Goal: Information Seeking & Learning: Understand process/instructions

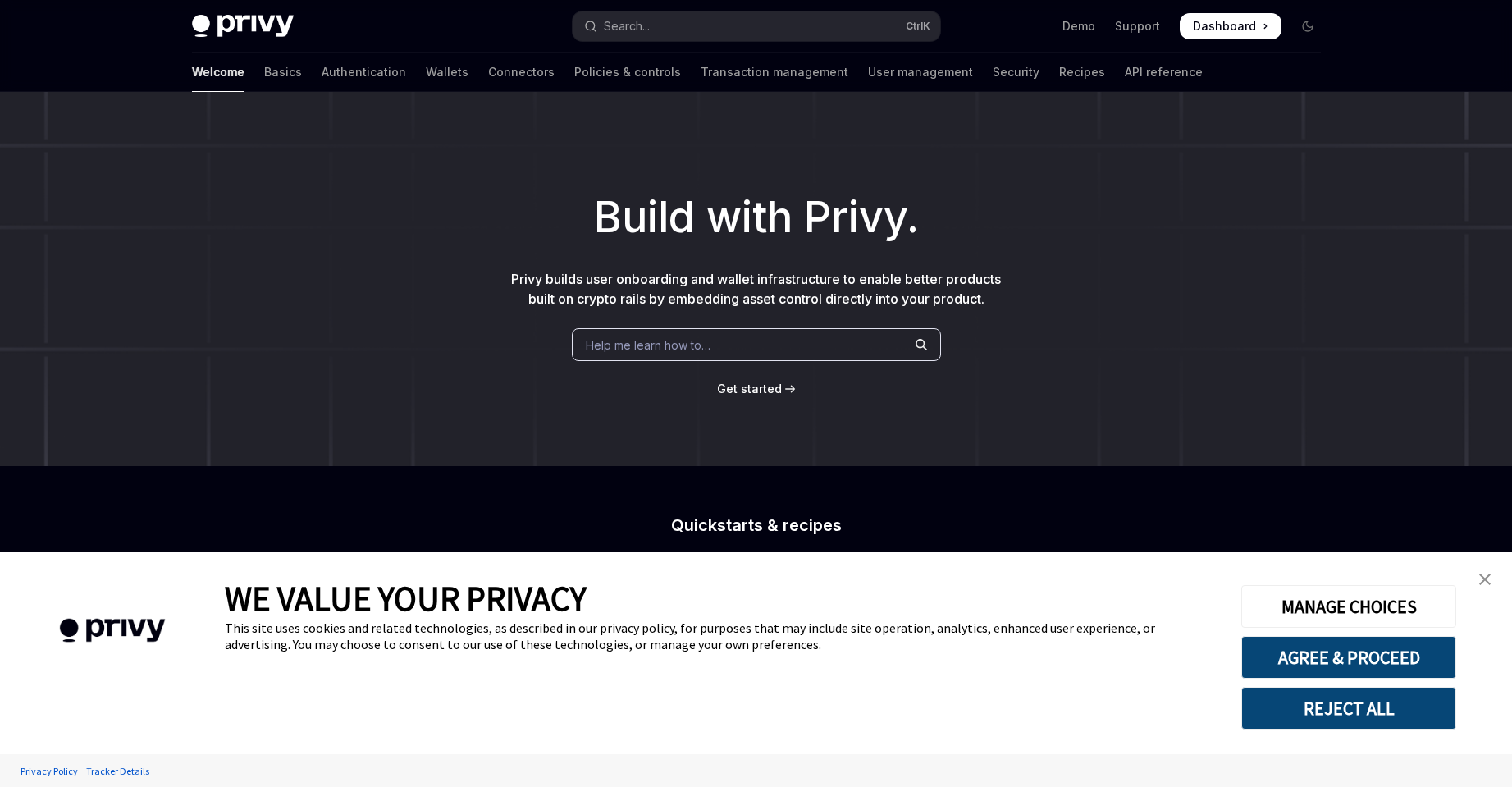
type textarea "*"
click at [1389, 700] on button "REJECT ALL" at bounding box center [1349, 707] width 215 height 42
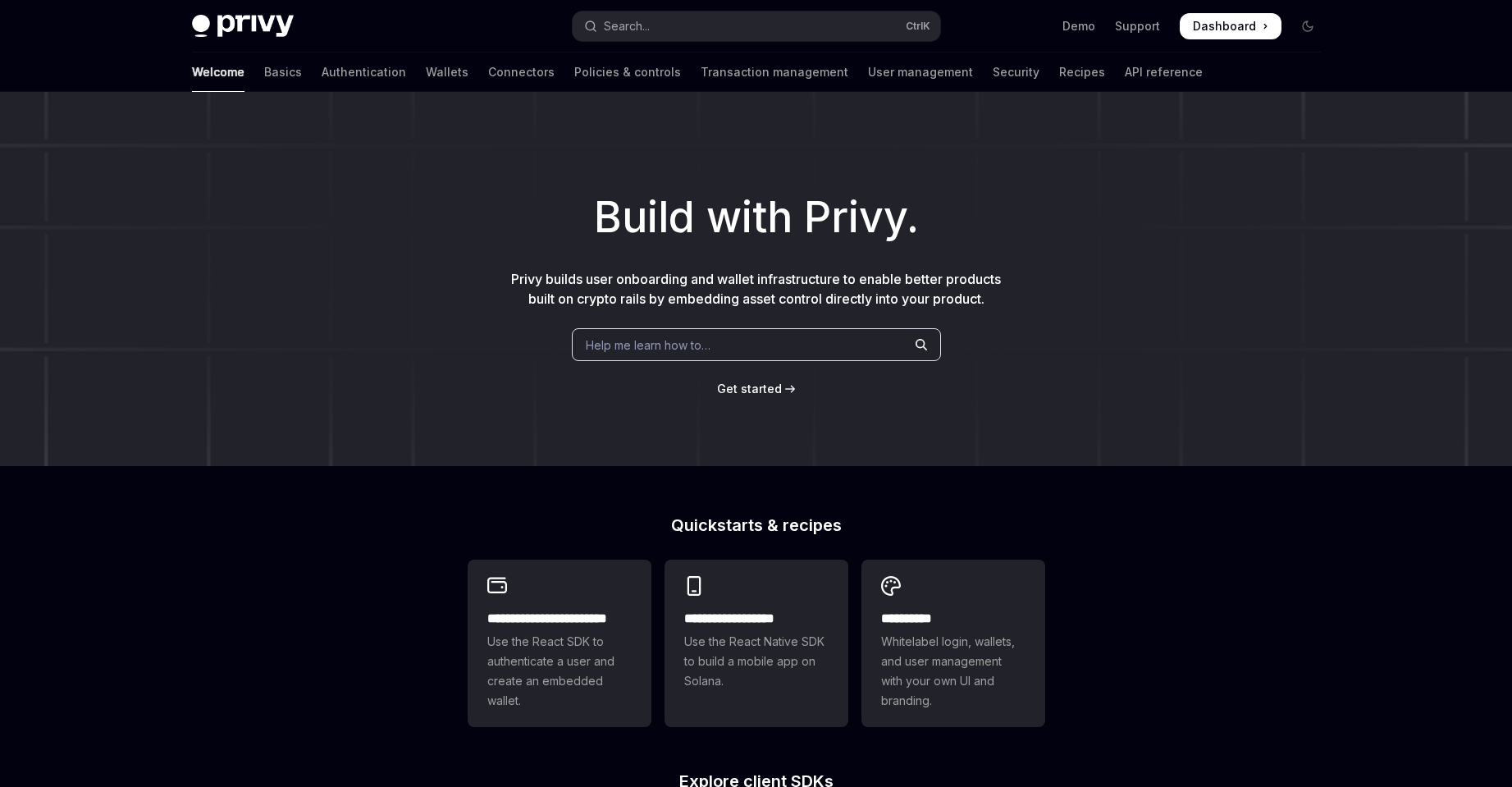
click at [595, 658] on span "Use the React SDK to authenticate a user and create an embedded wallet." at bounding box center [560, 670] width 145 height 79
type textarea "*"
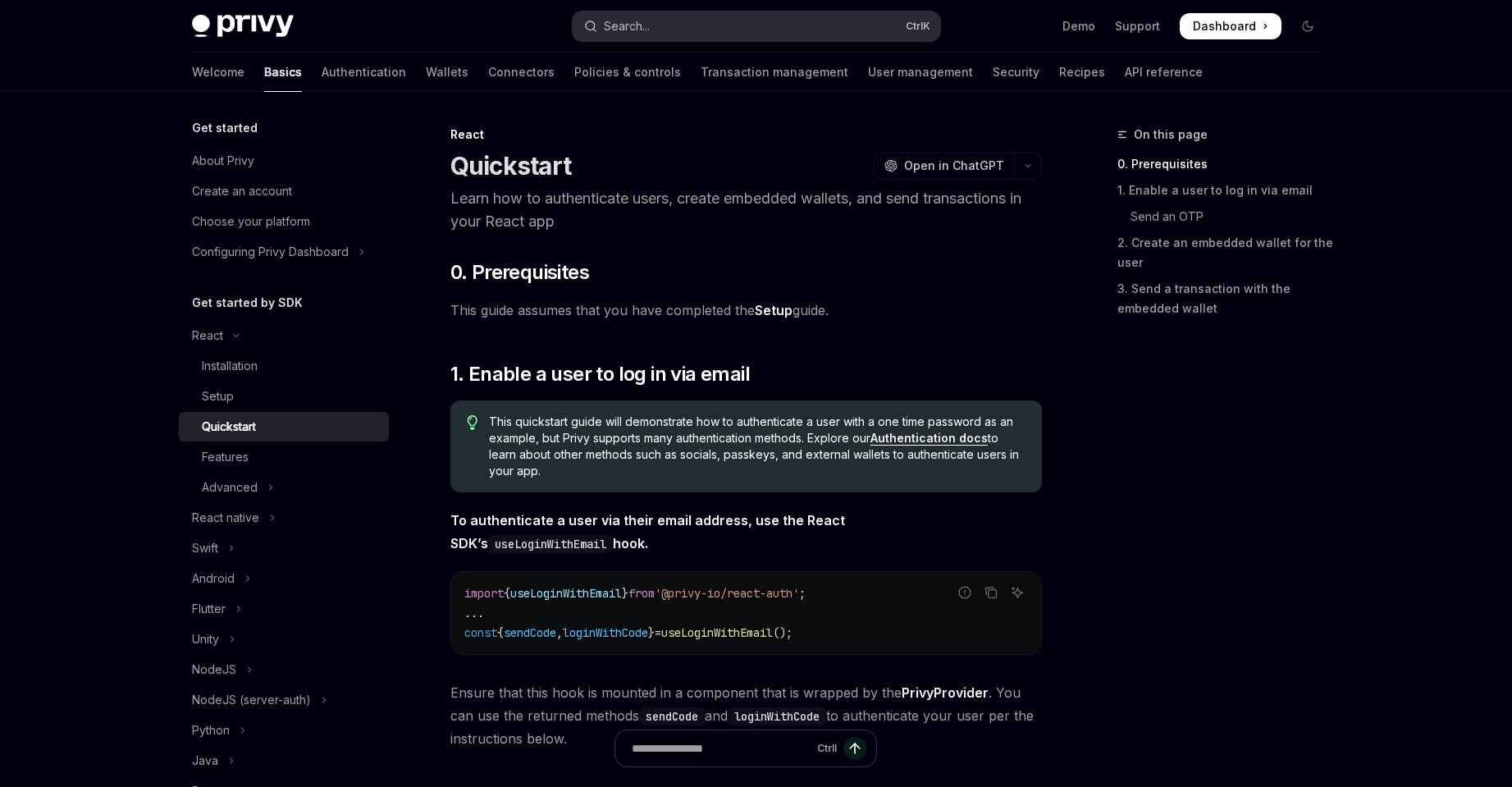
click at [667, 37] on button "Search... Ctrl K" at bounding box center [757, 26] width 367 height 30
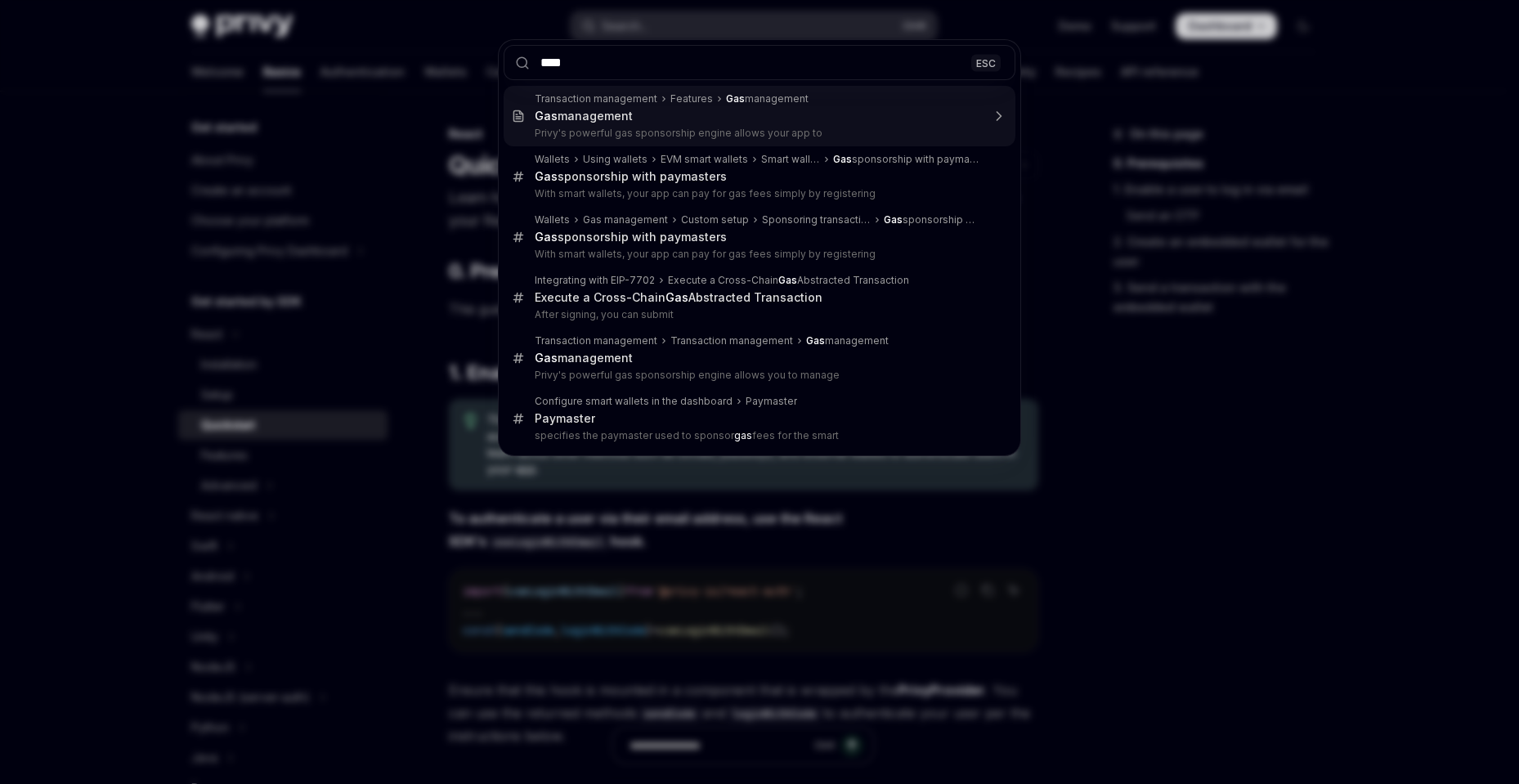
type input "*****"
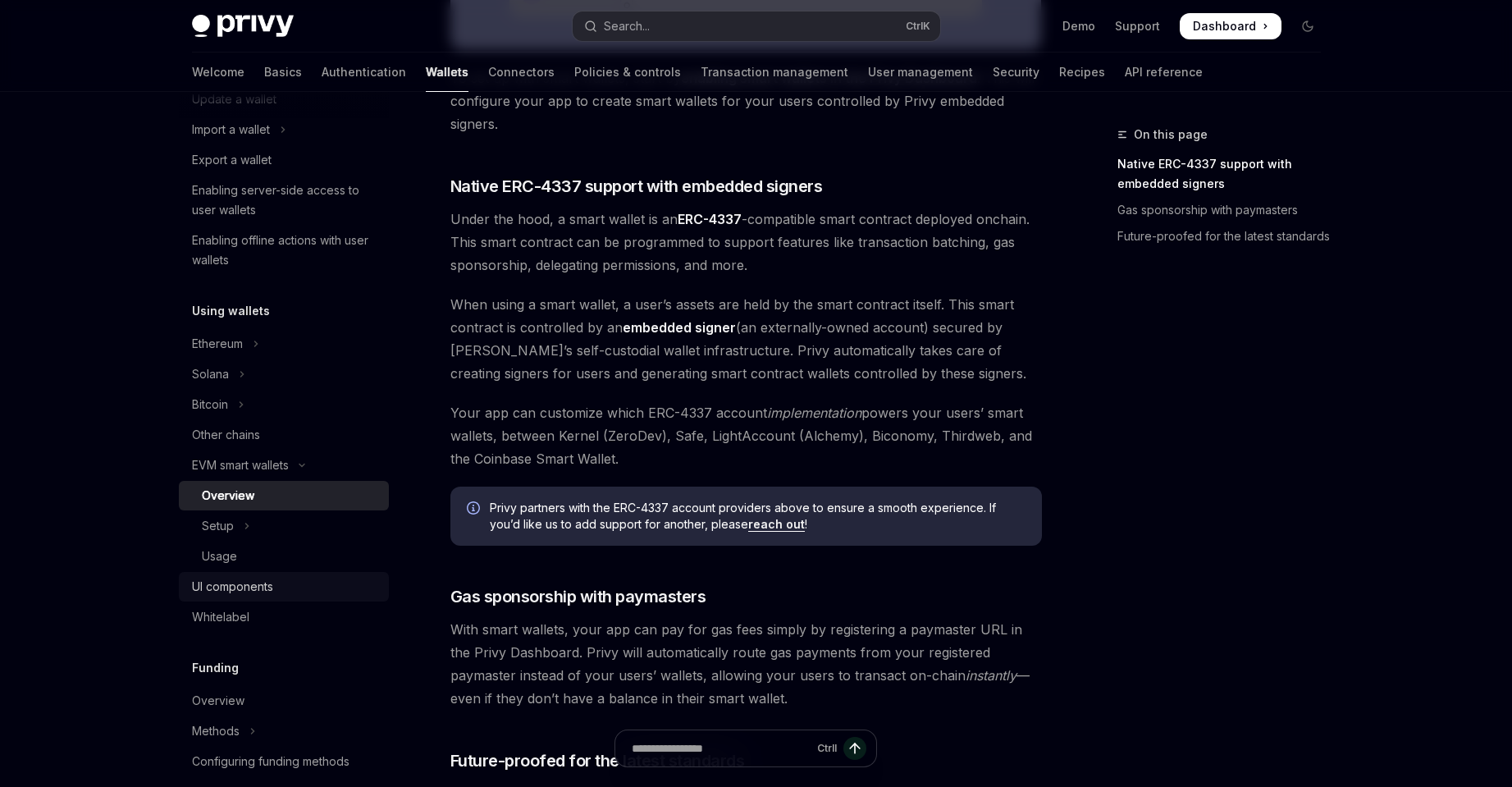
scroll to position [219, 0]
click at [301, 458] on button "EVM smart wallets" at bounding box center [284, 462] width 210 height 30
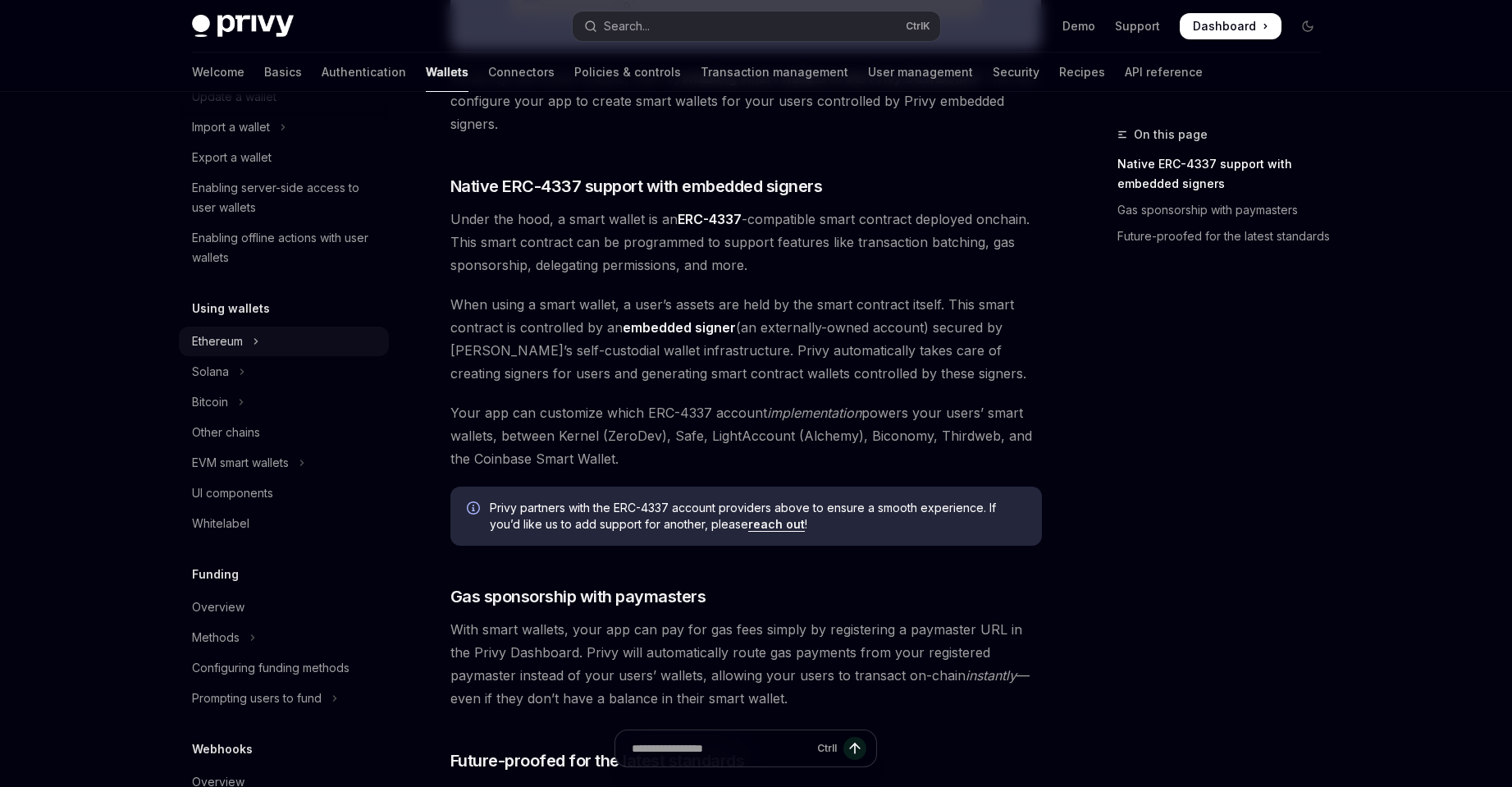
click at [279, 332] on button "Ethereum" at bounding box center [284, 341] width 210 height 30
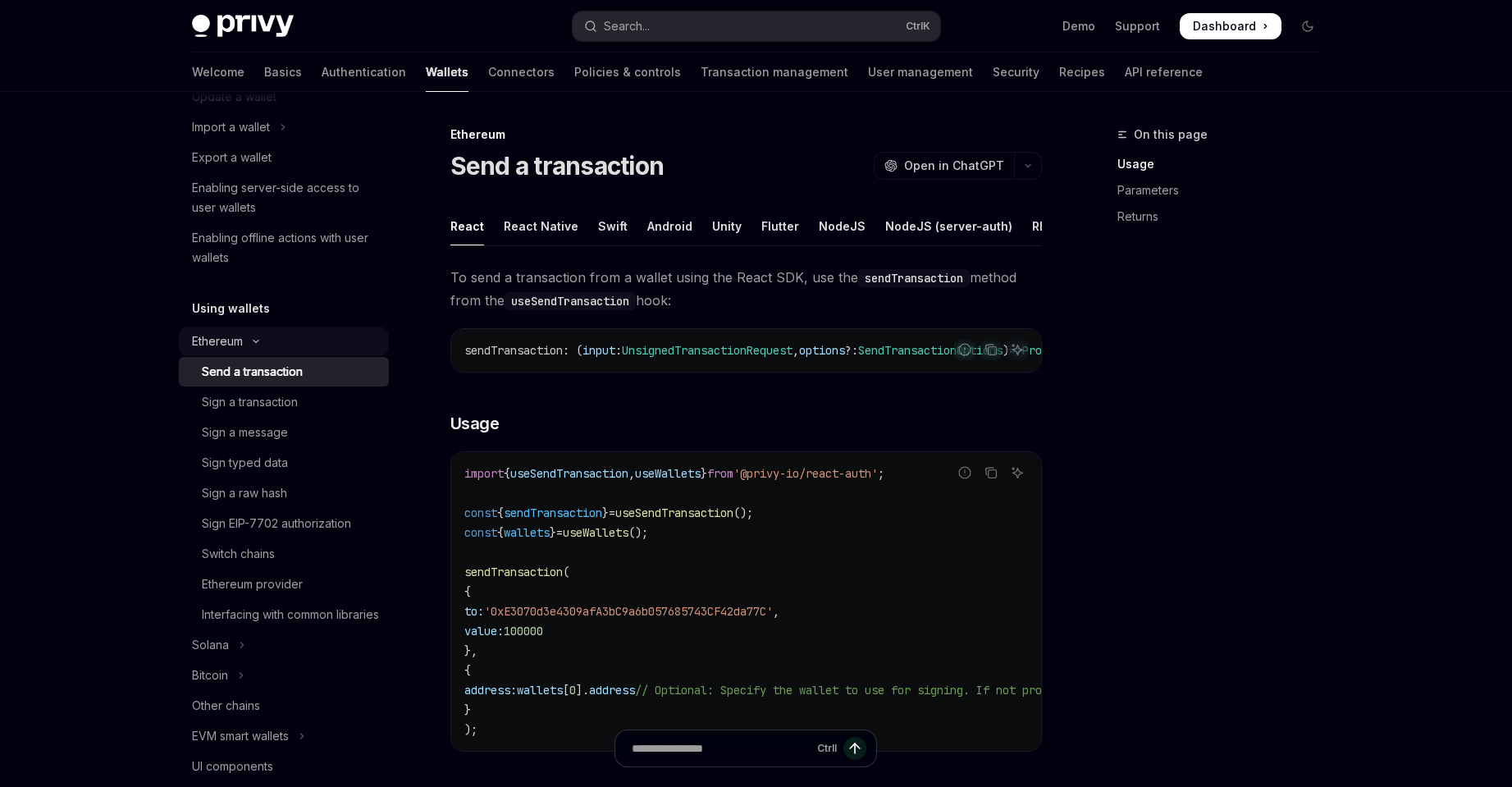
click at [295, 333] on button "Ethereum" at bounding box center [284, 341] width 210 height 30
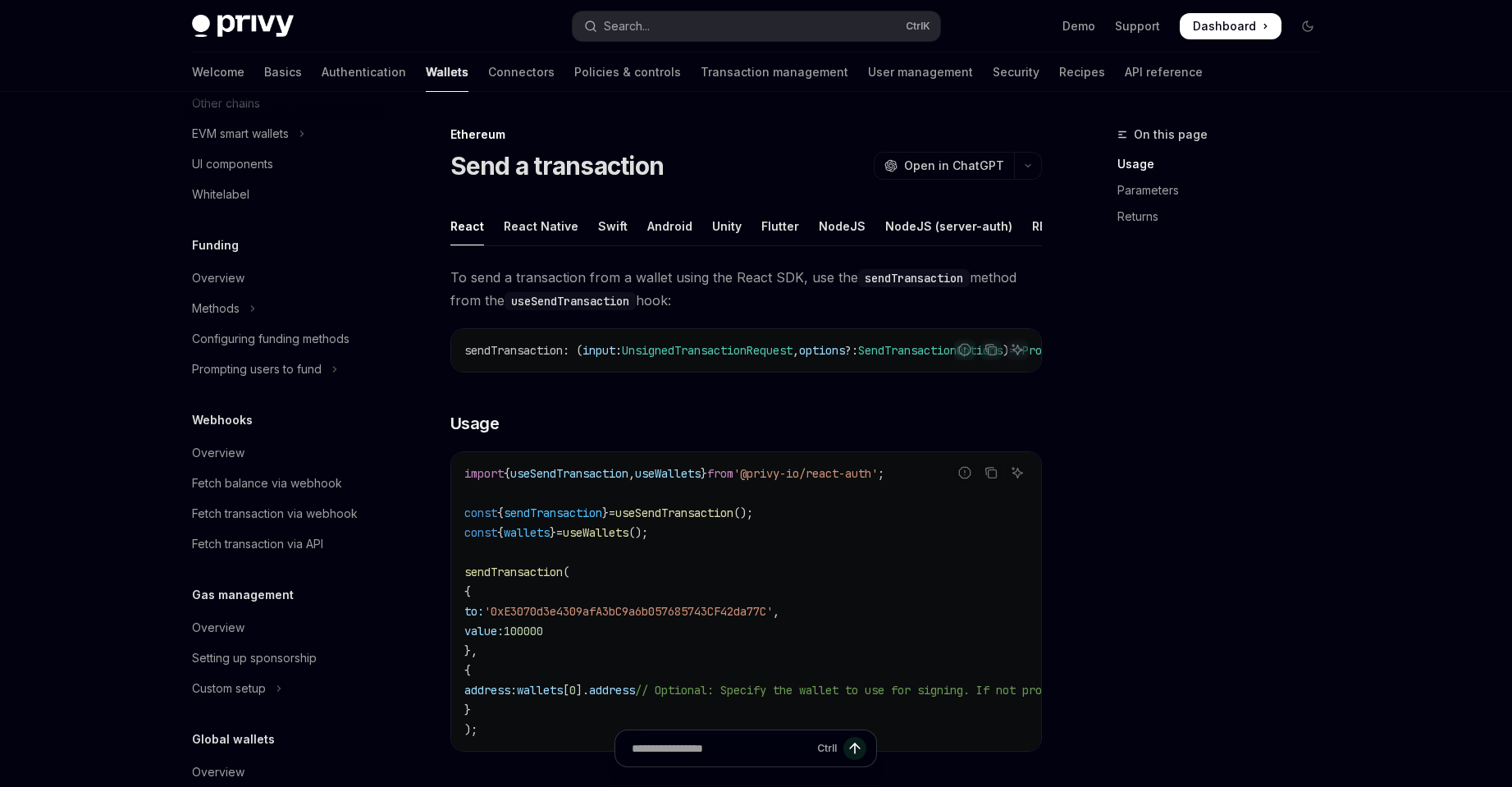
scroll to position [641, 0]
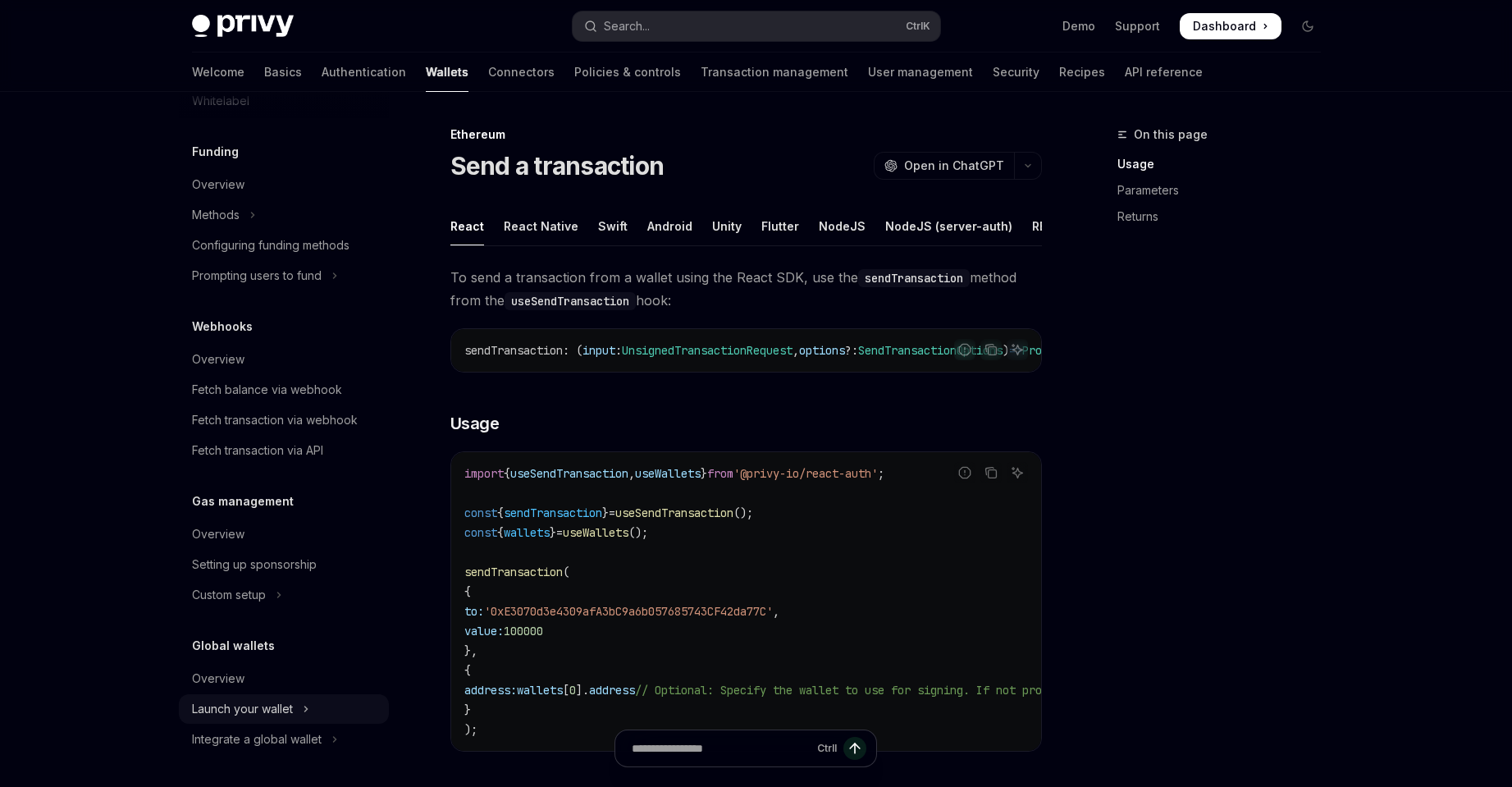
click at [296, 705] on button "Launch your wallet" at bounding box center [284, 708] width 210 height 30
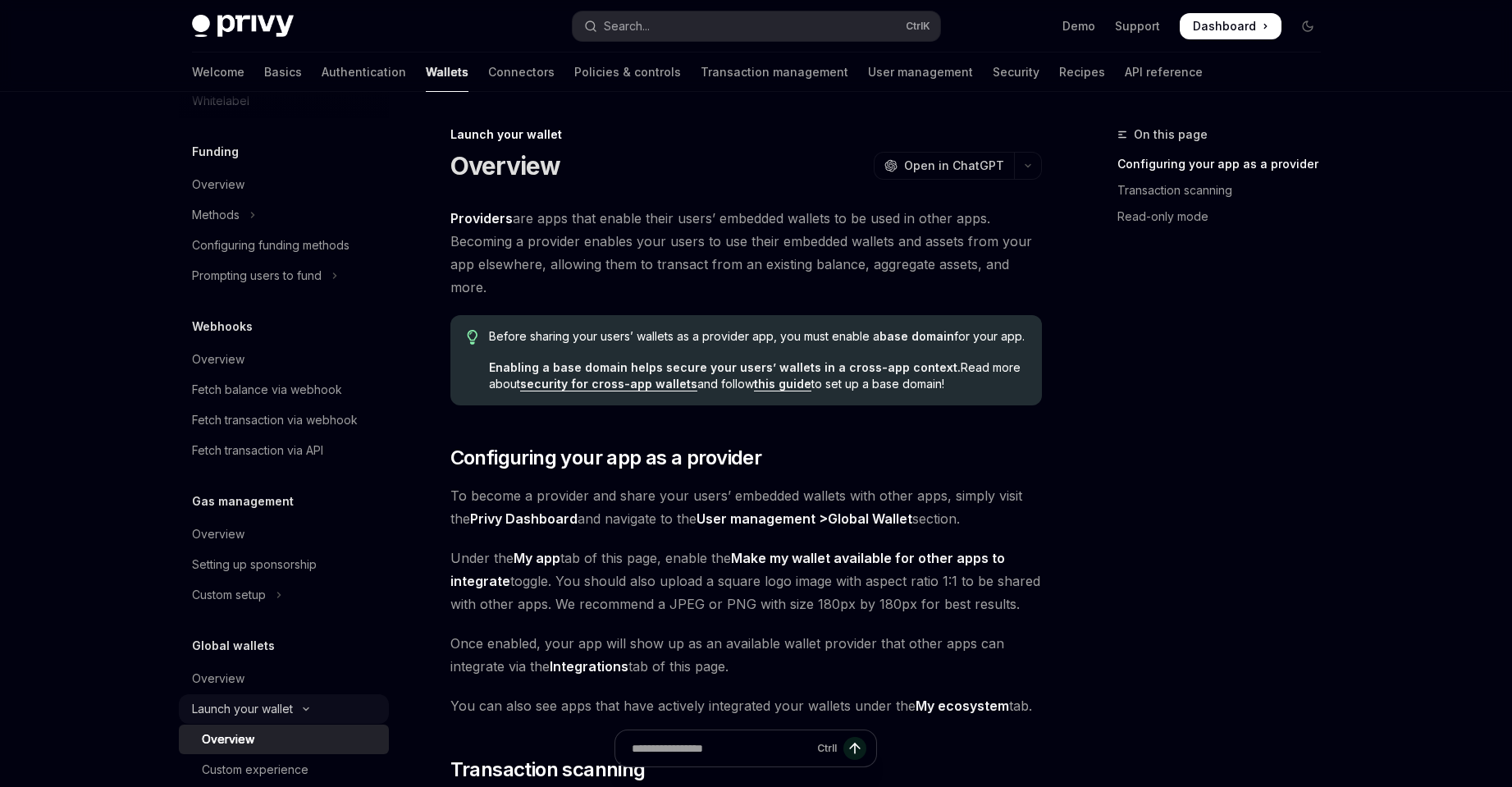
click at [300, 697] on button "Launch your wallet" at bounding box center [284, 708] width 210 height 30
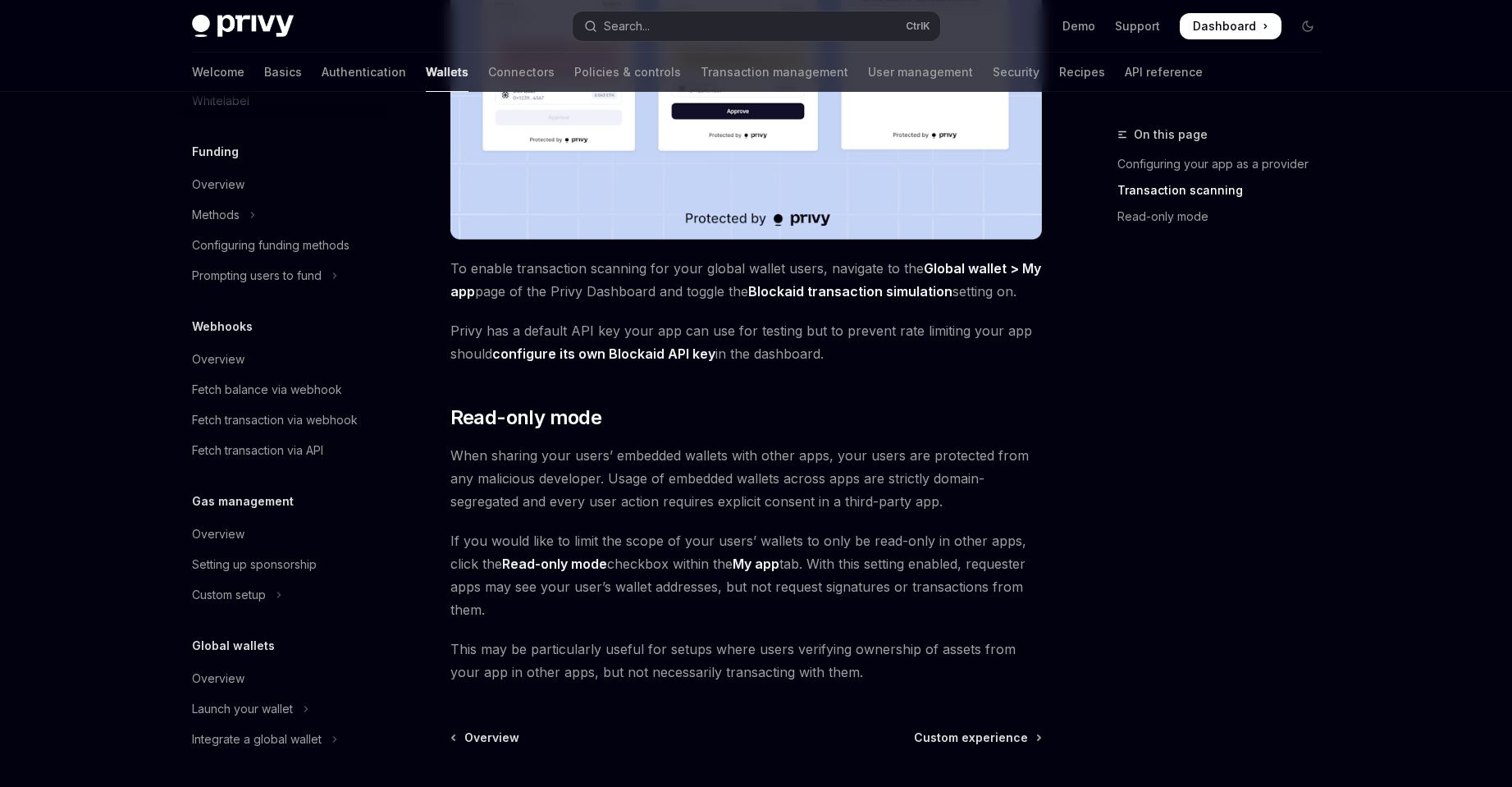
scroll to position [1310, 0]
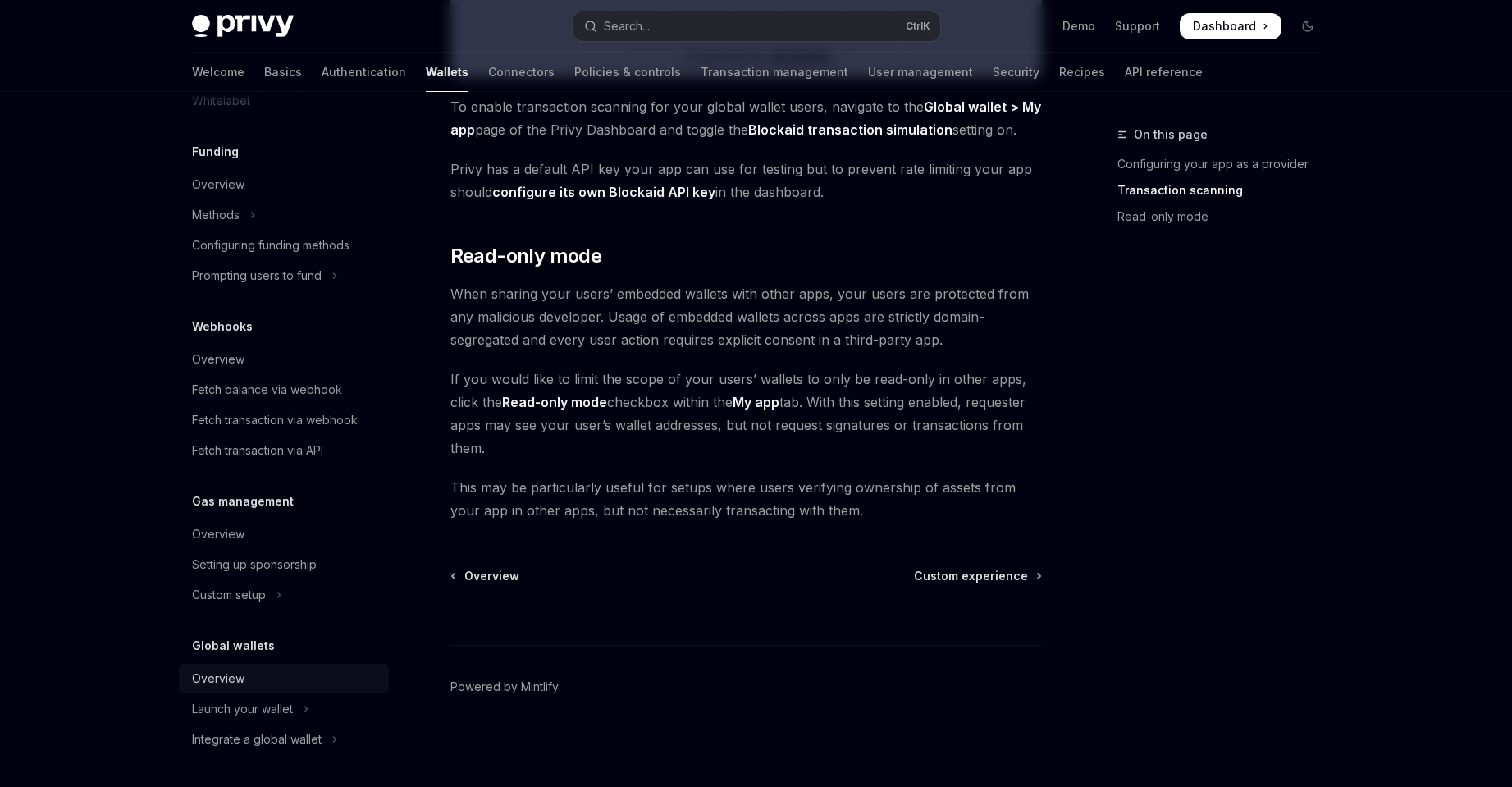
click at [275, 671] on div "Overview" at bounding box center [285, 678] width 187 height 19
type textarea "*"
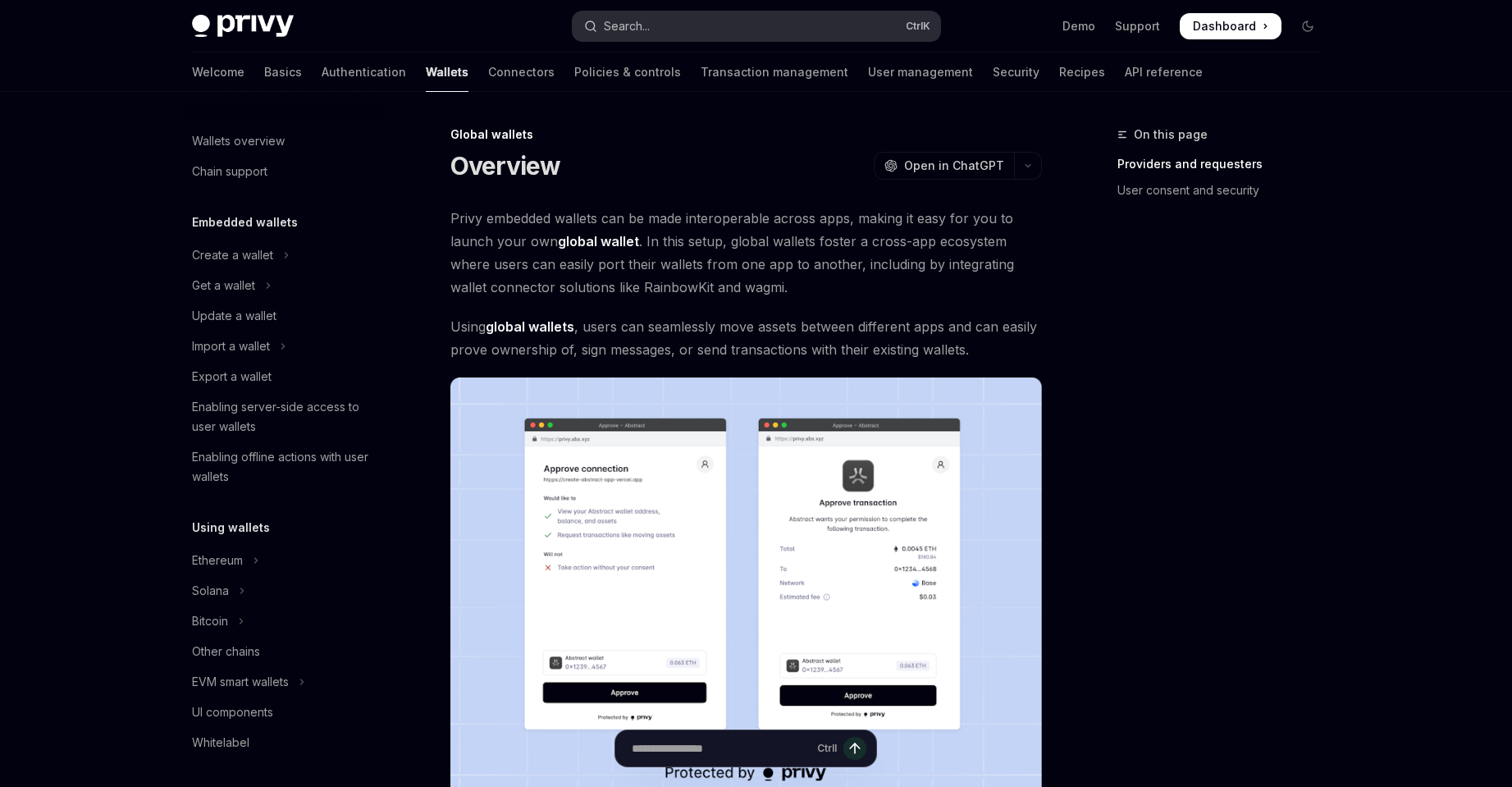
click at [720, 26] on button "Search... Ctrl K" at bounding box center [757, 26] width 367 height 30
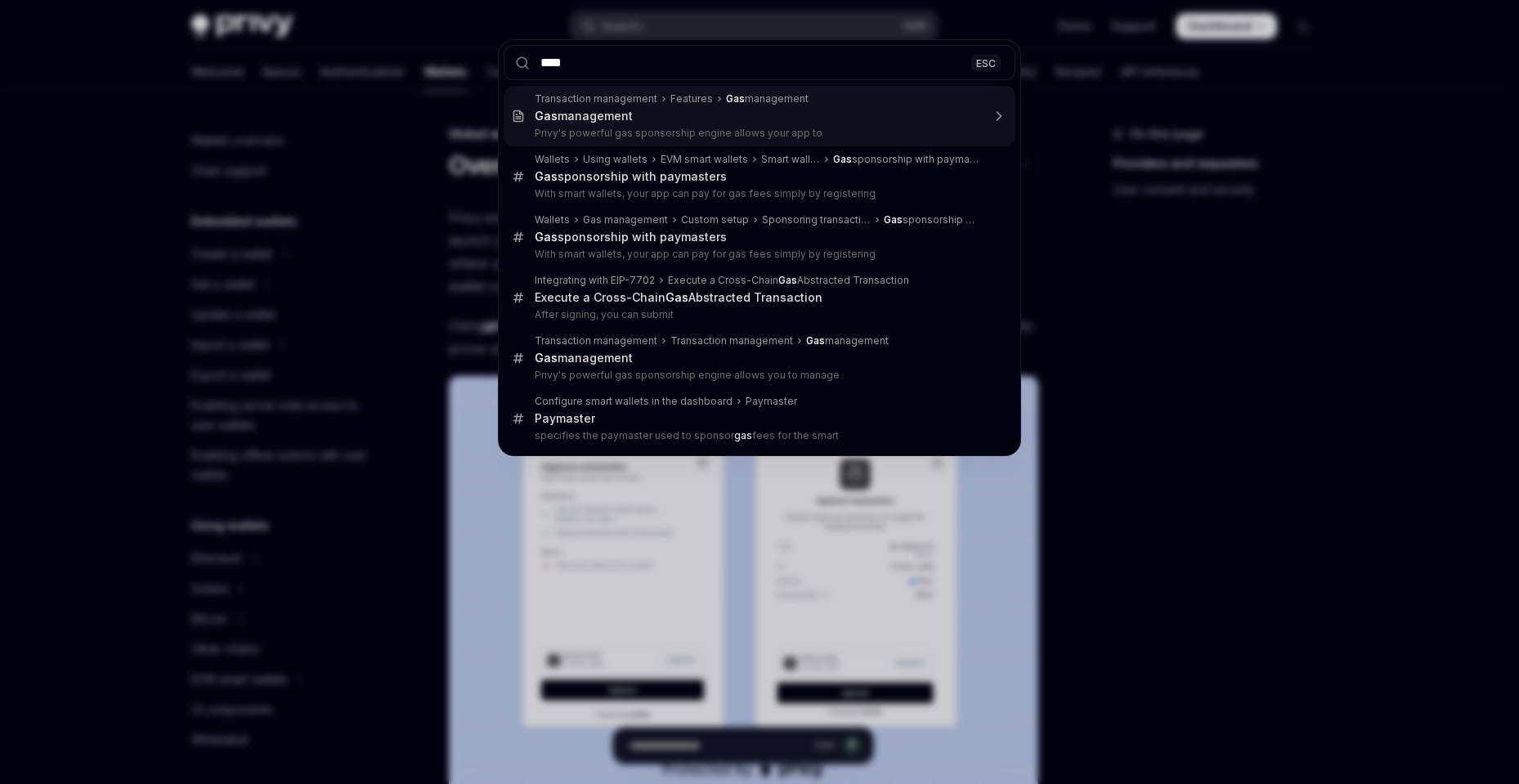
type input "*****"
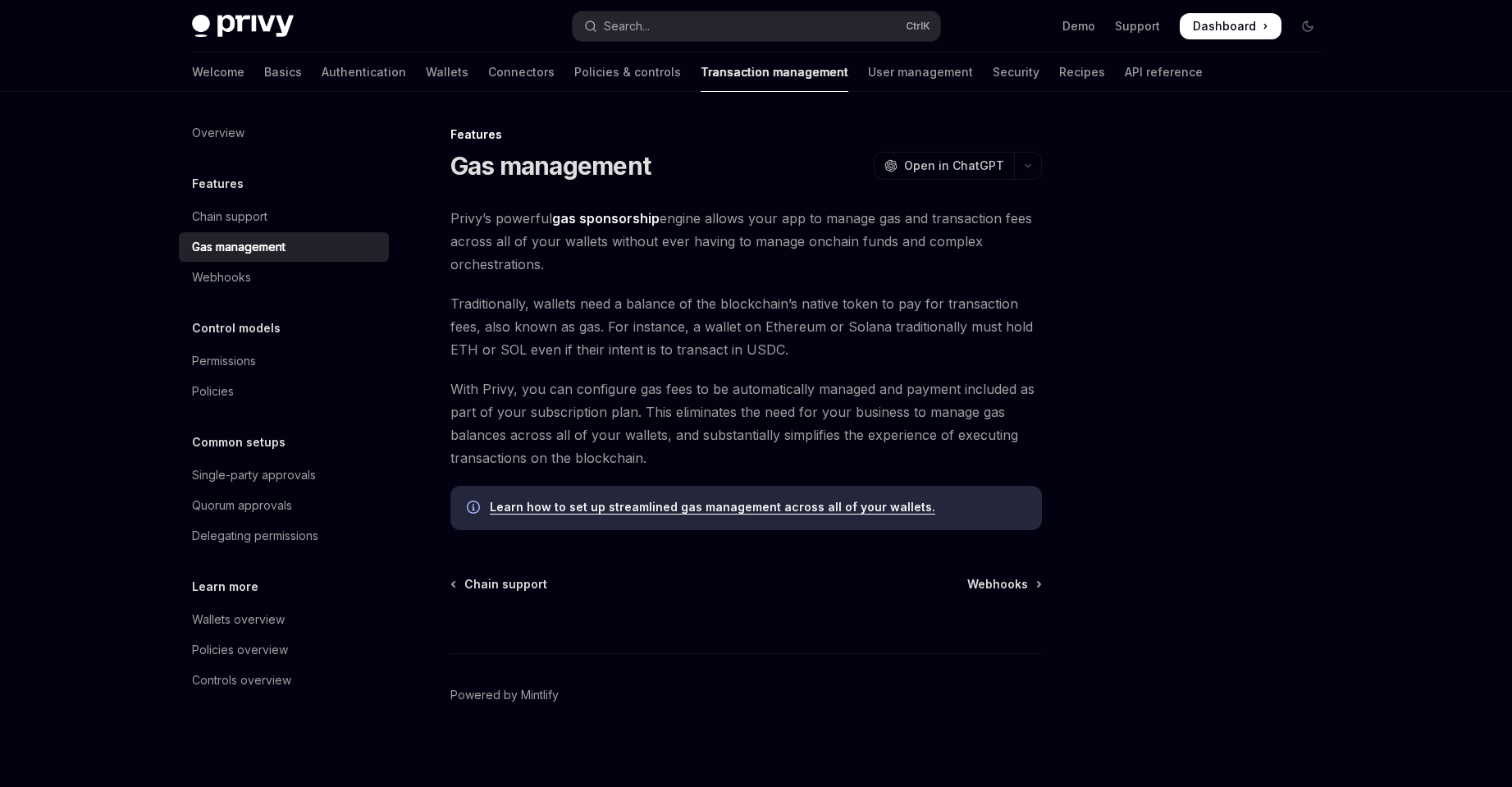
scroll to position [8, 0]
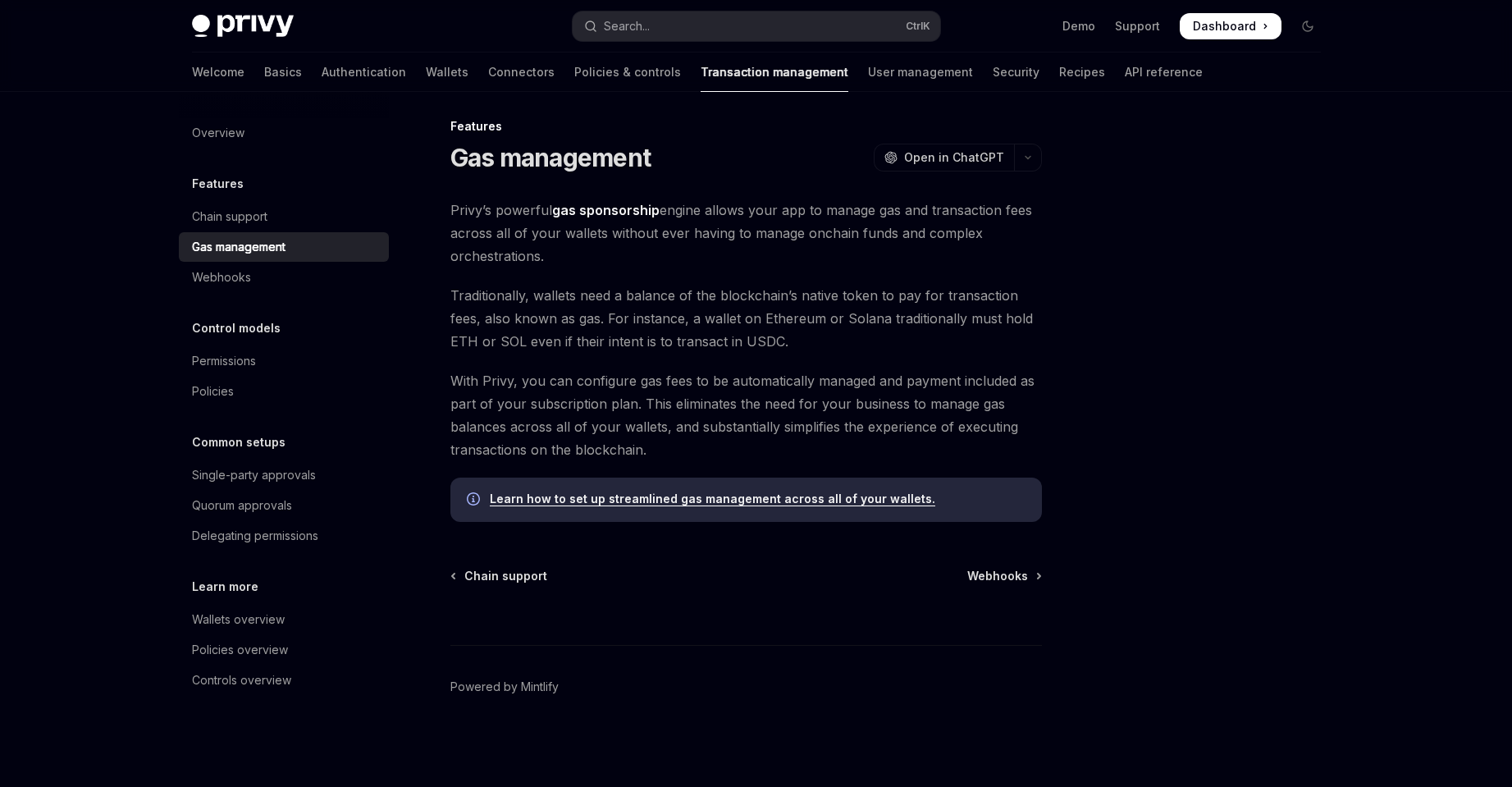
click at [787, 498] on link "Learn how to set up streamlined gas management across all of your wallets." at bounding box center [713, 498] width 445 height 14
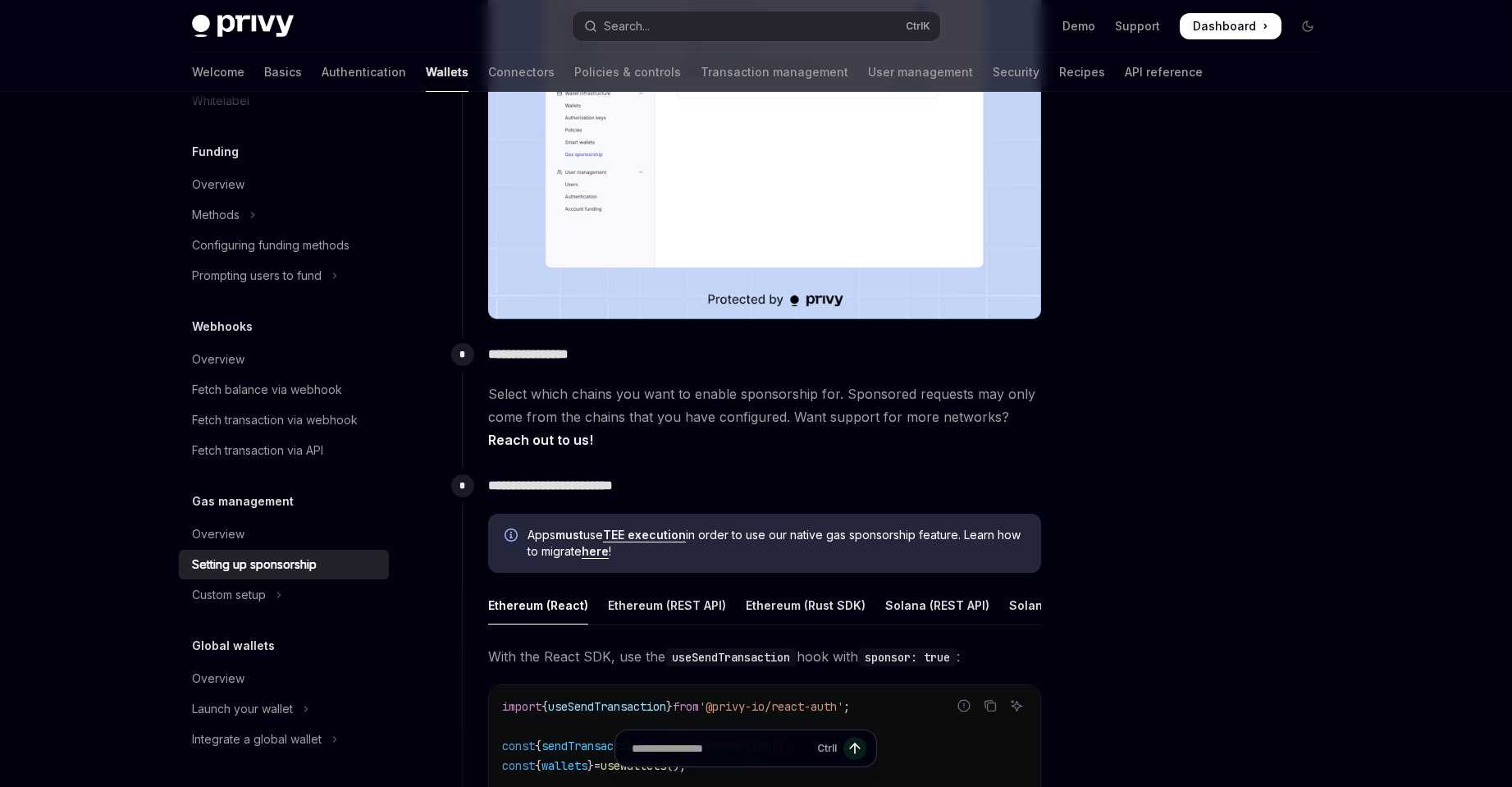
scroll to position [773, 0]
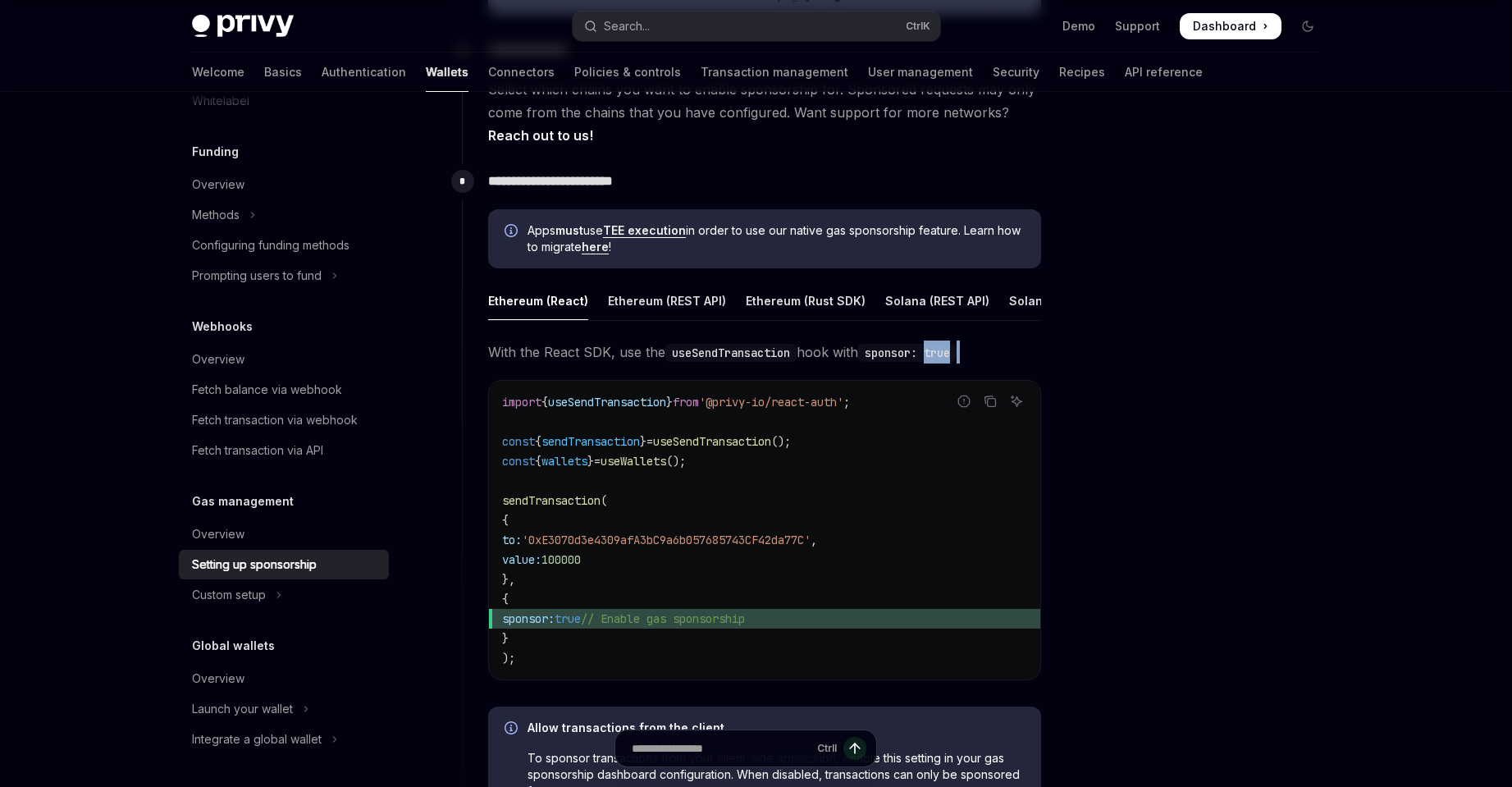
drag, startPoint x: 938, startPoint y: 333, endPoint x: 995, endPoint y: 335, distance: 57.0
click at [995, 335] on div "Ethereum (React) Ethereum (REST API) Ethereum (Rust SDK) Solana (REST API) Sola…" at bounding box center [764, 576] width 553 height 592
drag, startPoint x: 974, startPoint y: 332, endPoint x: 906, endPoint y: 333, distance: 68.0
click at [906, 321] on ul "Ethereum (React) Ethereum (REST API) Ethereum (Rust SDK) Solana (REST API) Sola…" at bounding box center [764, 300] width 553 height 40
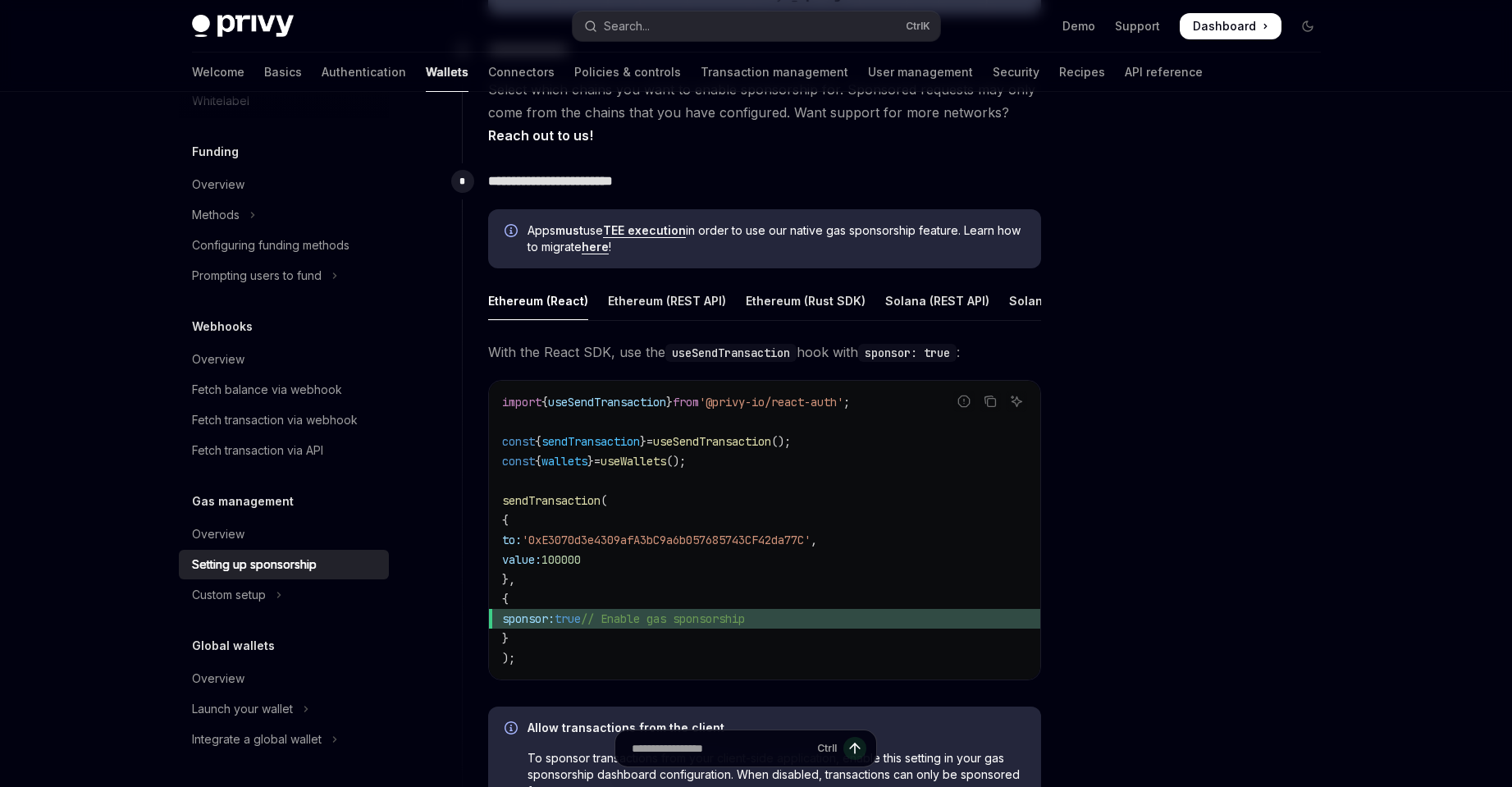
click at [1153, 333] on div at bounding box center [1209, 455] width 250 height 662
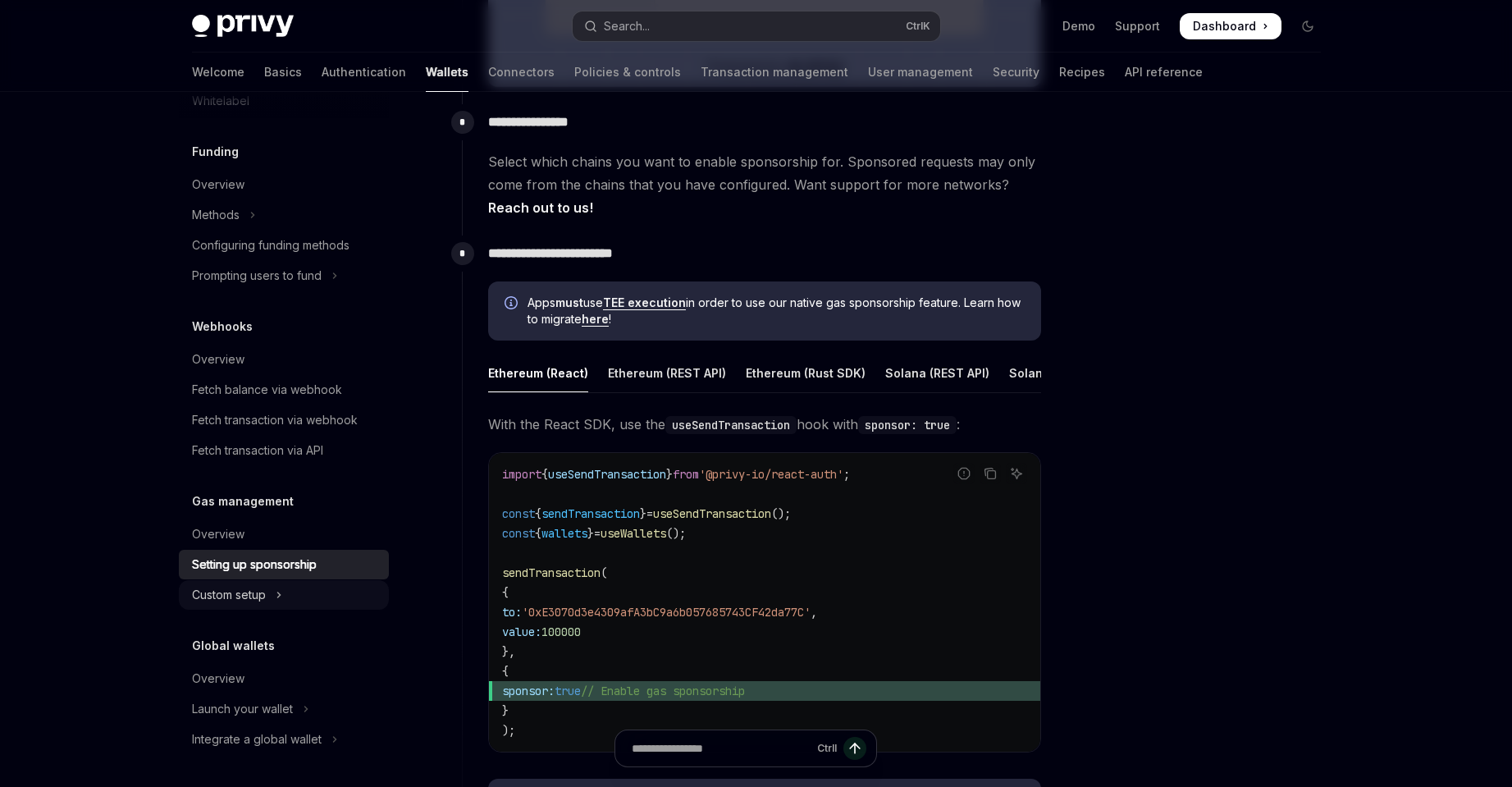
click at [287, 592] on button "Custom setup" at bounding box center [284, 594] width 210 height 30
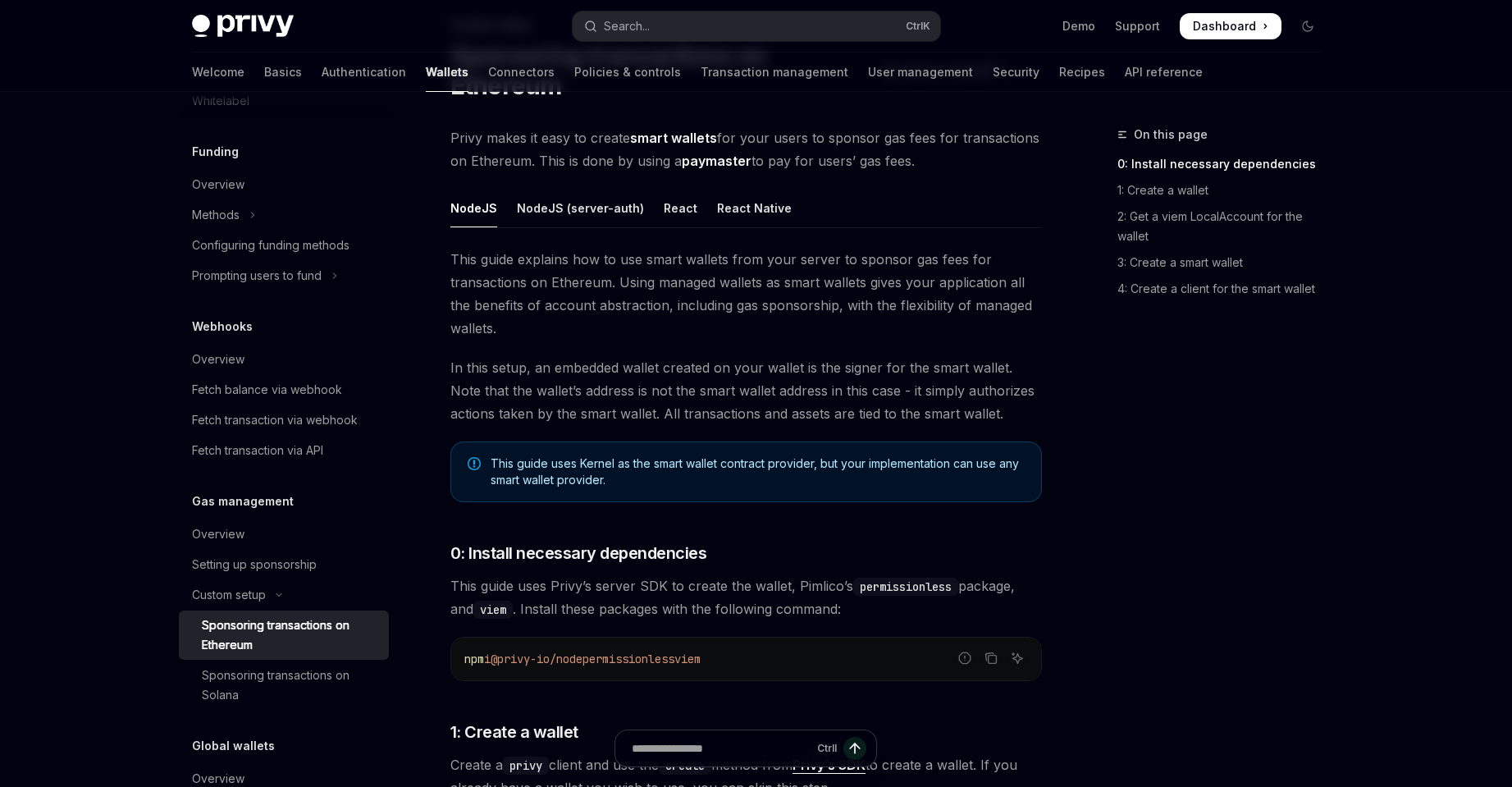
scroll to position [55, 0]
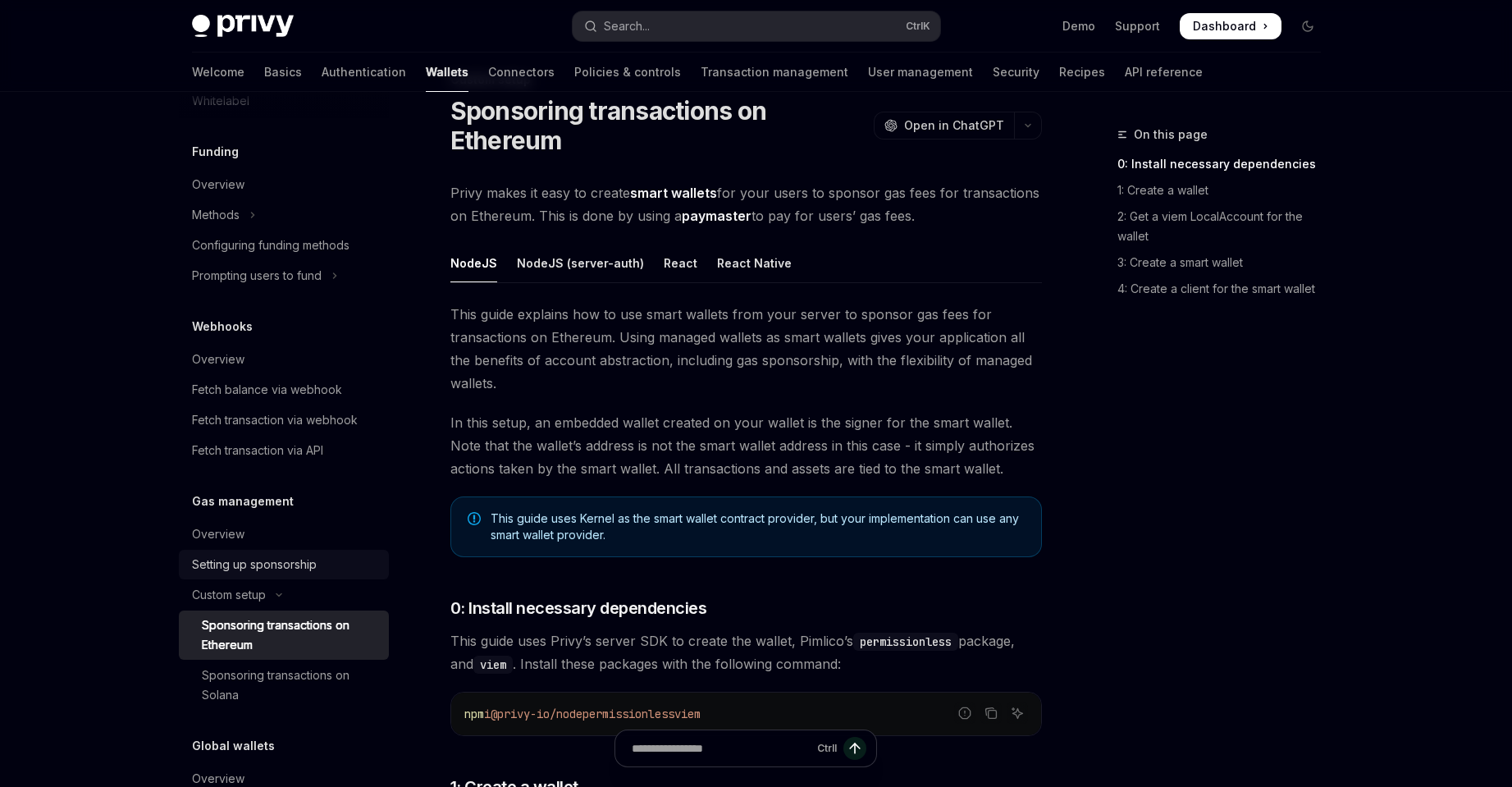
click at [279, 574] on div "Setting up sponsorship" at bounding box center [254, 564] width 124 height 19
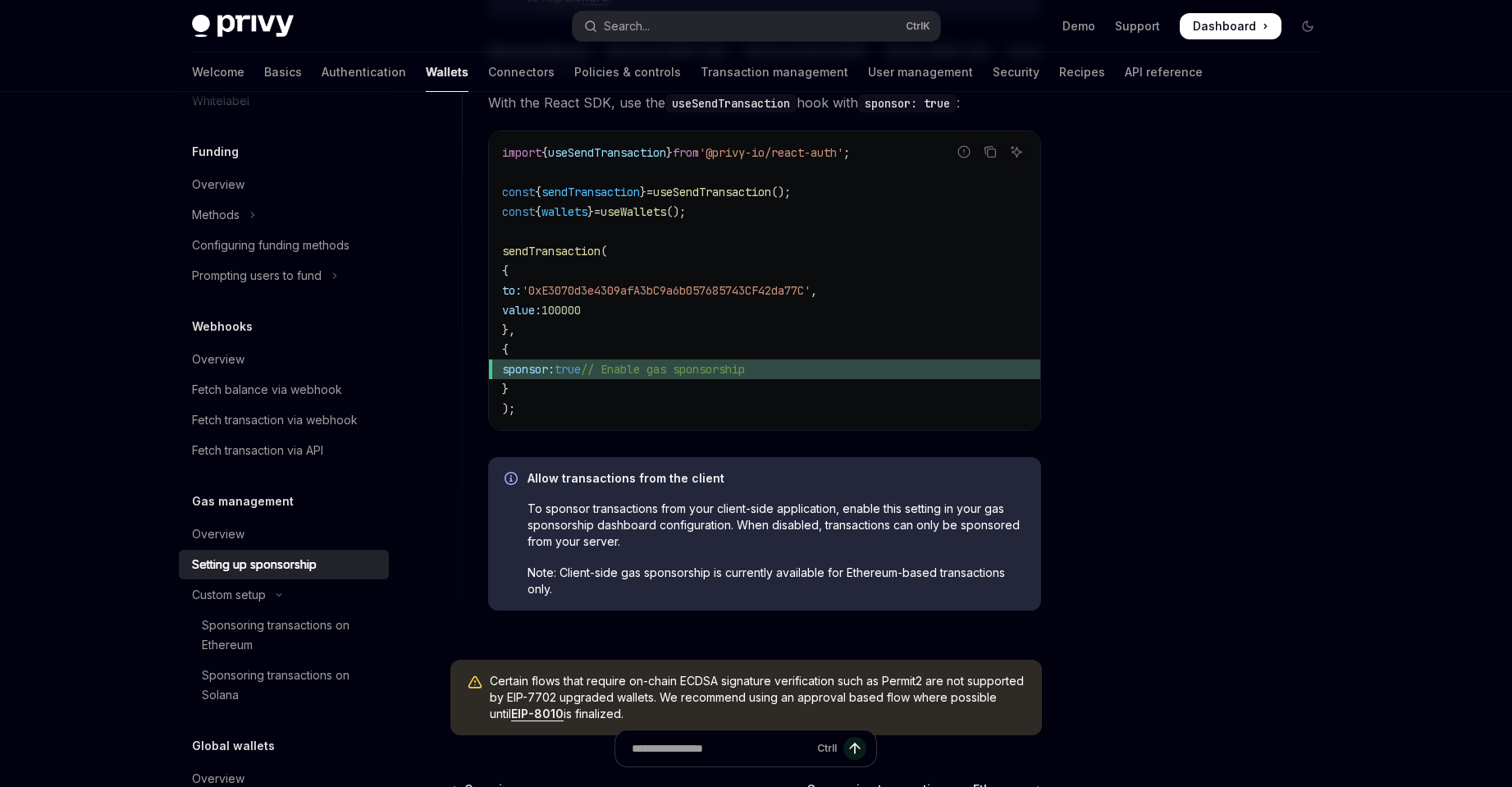
scroll to position [1039, 0]
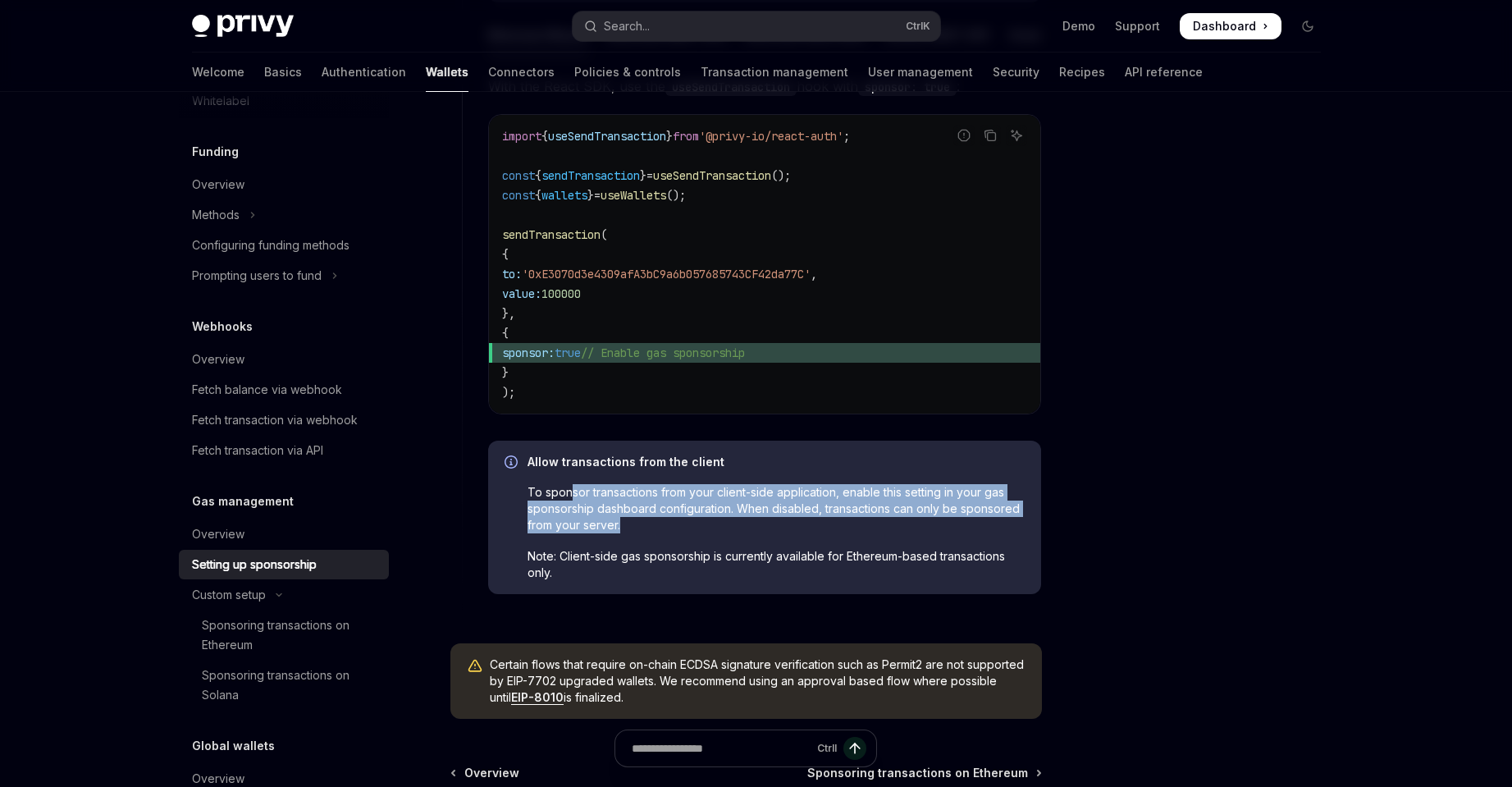
drag, startPoint x: 626, startPoint y: 504, endPoint x: 963, endPoint y: 533, distance: 338.2
click at [963, 533] on span "To sponsor transactions from your client-side application, enable this setting …" at bounding box center [775, 509] width 497 height 49
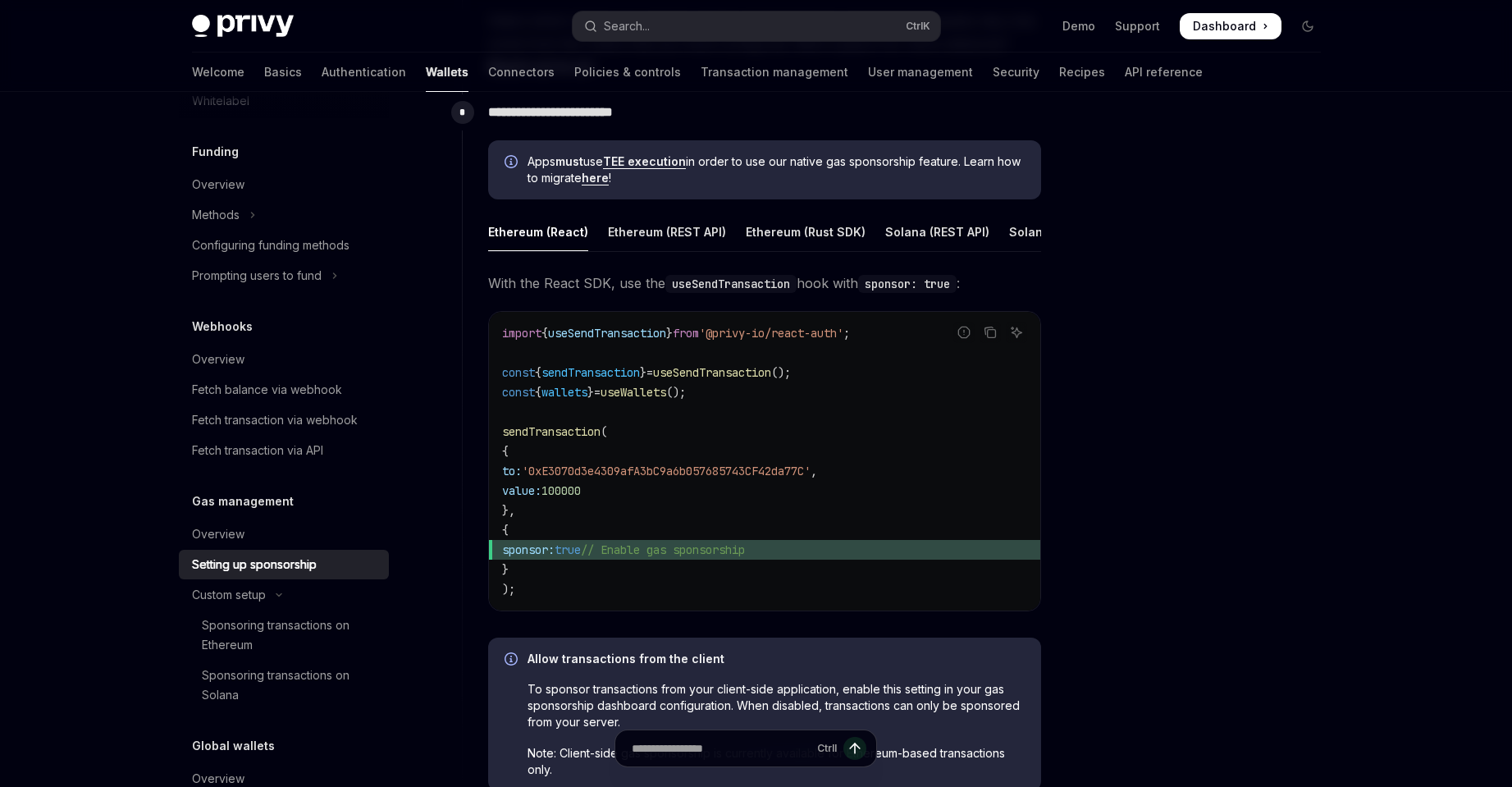
scroll to position [871, 0]
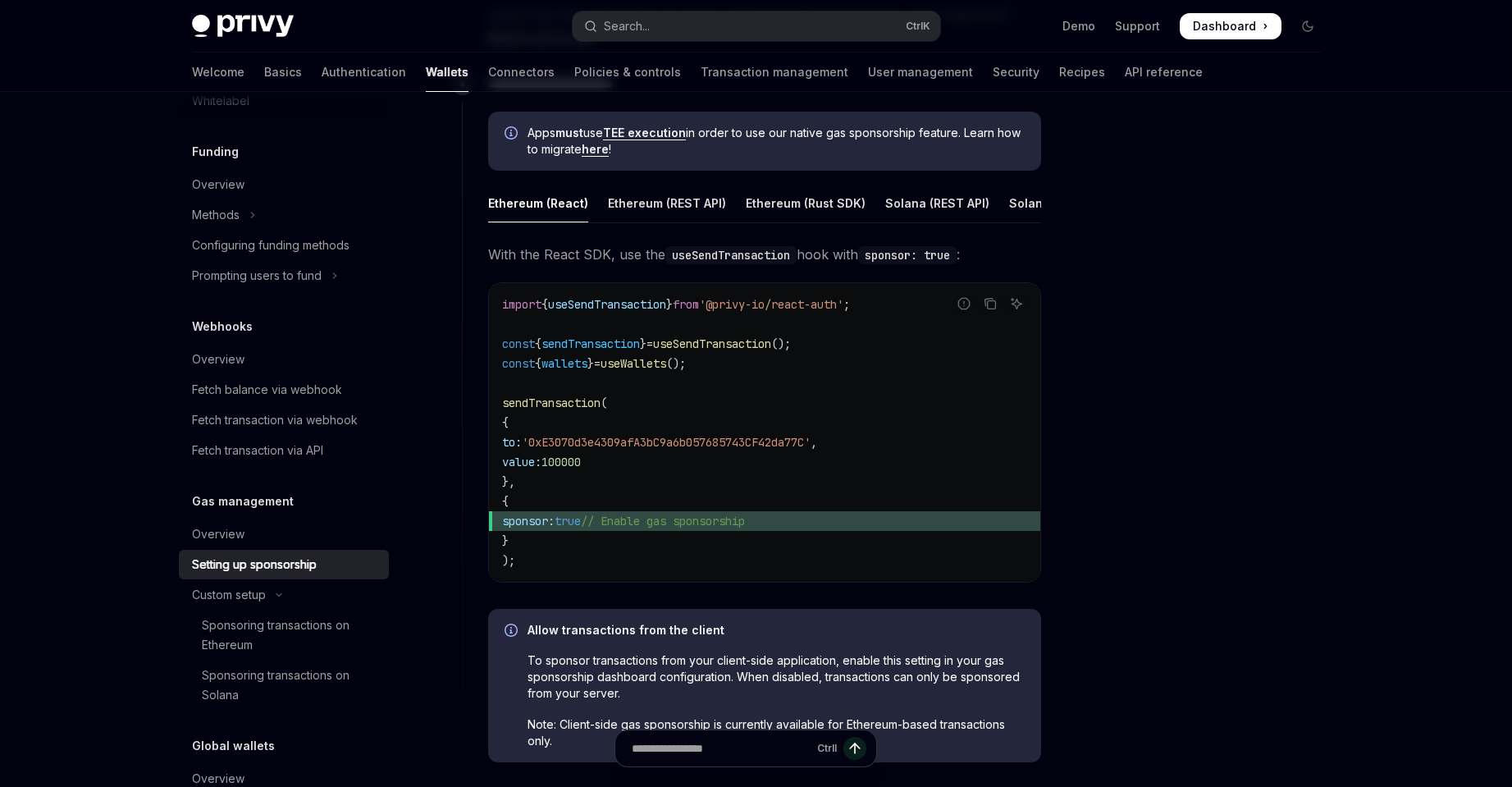
click at [1393, 493] on div "Skip to main content Privy Docs home page Search... Ctrl K Demo Support Dashboa…" at bounding box center [756, 140] width 1512 height 2023
click at [1195, 497] on div at bounding box center [1209, 455] width 250 height 662
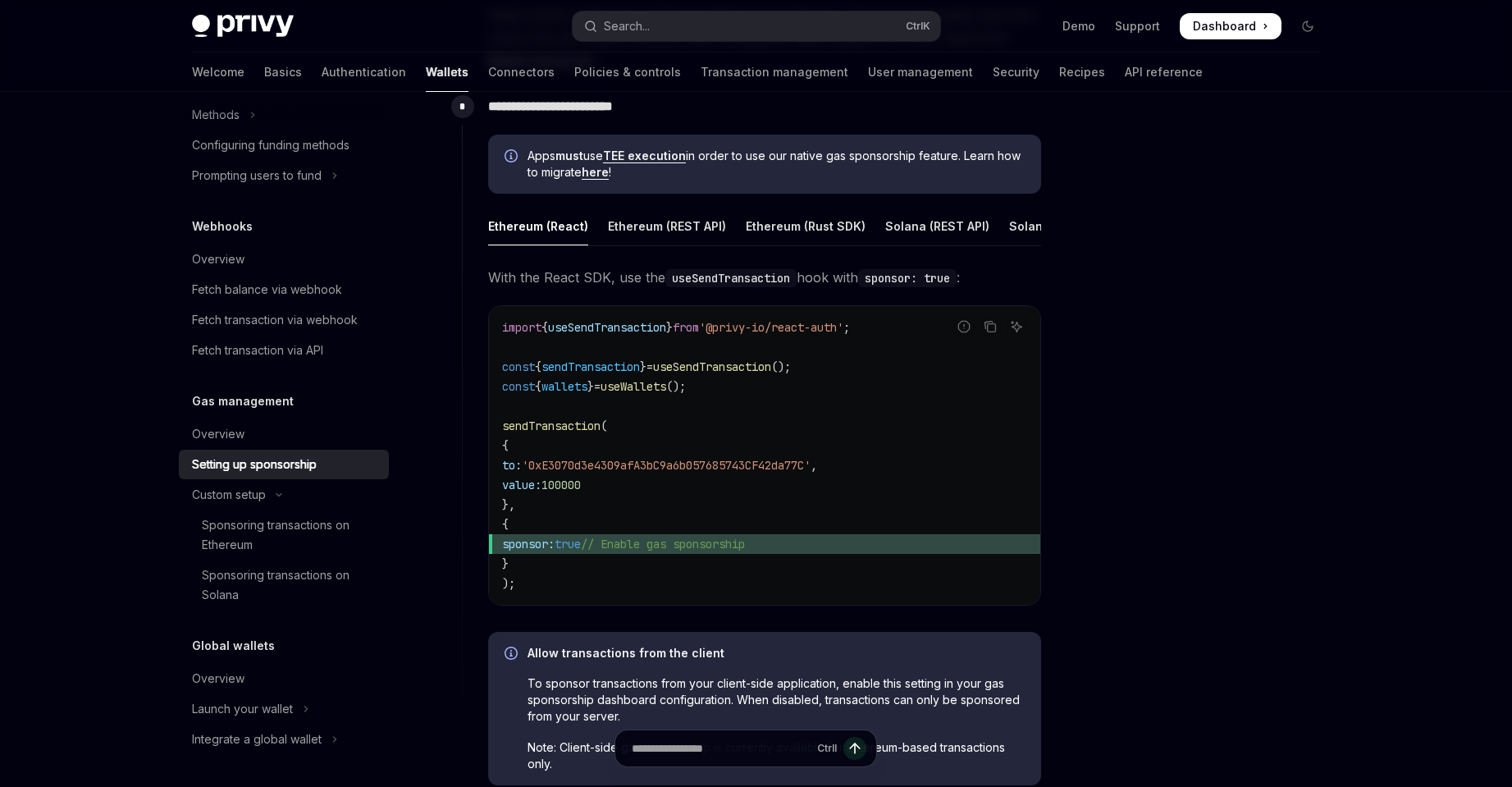
scroll to position [861, 0]
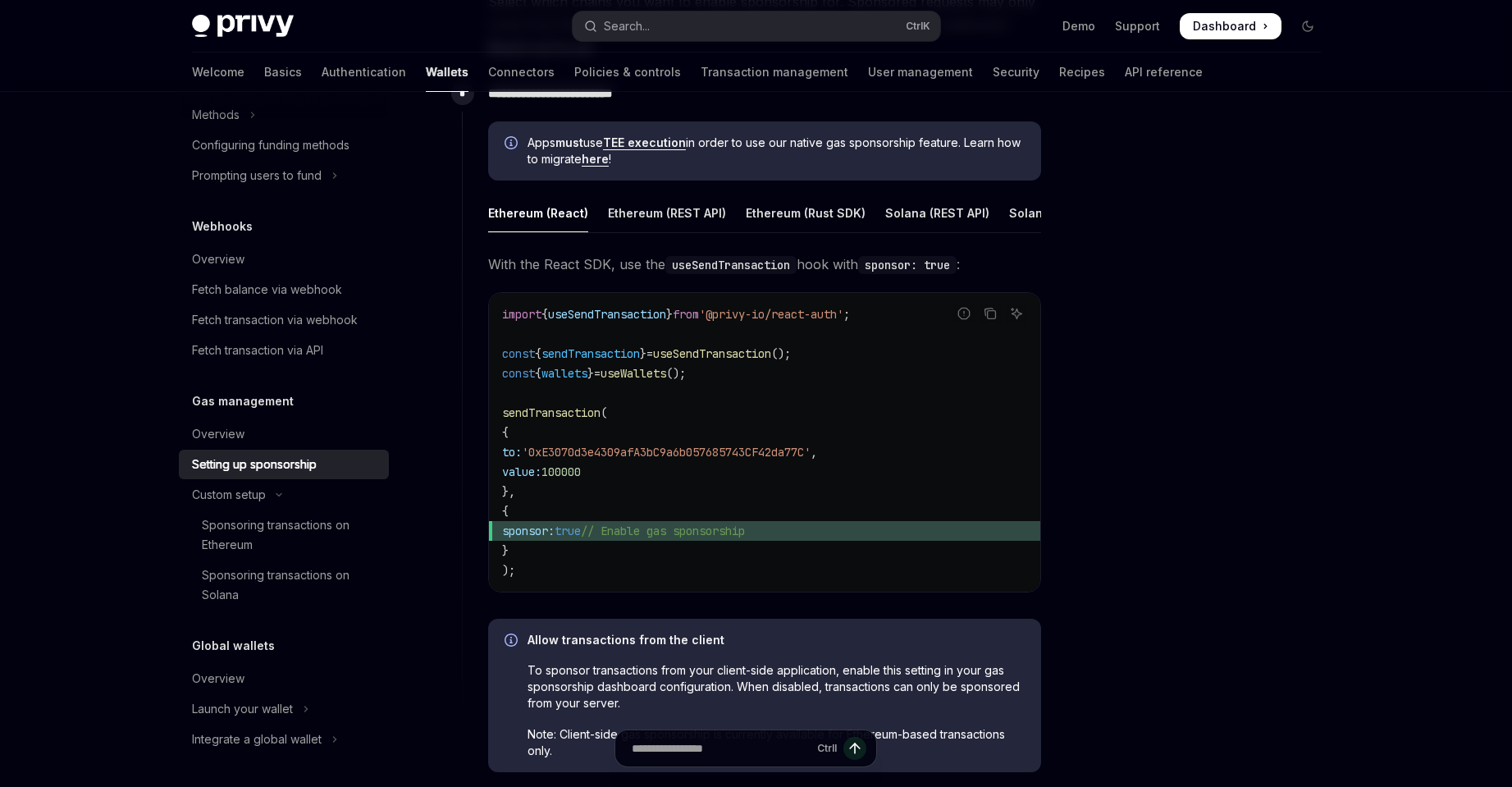
click at [1368, 473] on div "Skip to main content Privy Docs home page Search... Ctrl K Demo Support Dashboa…" at bounding box center [756, 150] width 1512 height 2023
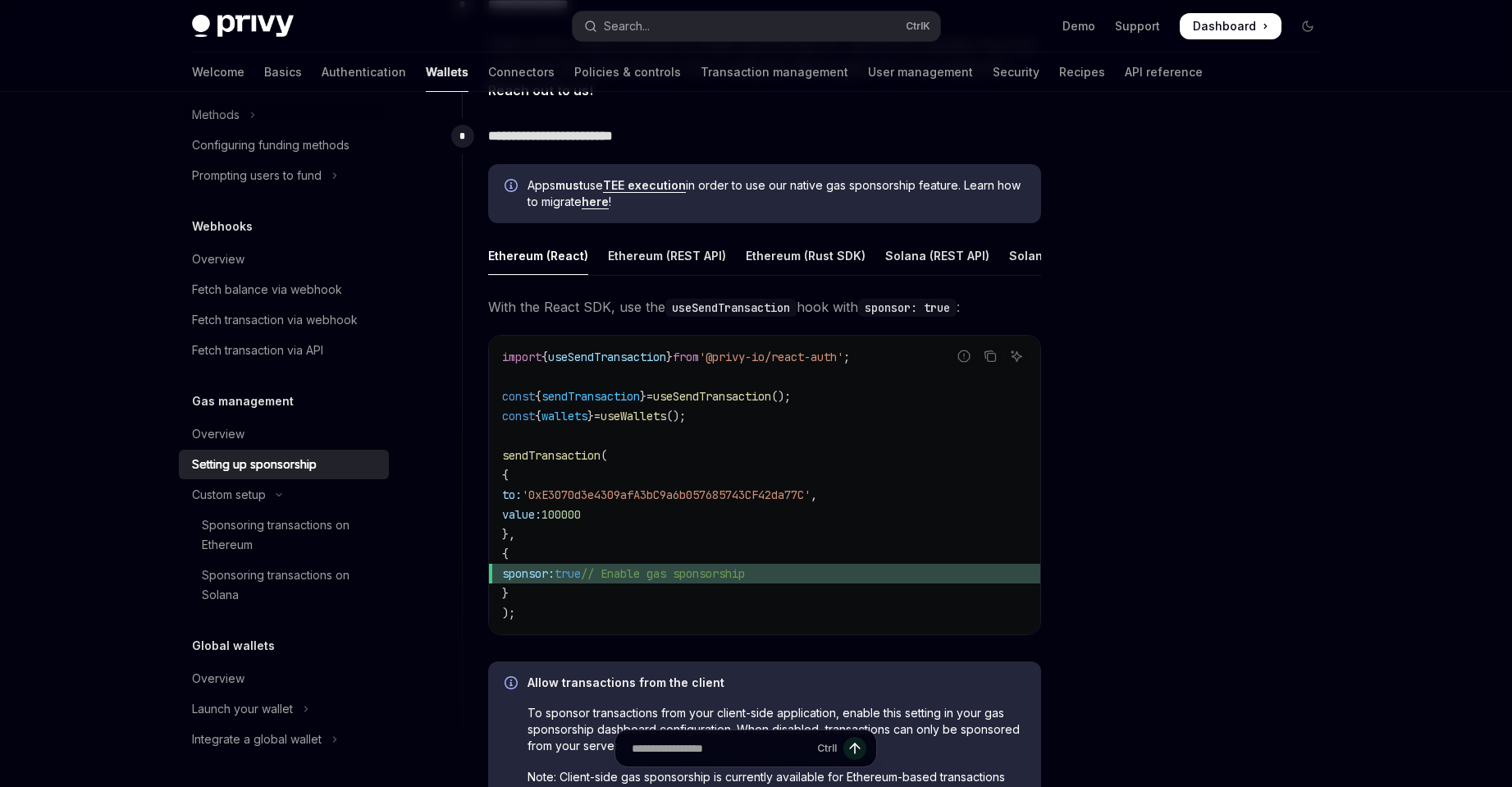
scroll to position [769, 0]
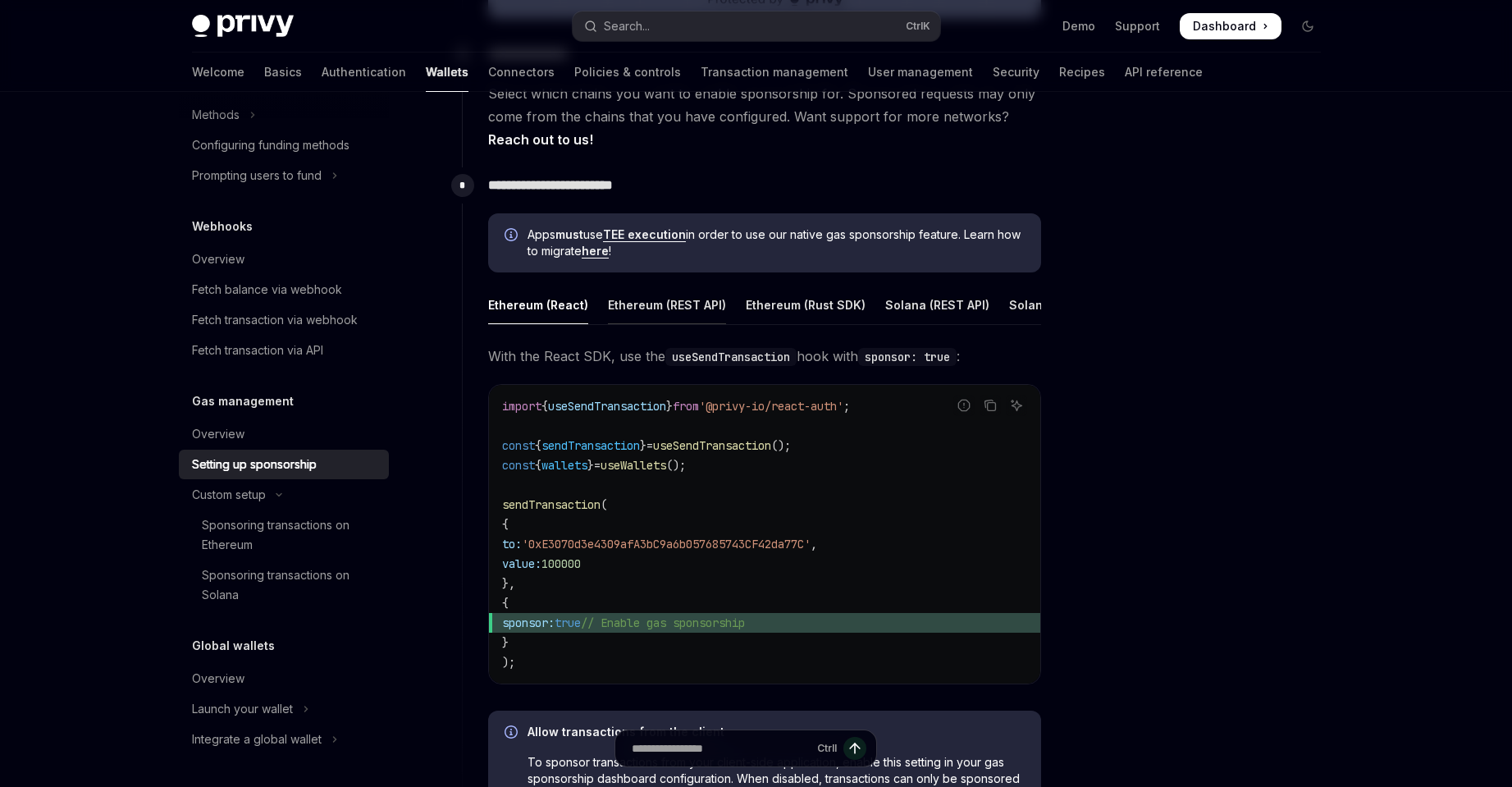
click at [707, 314] on div "Ethereum (REST API)" at bounding box center [667, 305] width 119 height 39
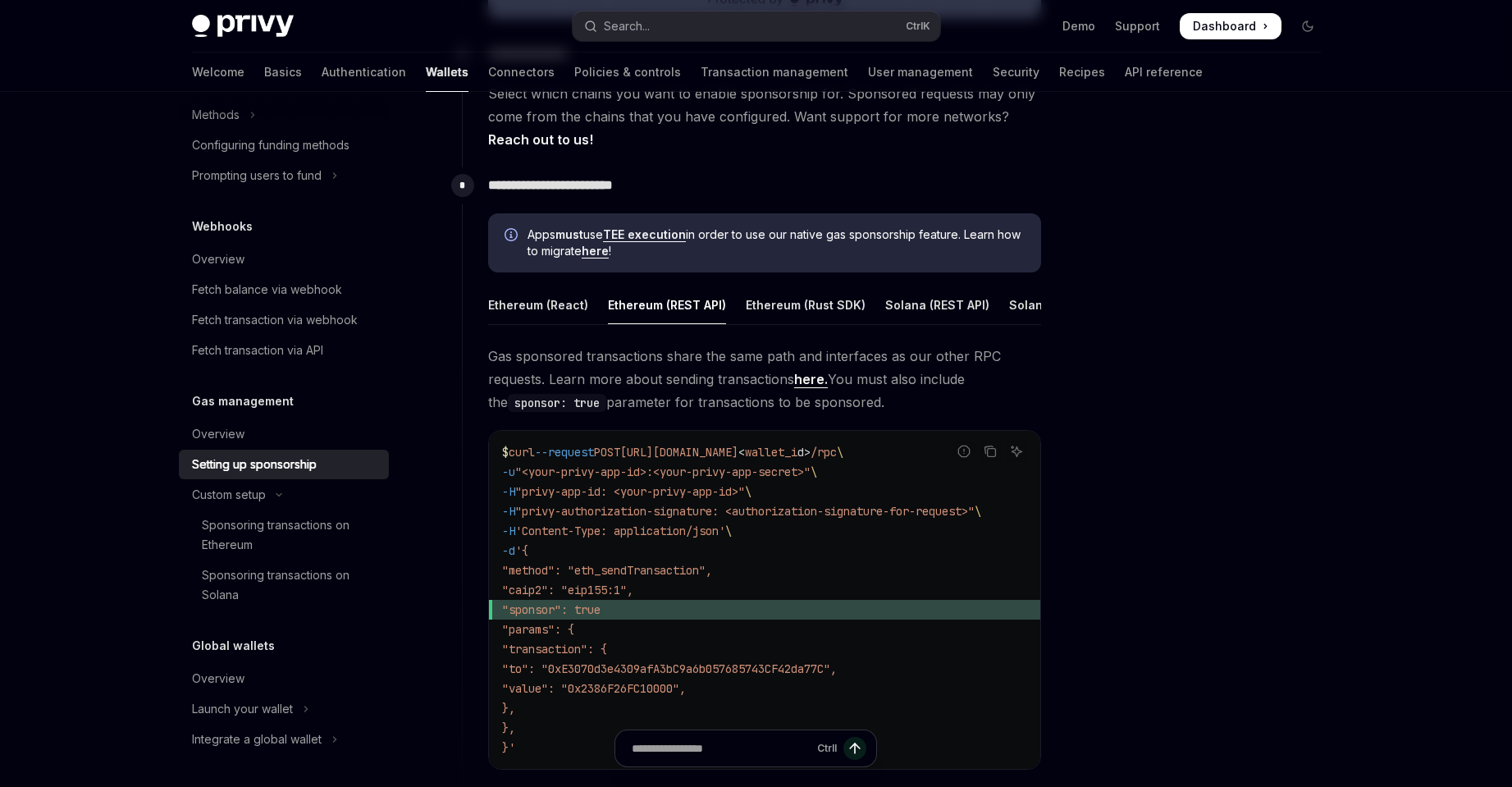
click at [704, 298] on div "Ethereum (REST API)" at bounding box center [667, 305] width 119 height 39
click at [533, 305] on div "Ethereum (React)" at bounding box center [538, 305] width 100 height 39
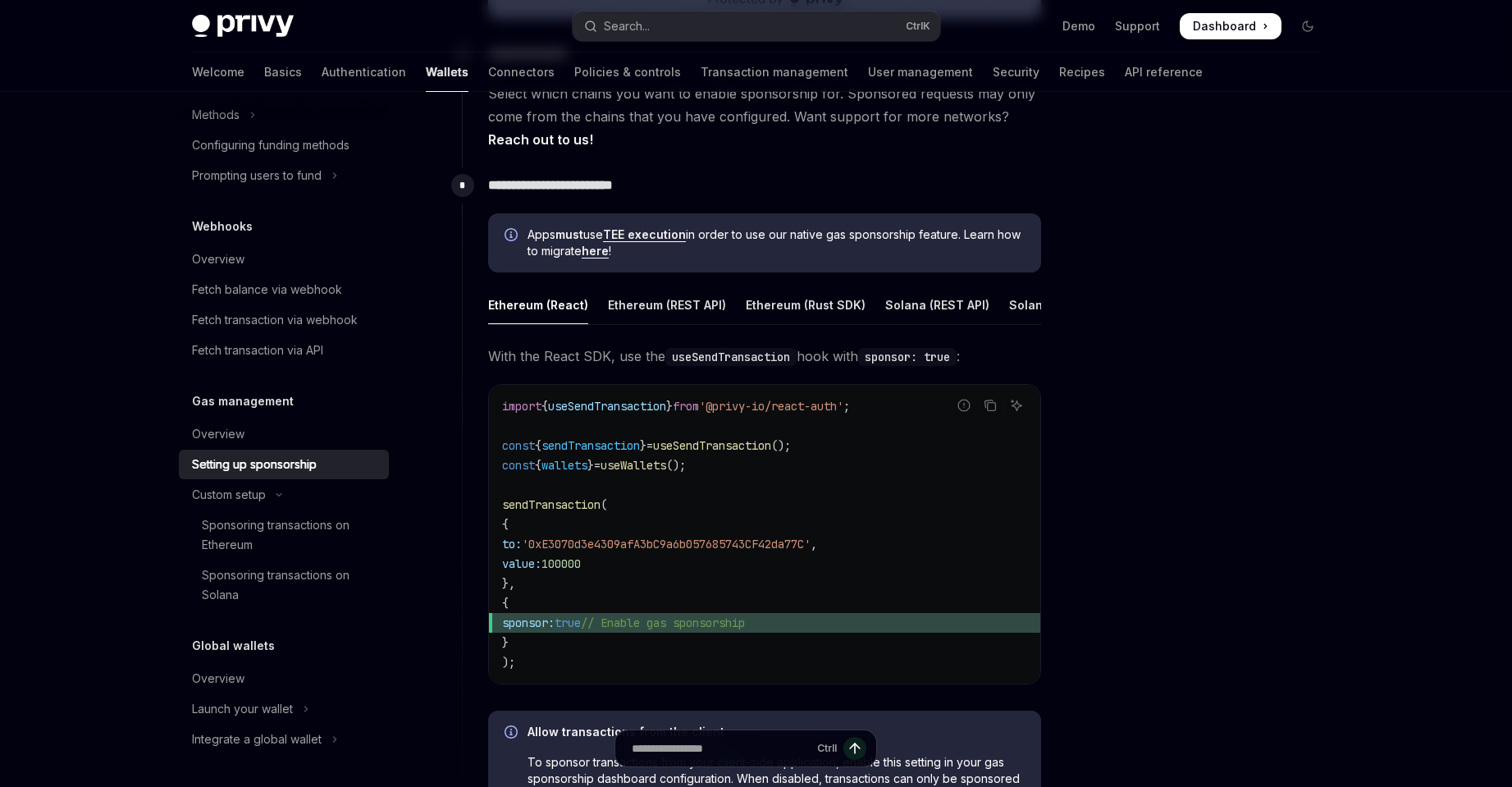
click at [1353, 420] on div "**********" at bounding box center [756, 288] width 1208 height 1931
click at [1150, 589] on div at bounding box center [1209, 455] width 250 height 662
click at [321, 526] on div "Sponsoring transactions on Ethereum" at bounding box center [290, 535] width 177 height 40
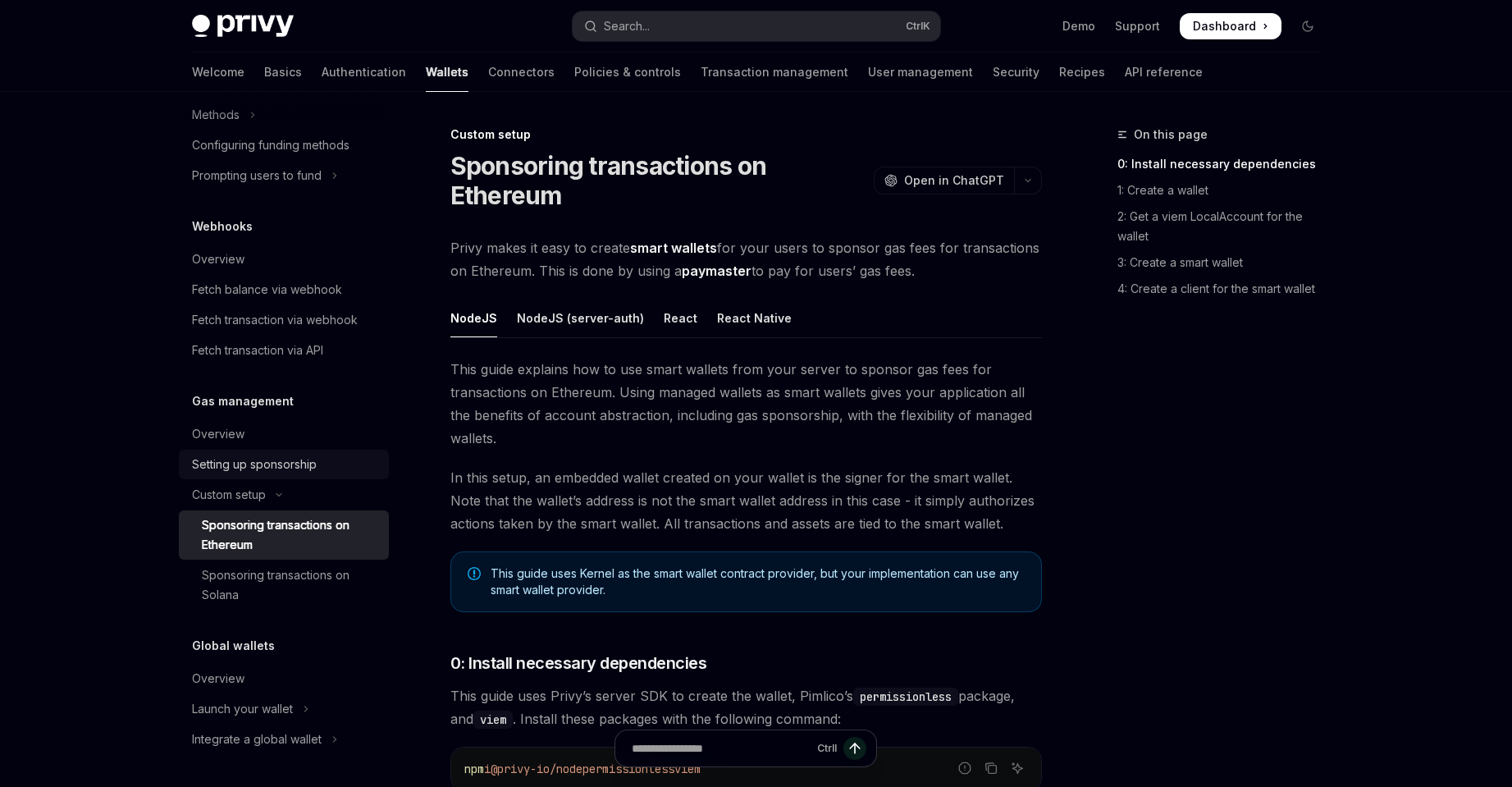
click at [324, 460] on div "Setting up sponsorship" at bounding box center [285, 464] width 187 height 19
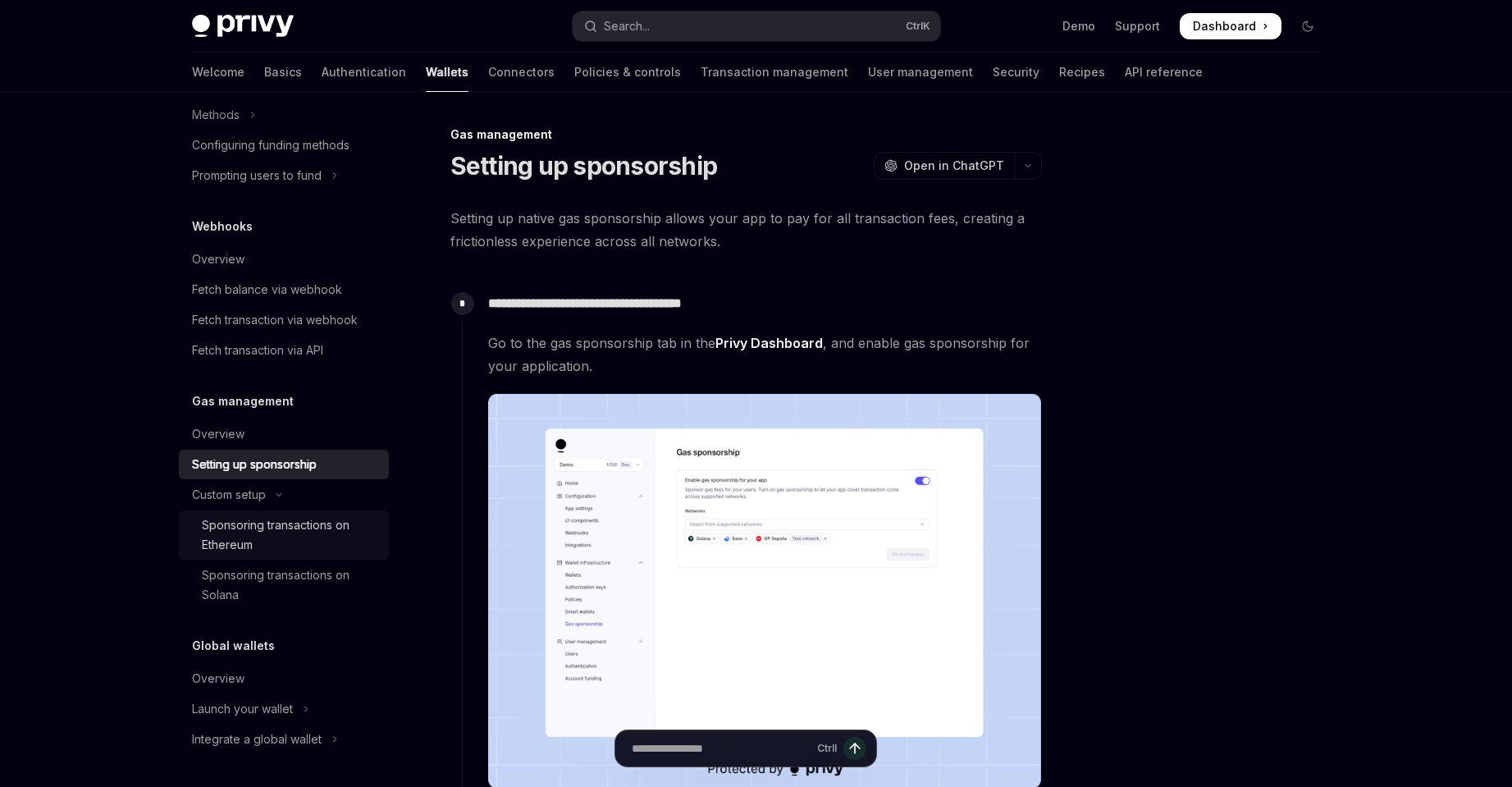
click at [204, 531] on div "Sponsoring transactions on Ethereum" at bounding box center [290, 535] width 177 height 40
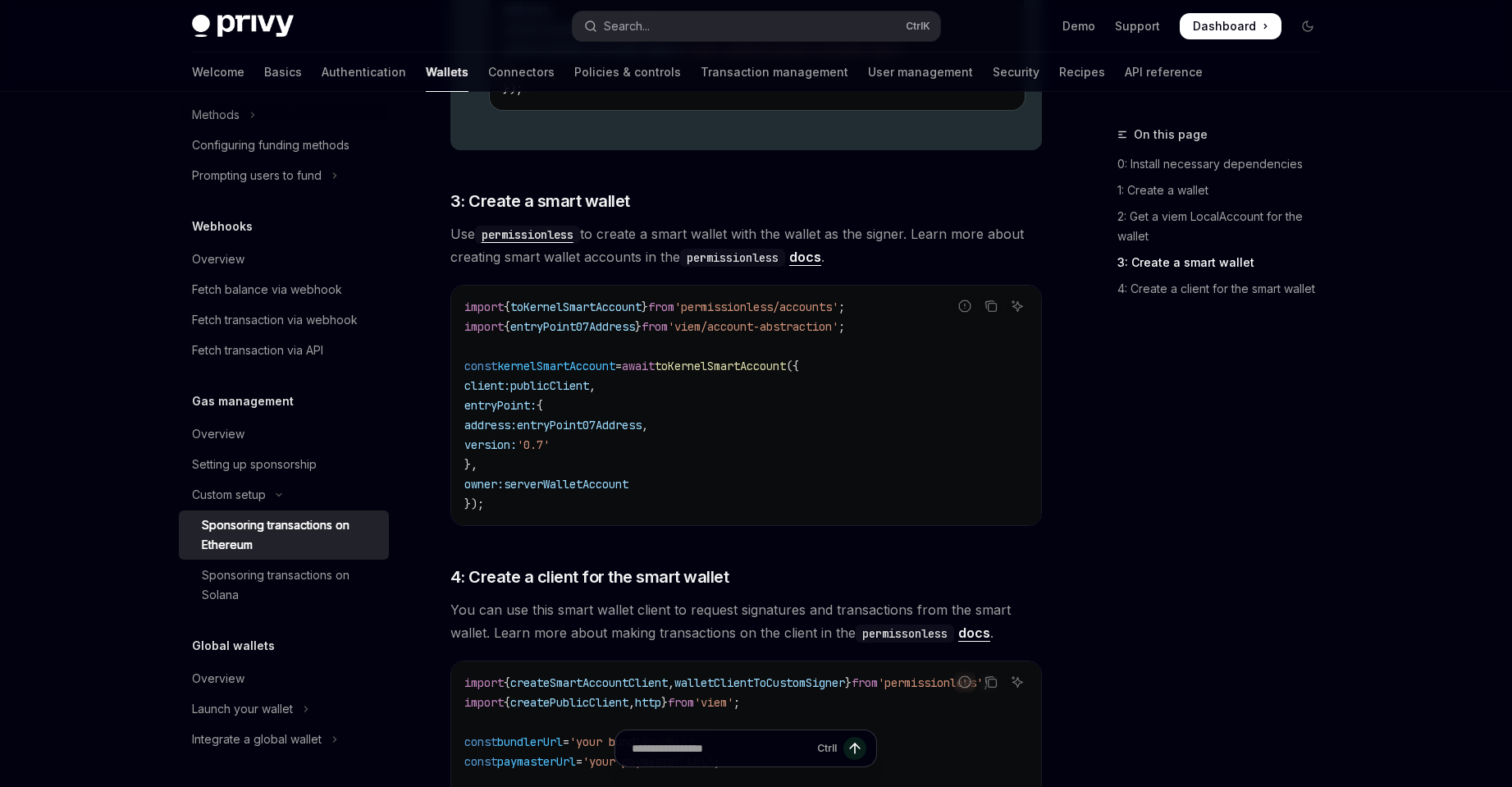
scroll to position [1646, 0]
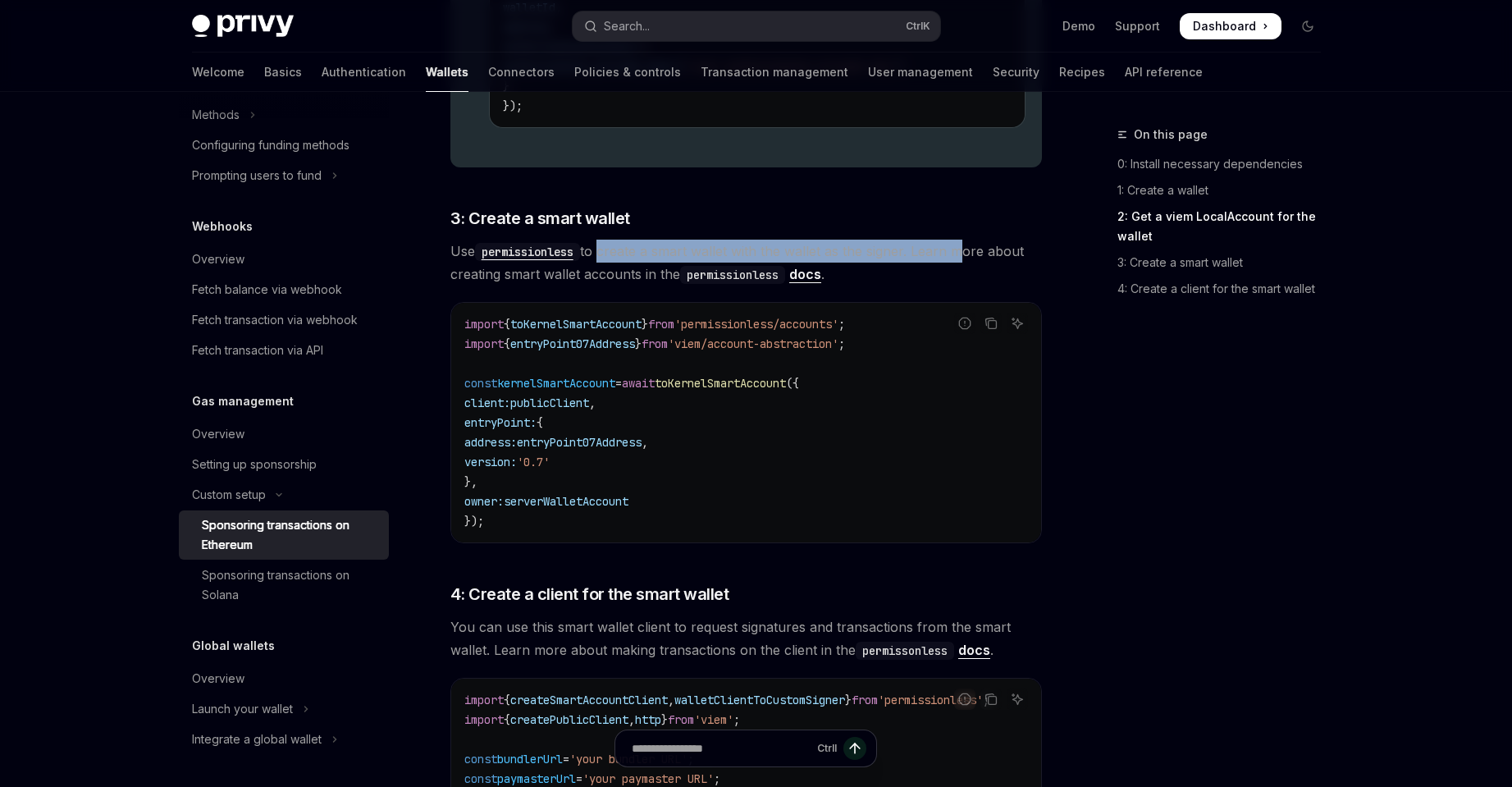
drag, startPoint x: 602, startPoint y: 245, endPoint x: 960, endPoint y: 251, distance: 358.1
click at [960, 251] on span "Use permissionless to create a smart wallet with the wallet as the signer. Lear…" at bounding box center [746, 262] width 592 height 46
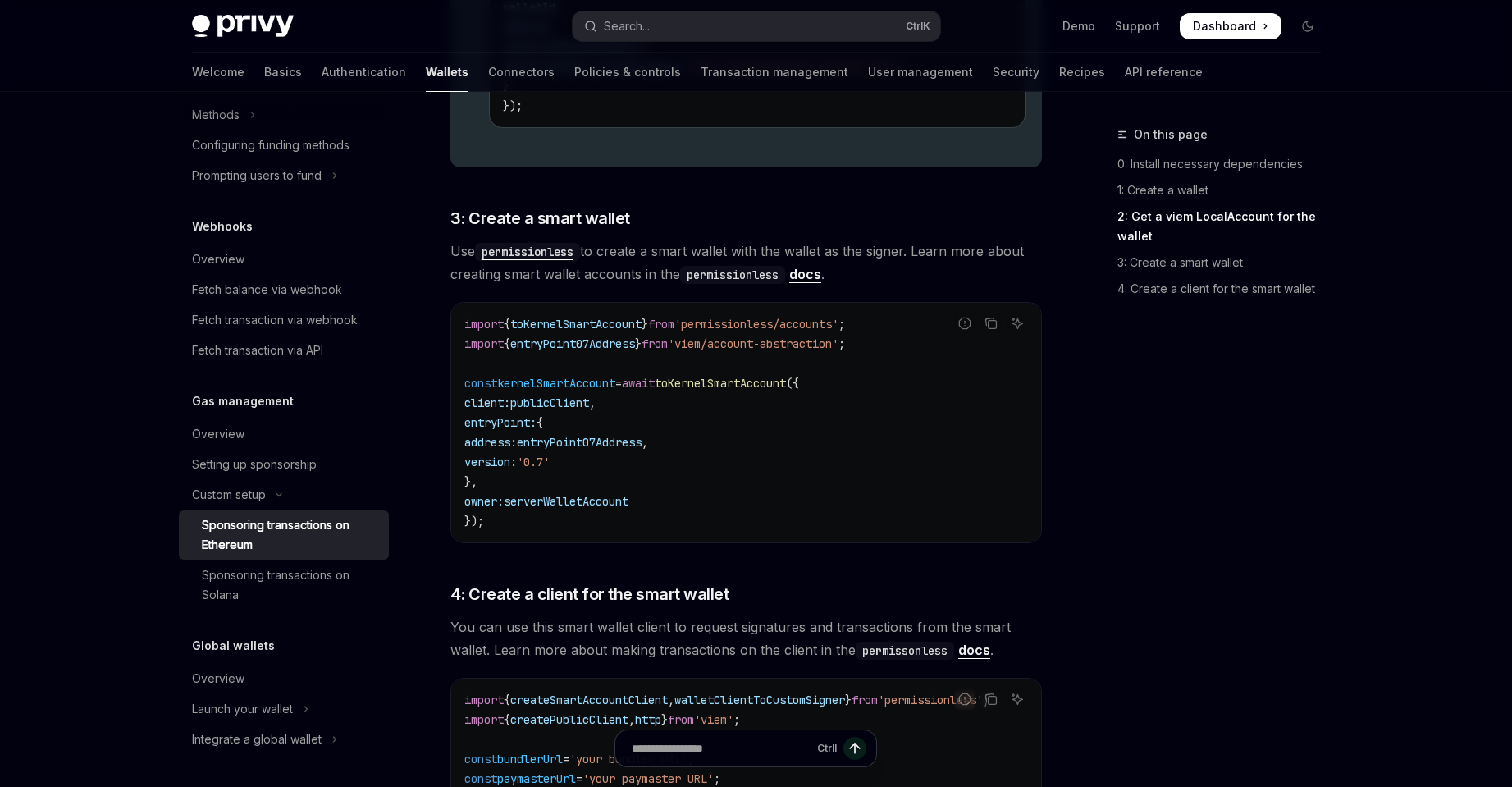
click at [965, 263] on span "Use permissionless to create a smart wallet with the wallet as the signer. Lear…" at bounding box center [746, 262] width 592 height 46
click at [800, 274] on link "docs" at bounding box center [805, 274] width 32 height 17
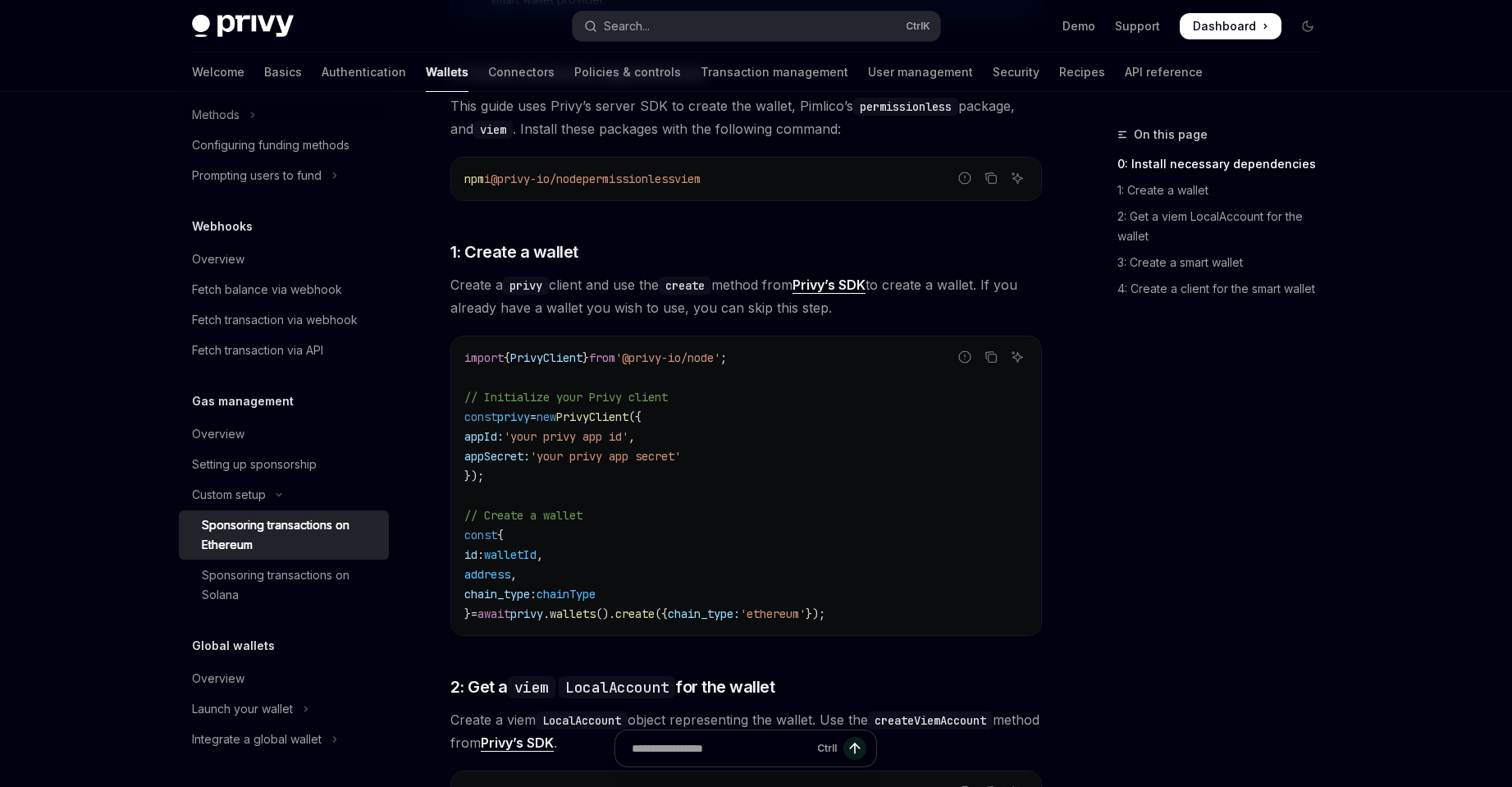
scroll to position [593, 0]
click at [334, 460] on div "Setting up sponsorship" at bounding box center [285, 464] width 187 height 19
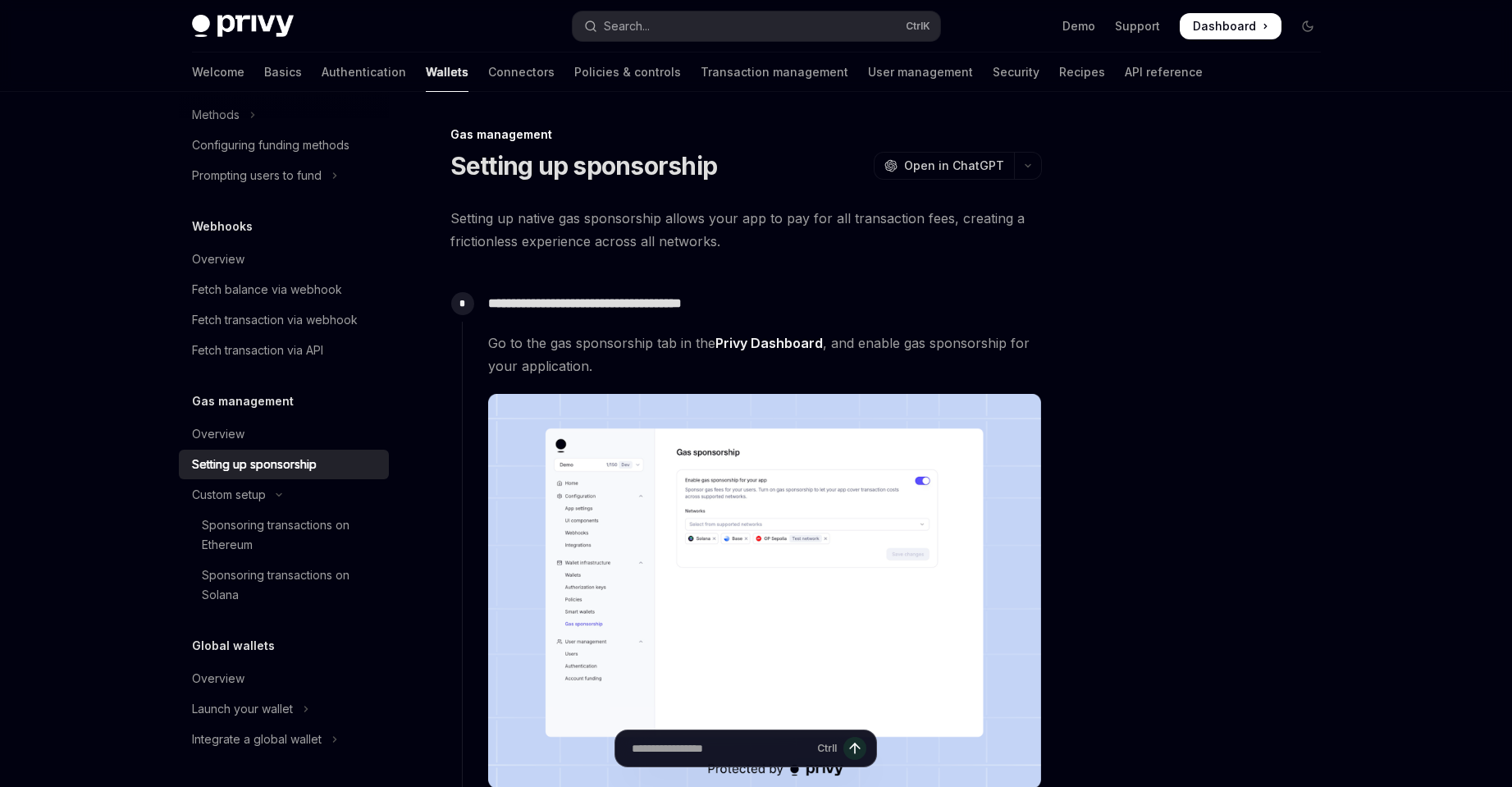
click at [334, 458] on div "Setting up sponsorship" at bounding box center [285, 464] width 187 height 19
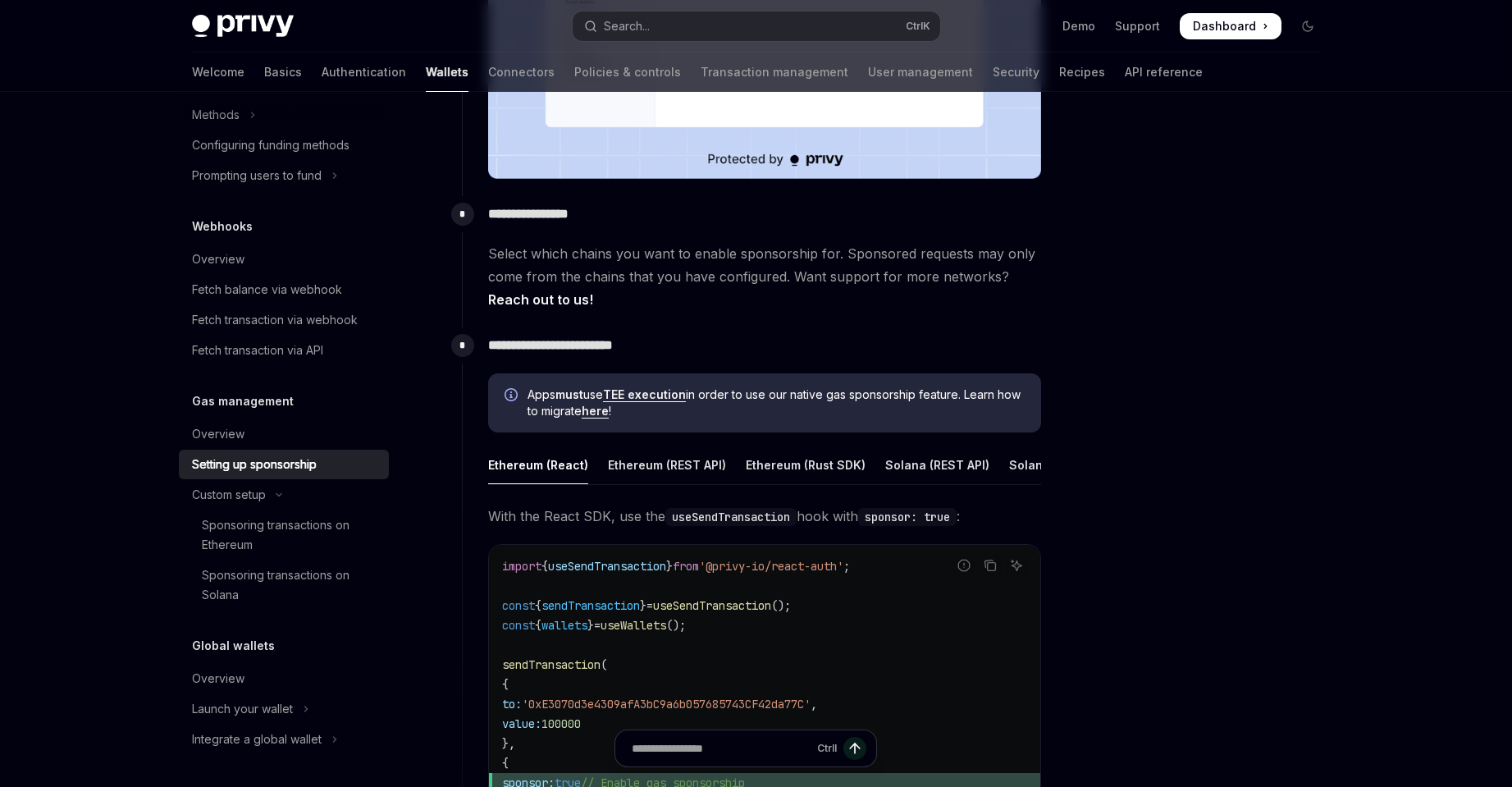
scroll to position [0, 56]
click at [1206, 492] on div at bounding box center [1209, 455] width 250 height 662
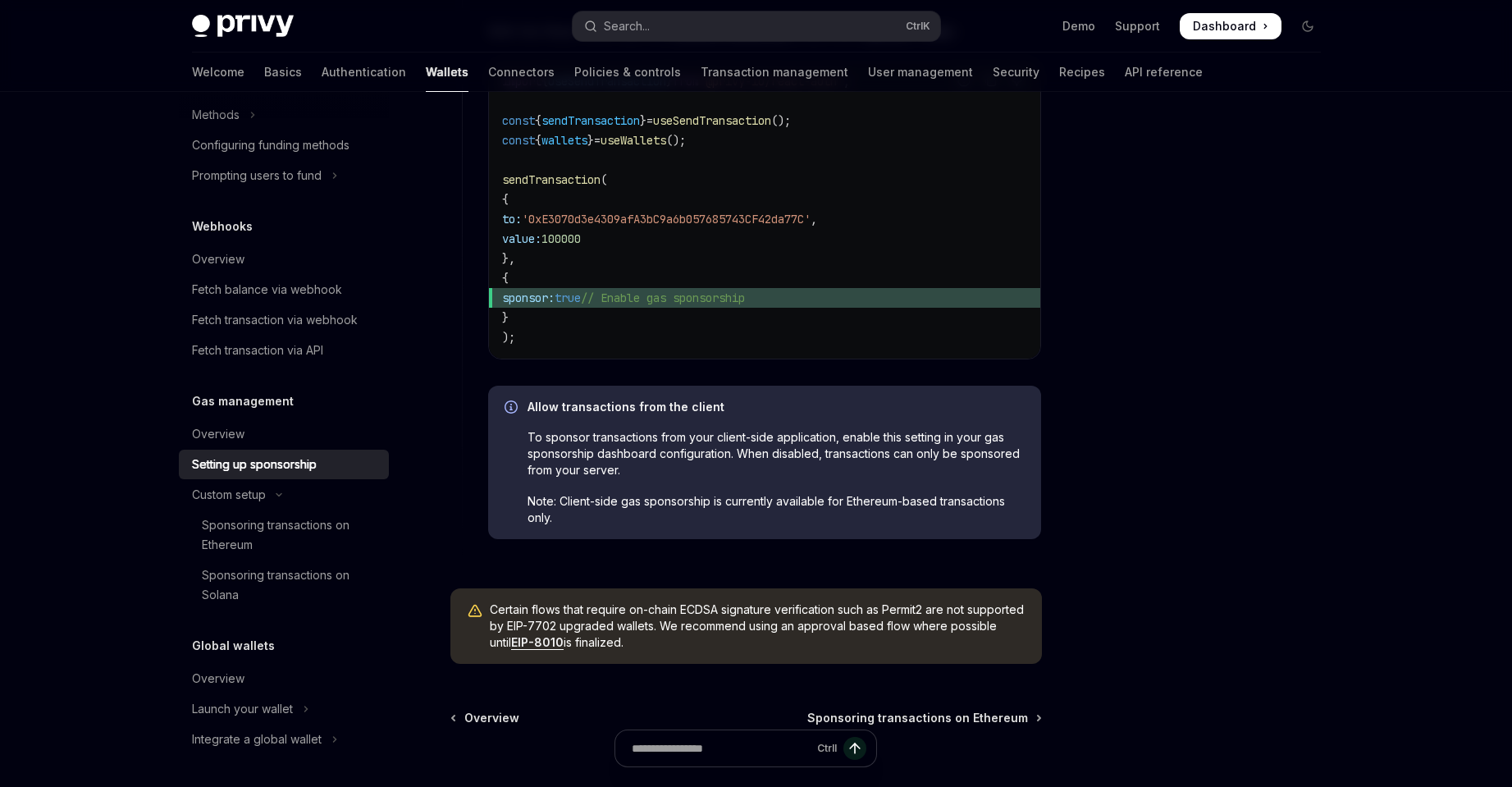
scroll to position [1102, 0]
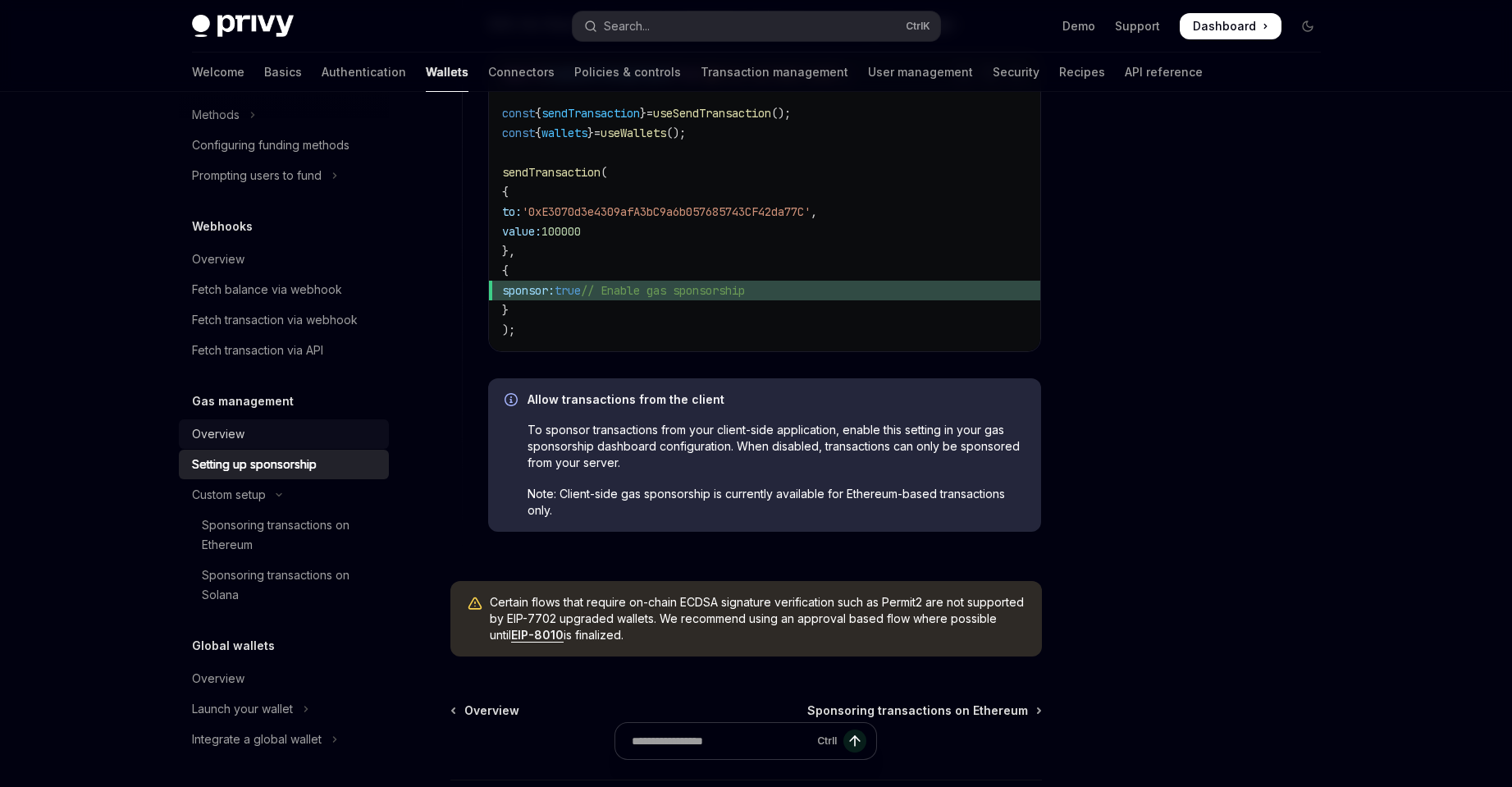
click at [317, 443] on div "Overview" at bounding box center [285, 433] width 187 height 19
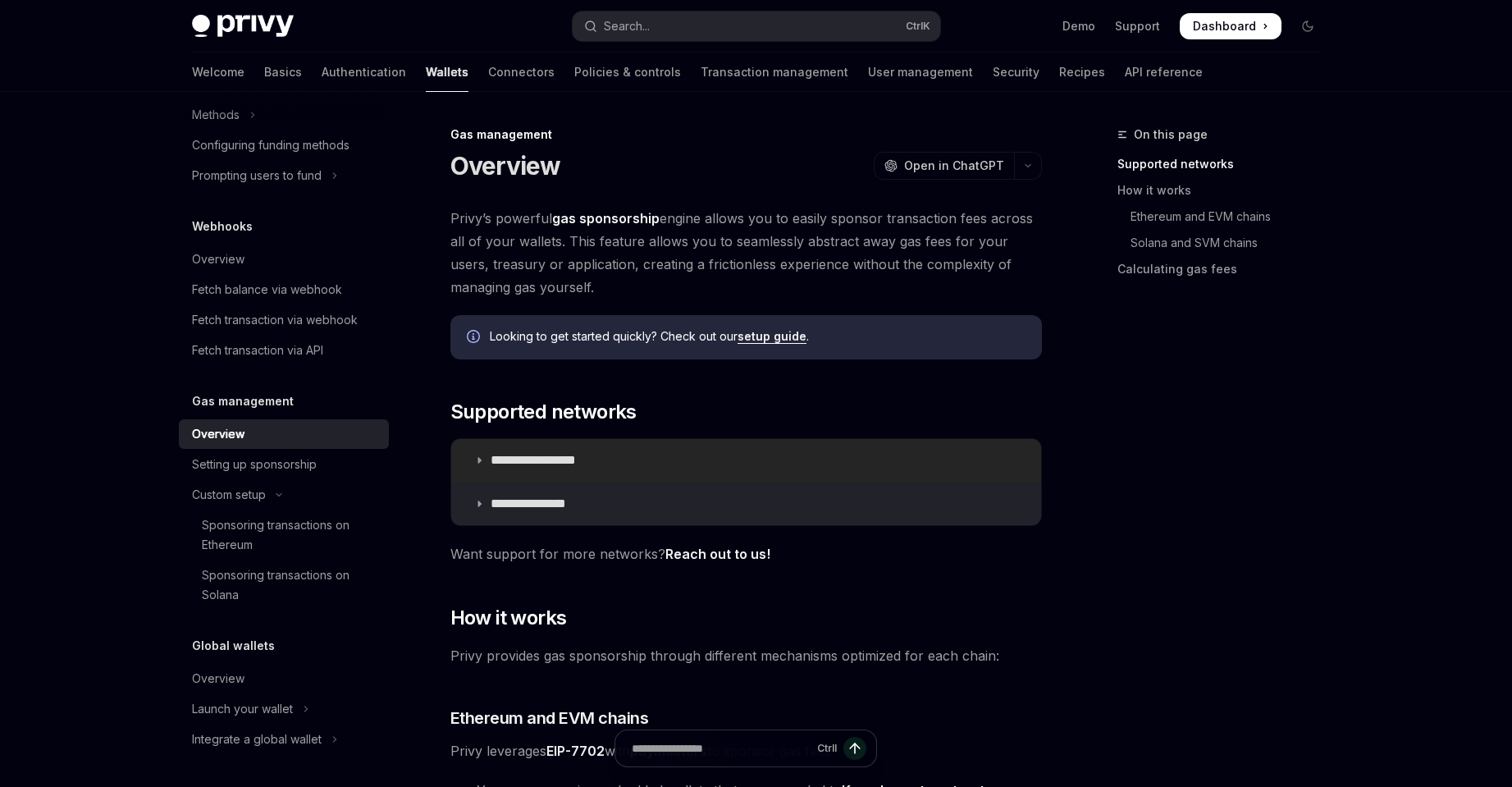
click at [566, 453] on p "**********" at bounding box center [552, 460] width 122 height 16
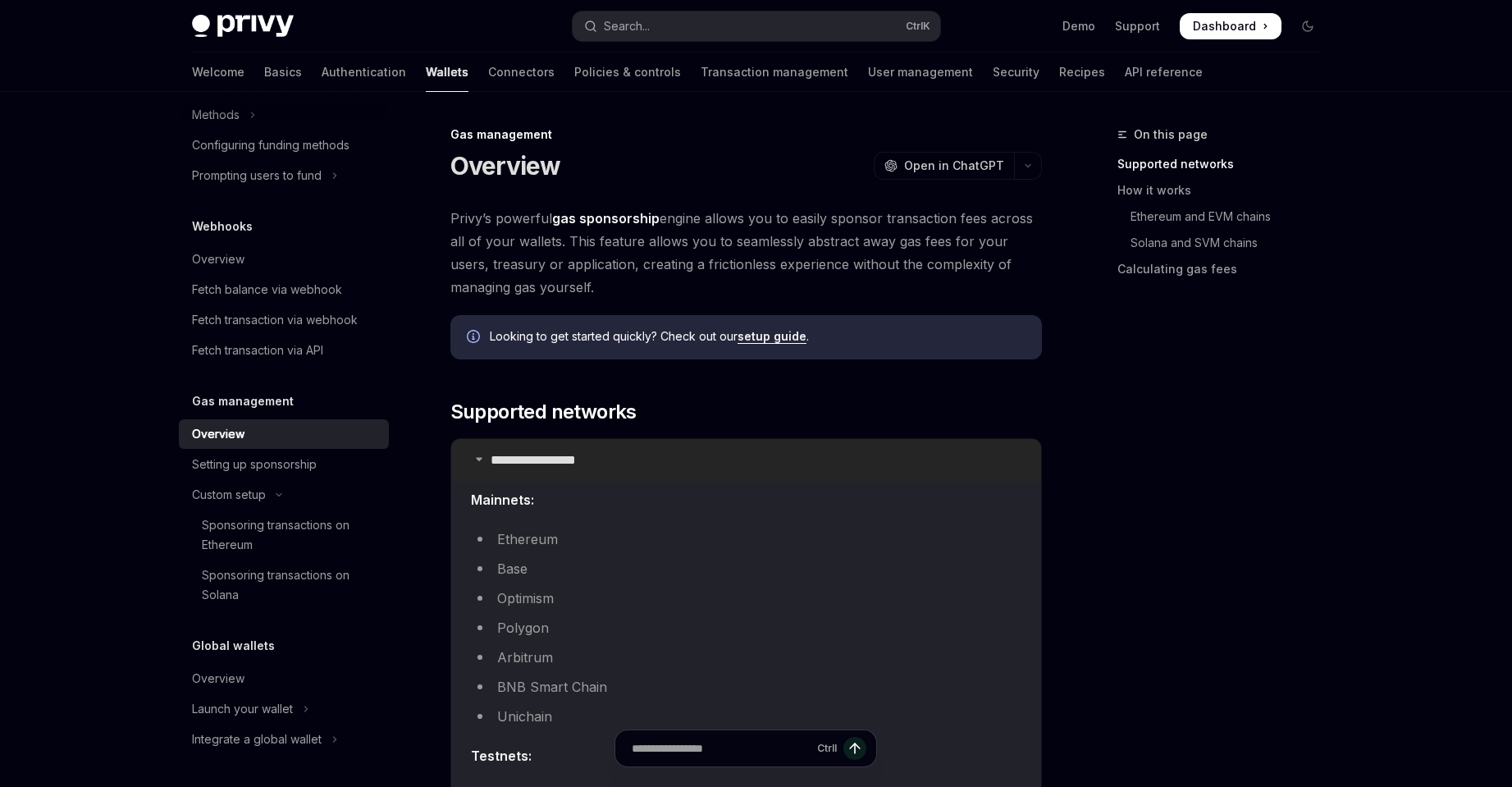
click at [566, 453] on p "**********" at bounding box center [552, 460] width 122 height 16
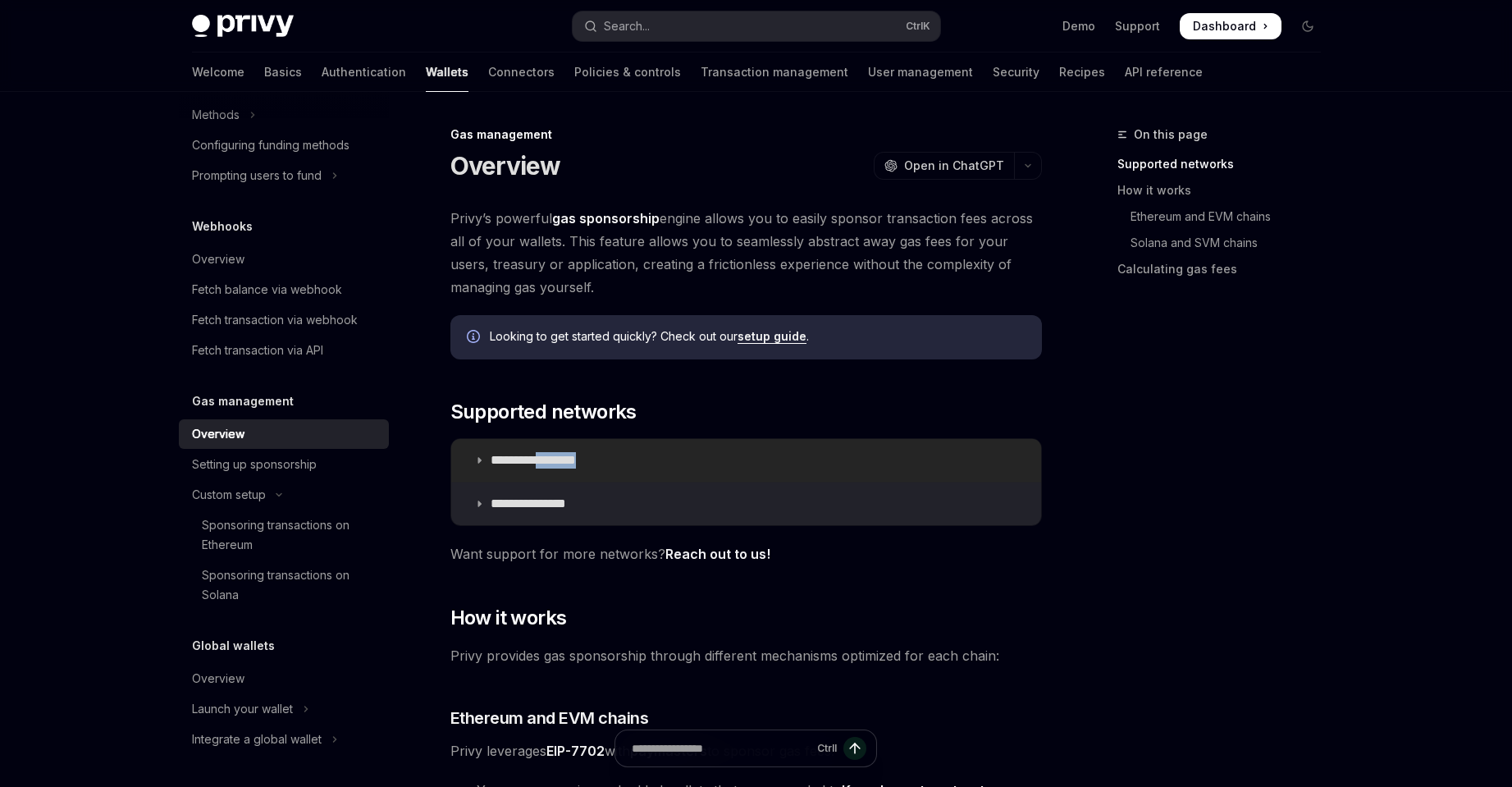
click at [566, 453] on p "**********" at bounding box center [552, 460] width 122 height 16
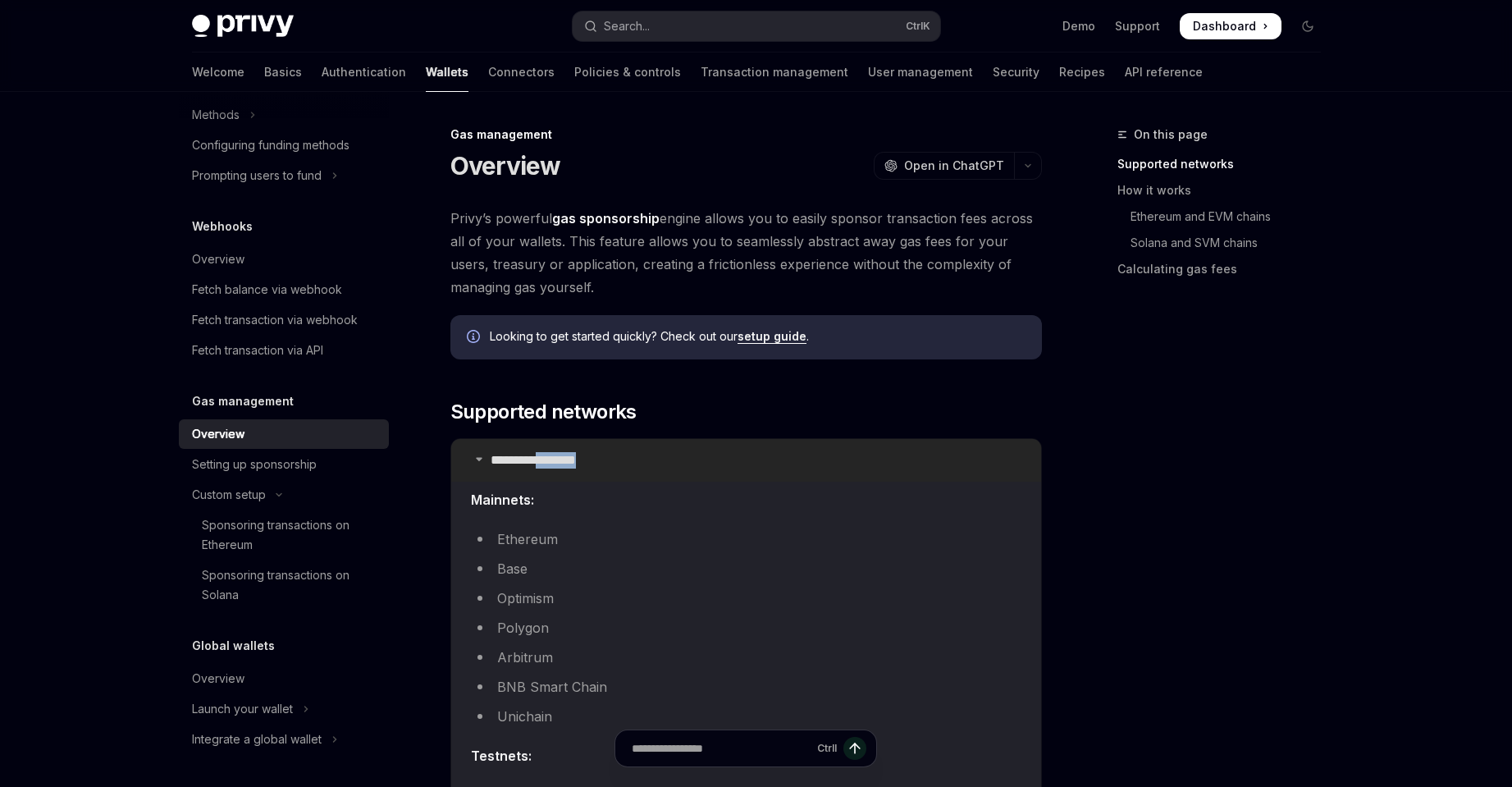
click at [566, 453] on p "**********" at bounding box center [552, 460] width 122 height 16
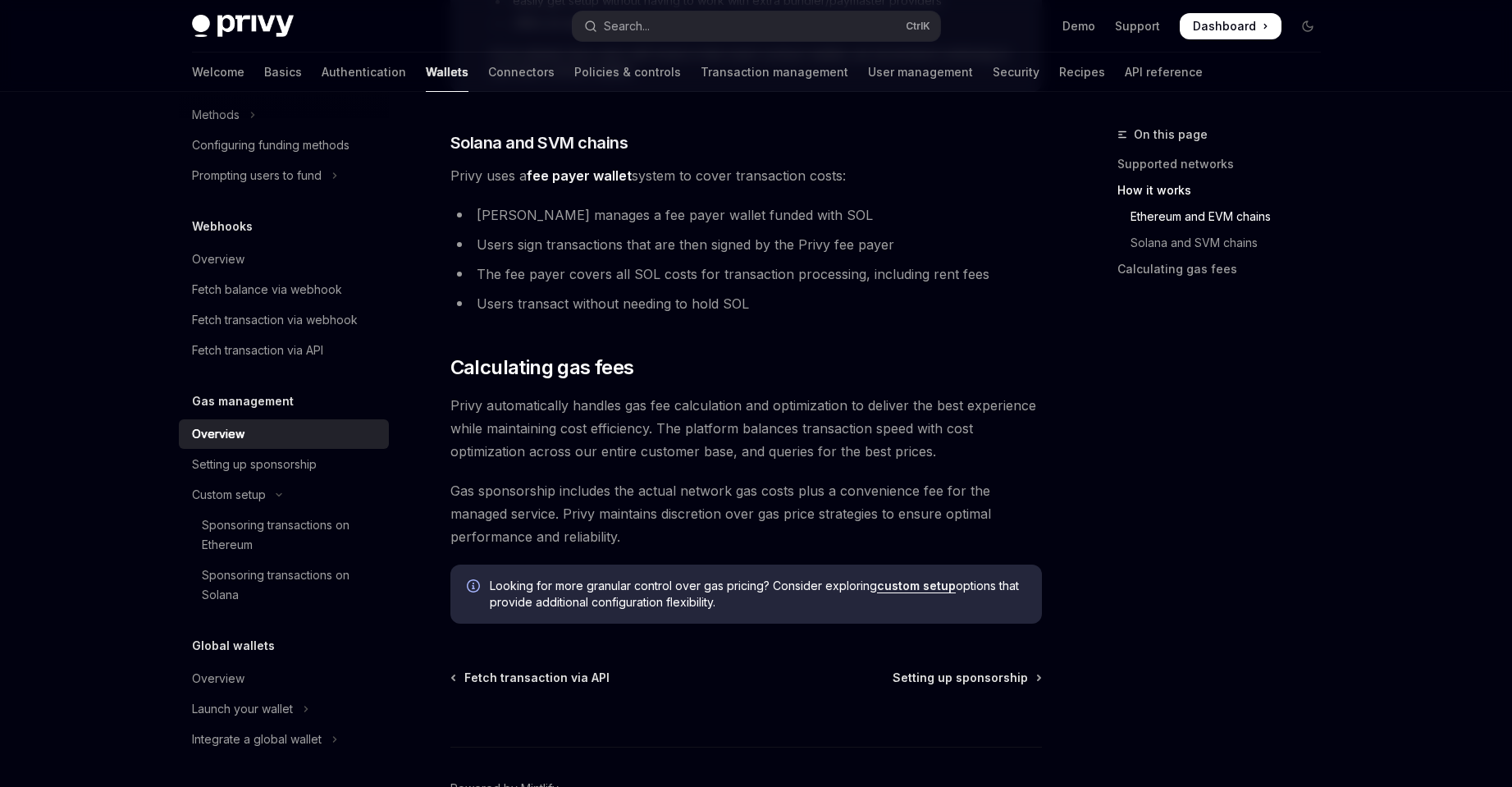
scroll to position [1039, 0]
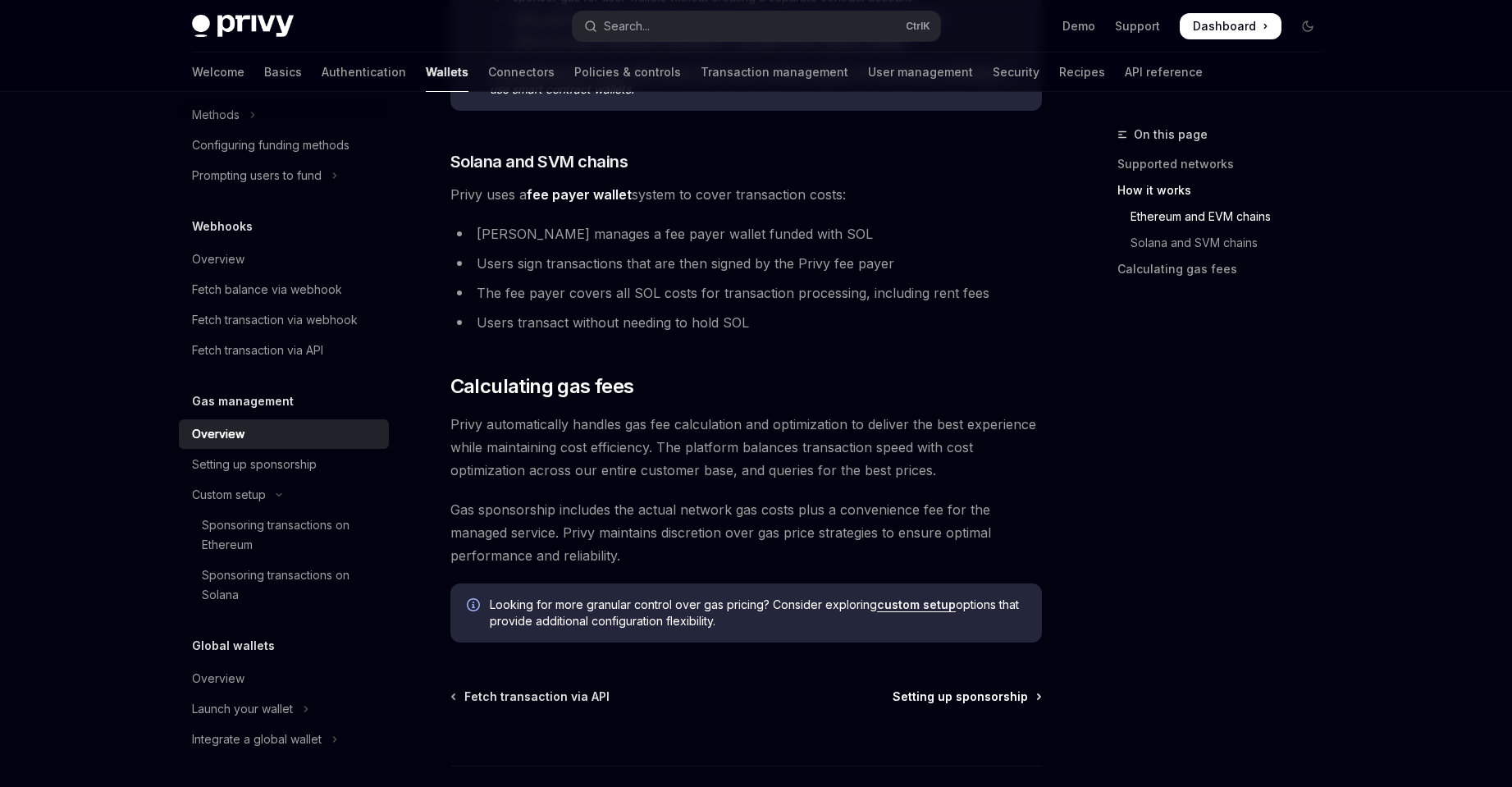
click at [991, 704] on span "Setting up sponsorship" at bounding box center [961, 696] width 135 height 16
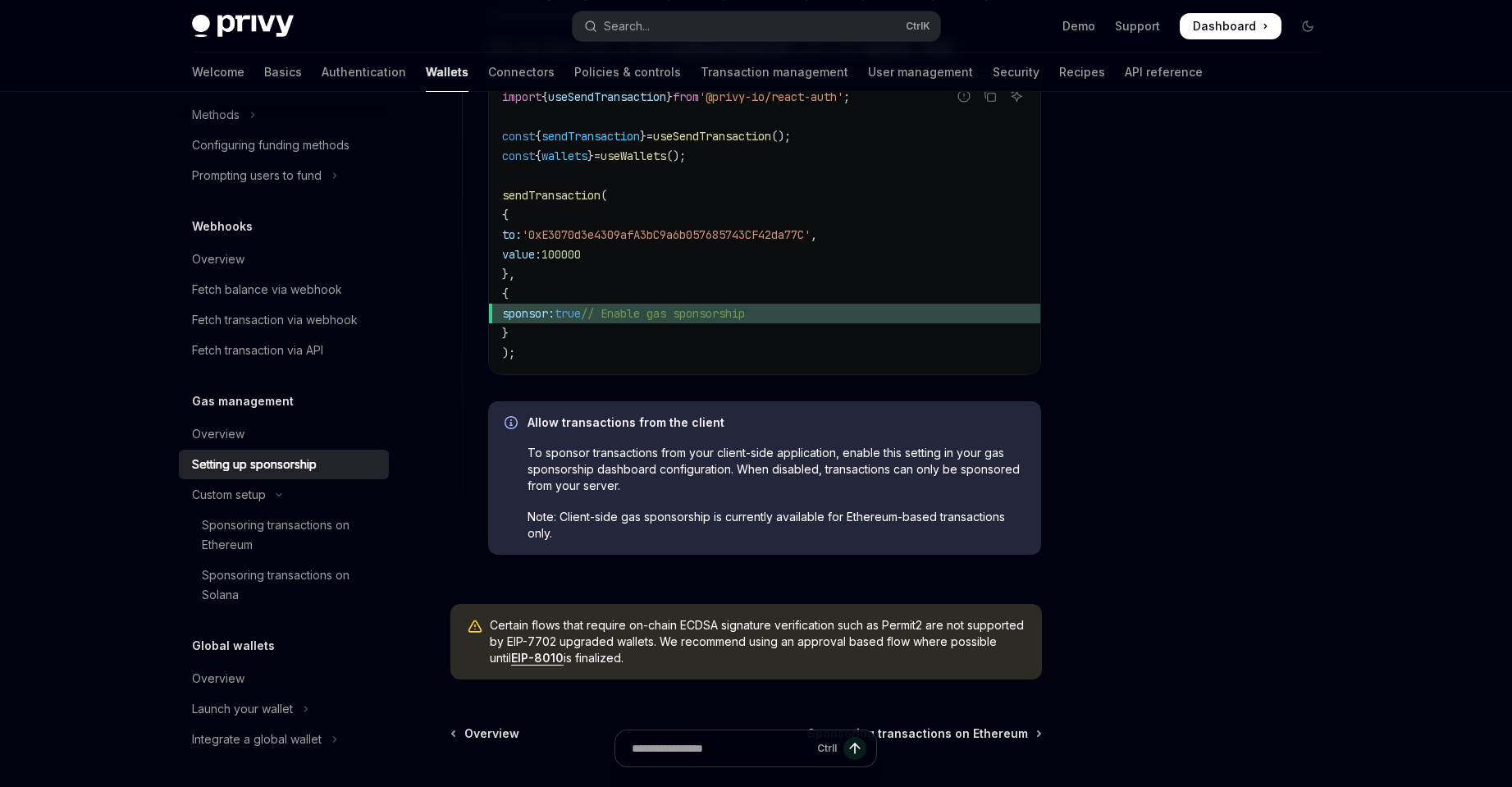
scroll to position [1248, 0]
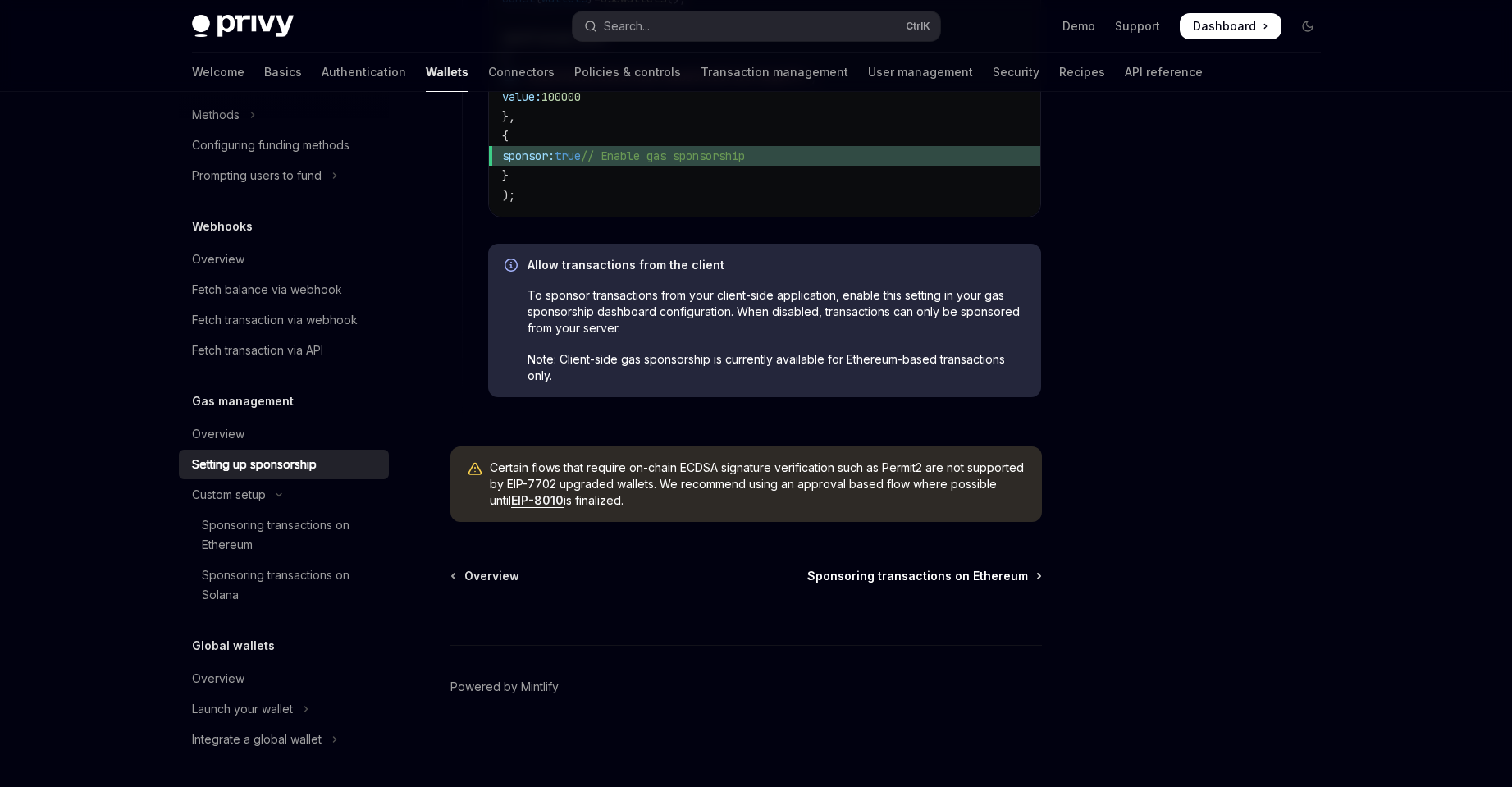
click at [988, 574] on span "Sponsoring transactions on Ethereum" at bounding box center [918, 575] width 221 height 16
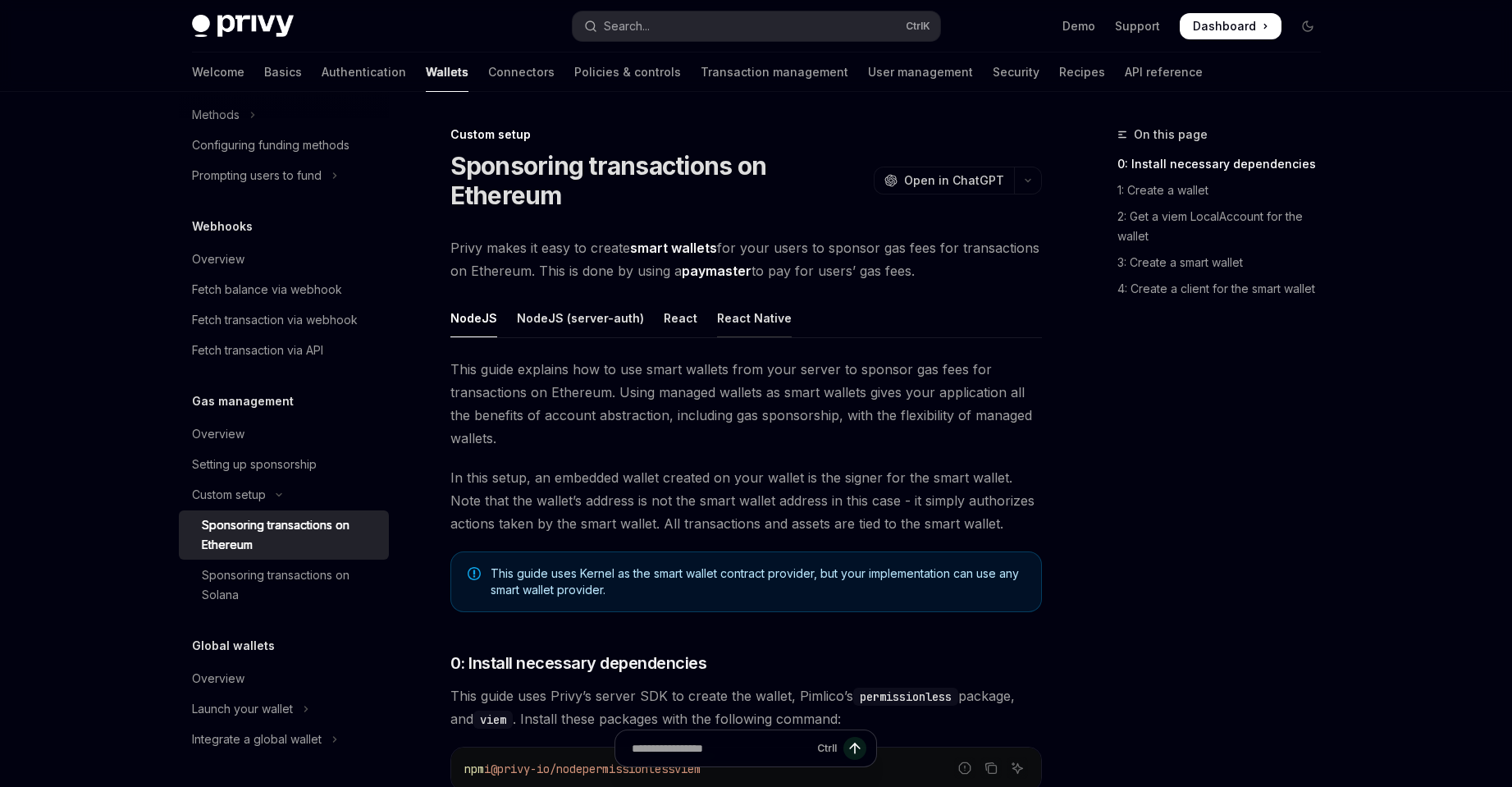
click at [757, 316] on div "React Native" at bounding box center [754, 318] width 74 height 39
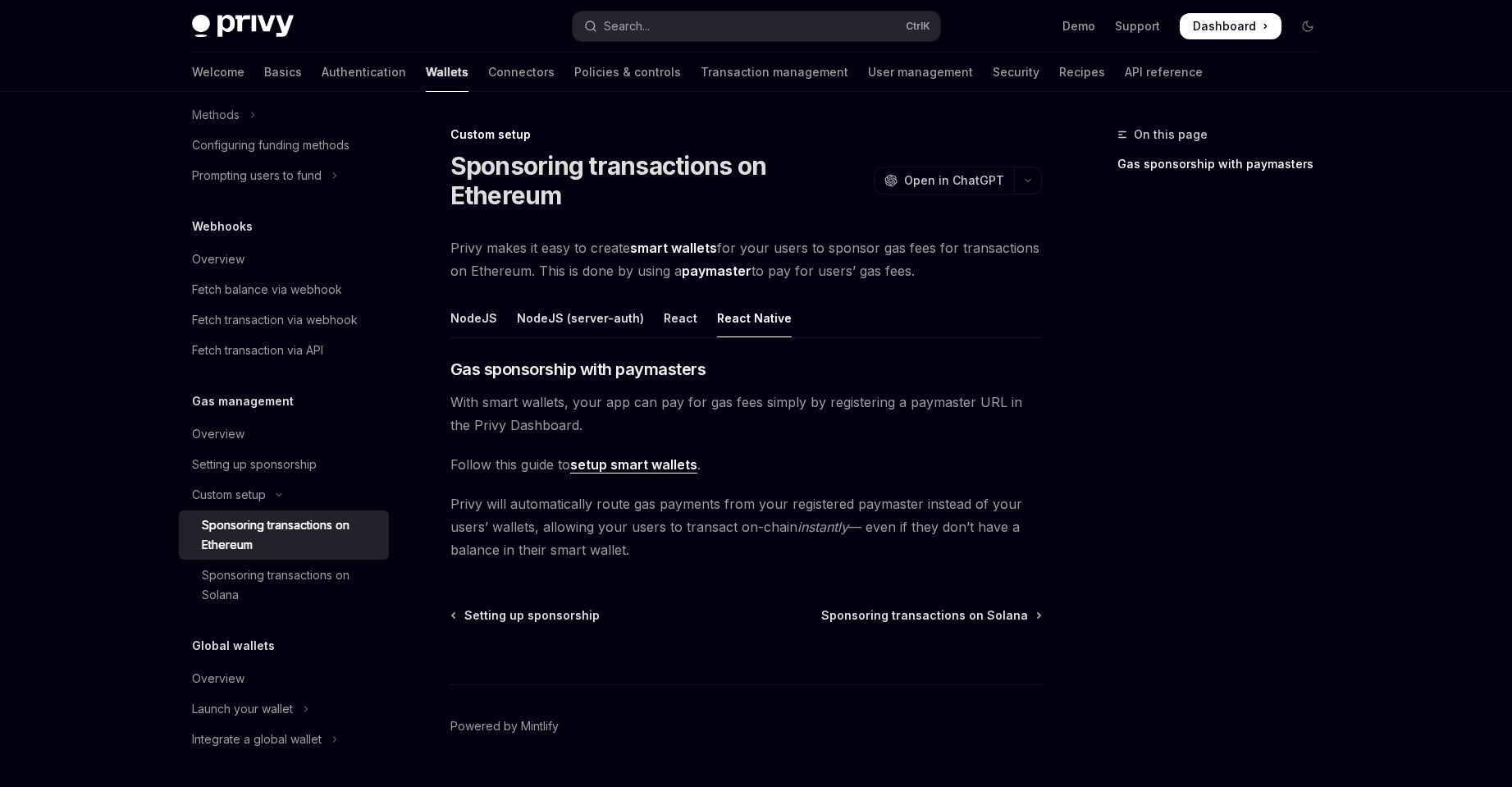
click at [650, 460] on link "setup smart wallets" at bounding box center [634, 465] width 127 height 17
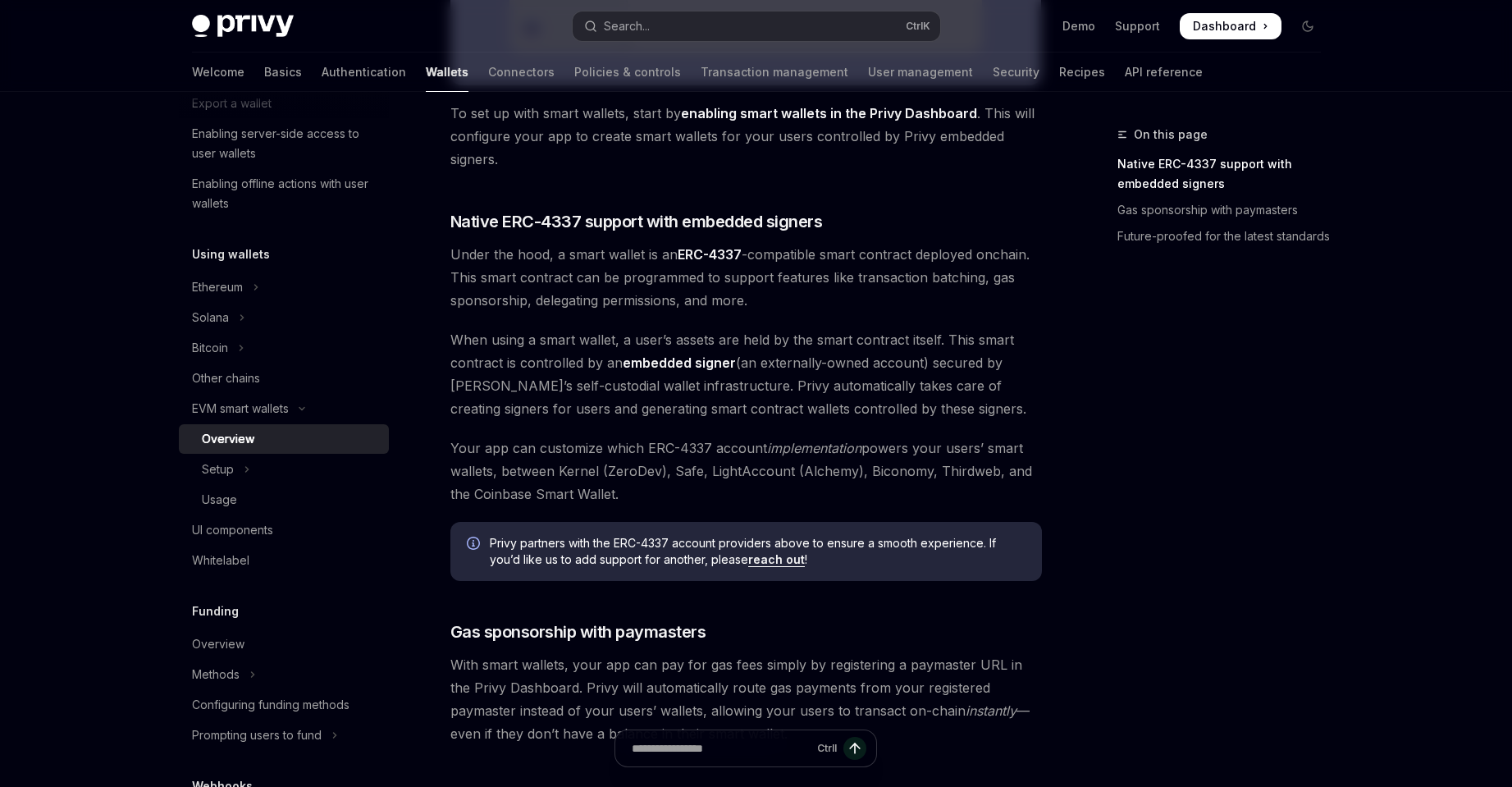
scroll to position [765, 0]
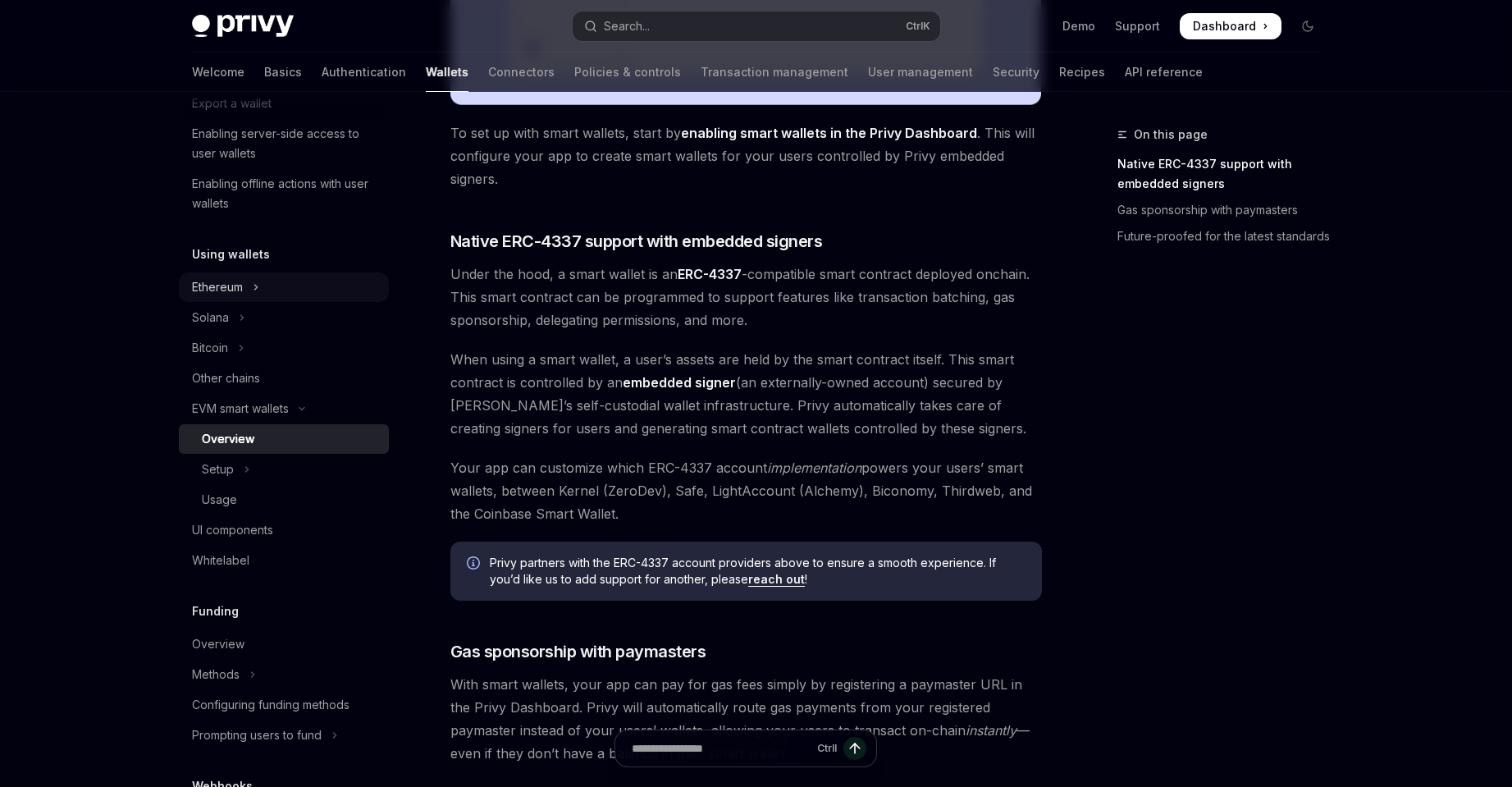
click at [205, 293] on div "Ethereum" at bounding box center [218, 287] width 51 height 19
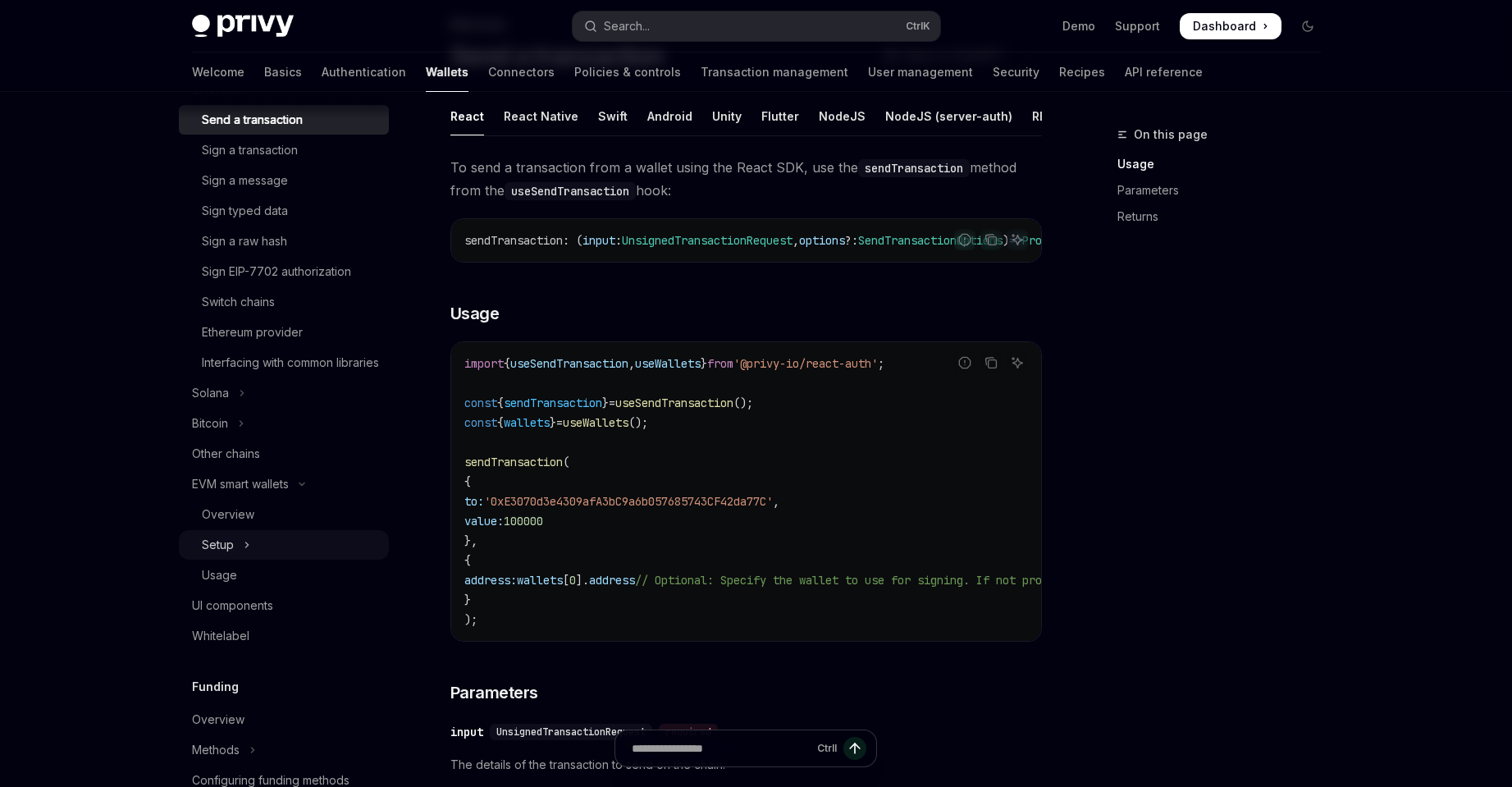
scroll to position [493, 0]
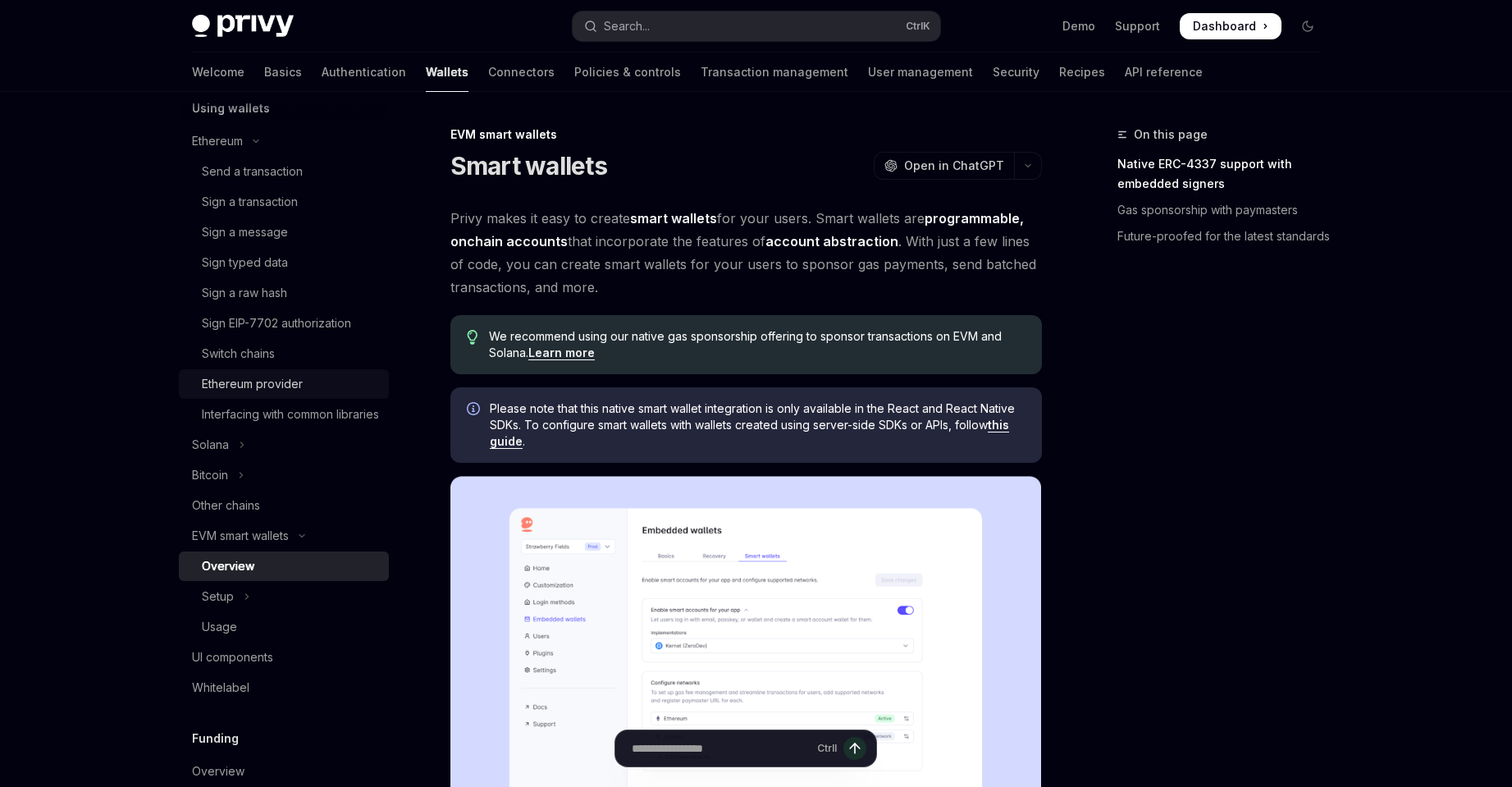
scroll to position [164, 0]
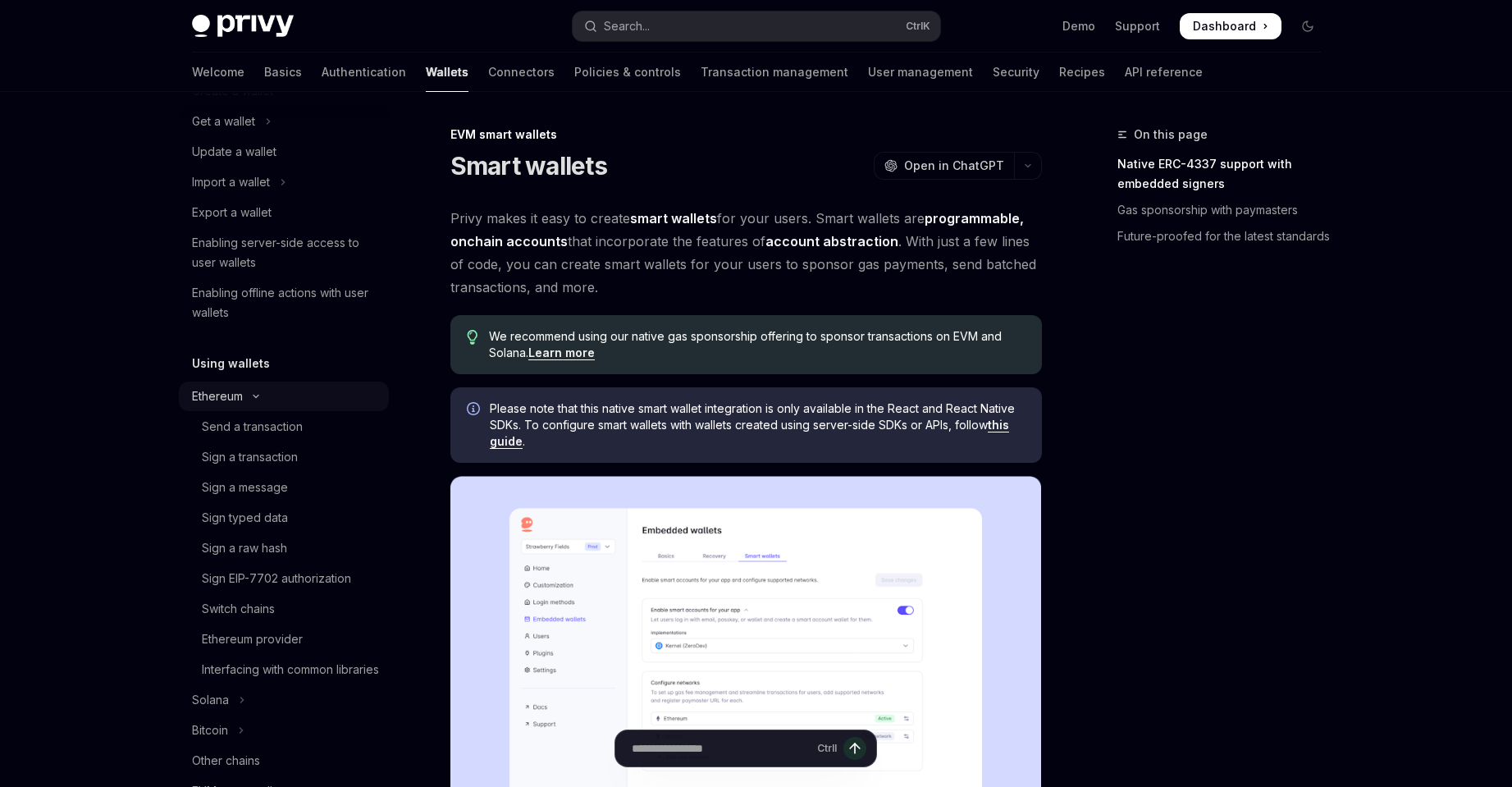
click at [282, 393] on button "Ethereum" at bounding box center [284, 396] width 210 height 30
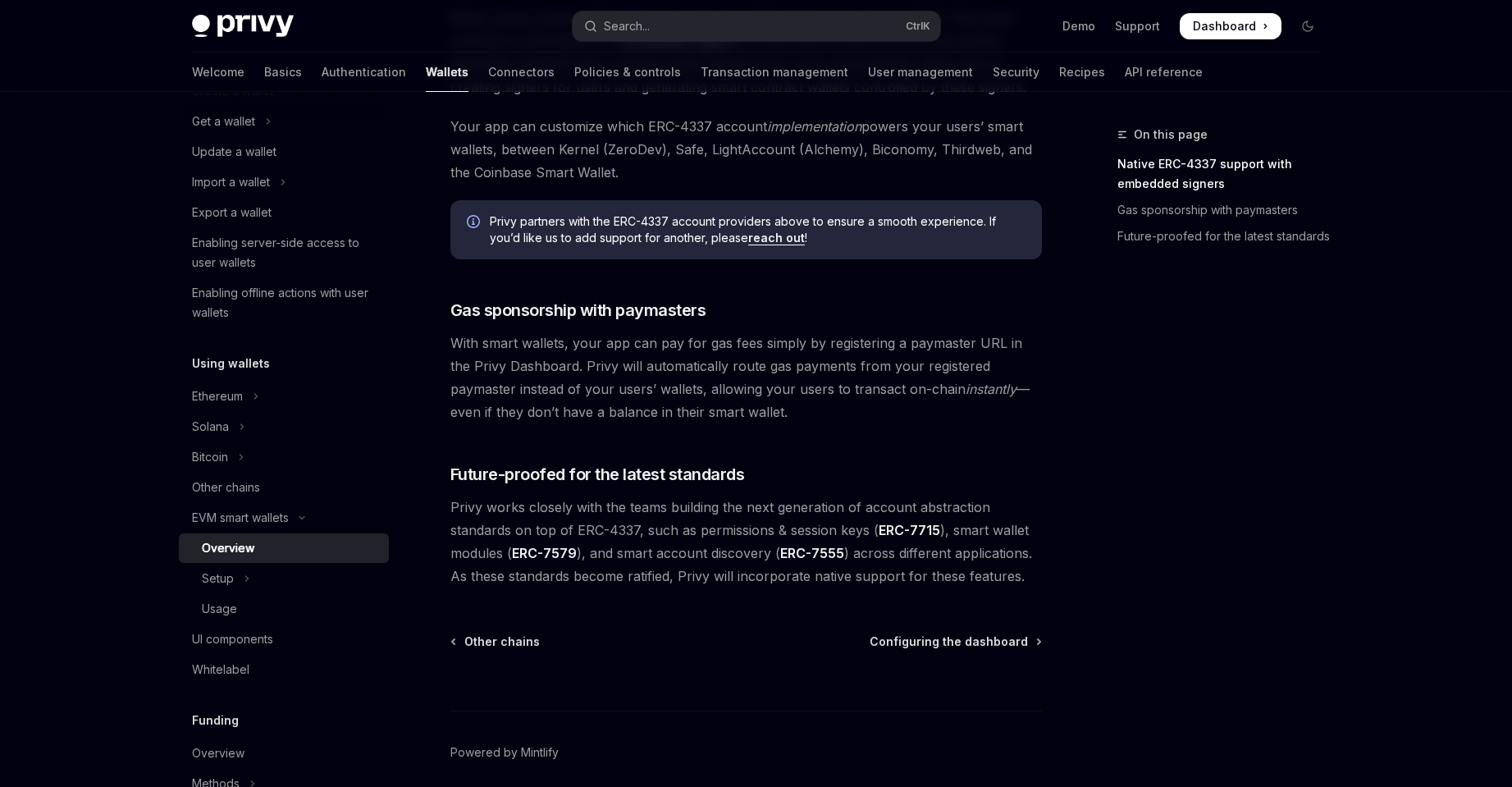
scroll to position [1132, 0]
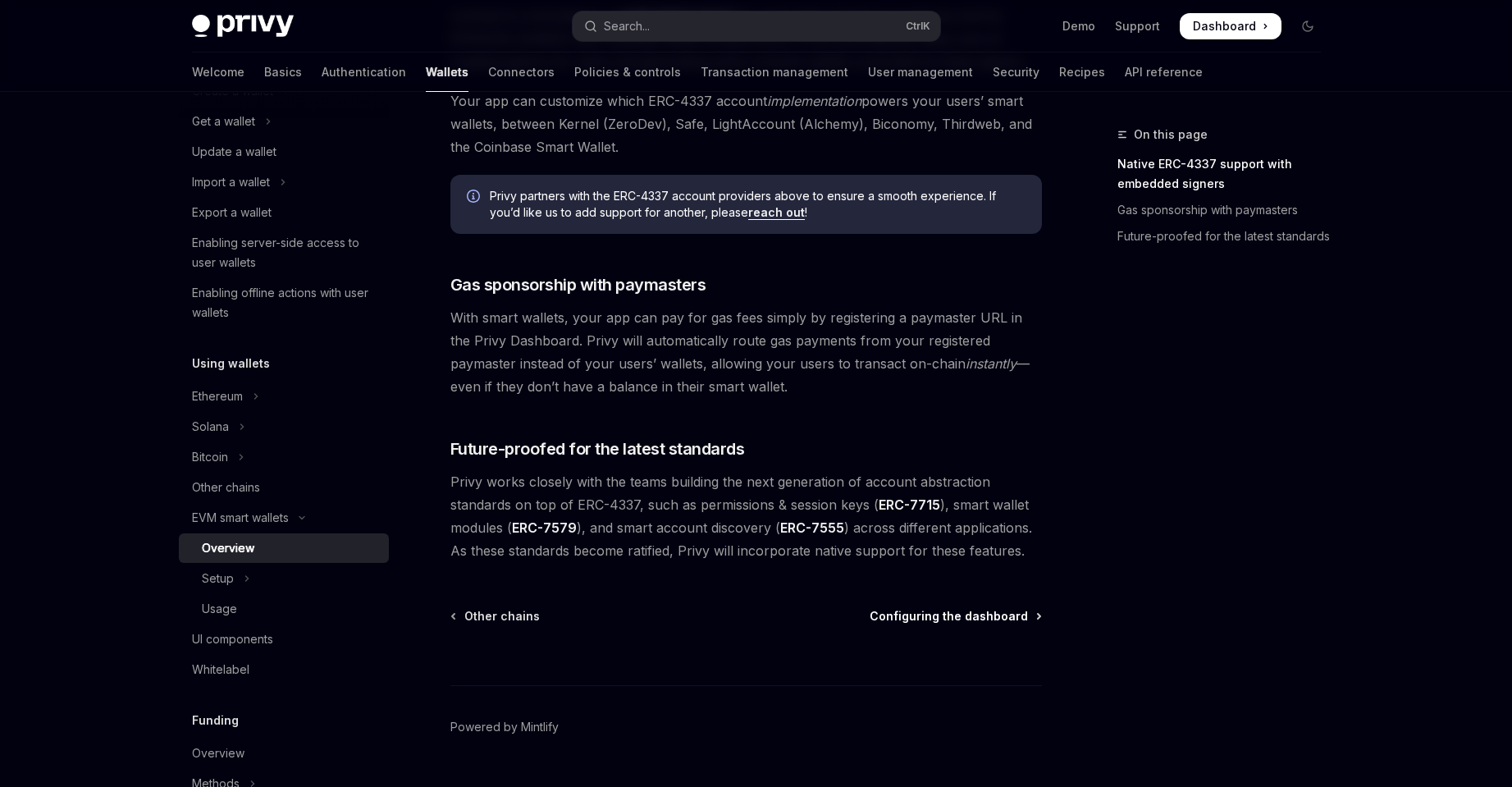
click at [999, 614] on span "Configuring the dashboard" at bounding box center [948, 615] width 158 height 16
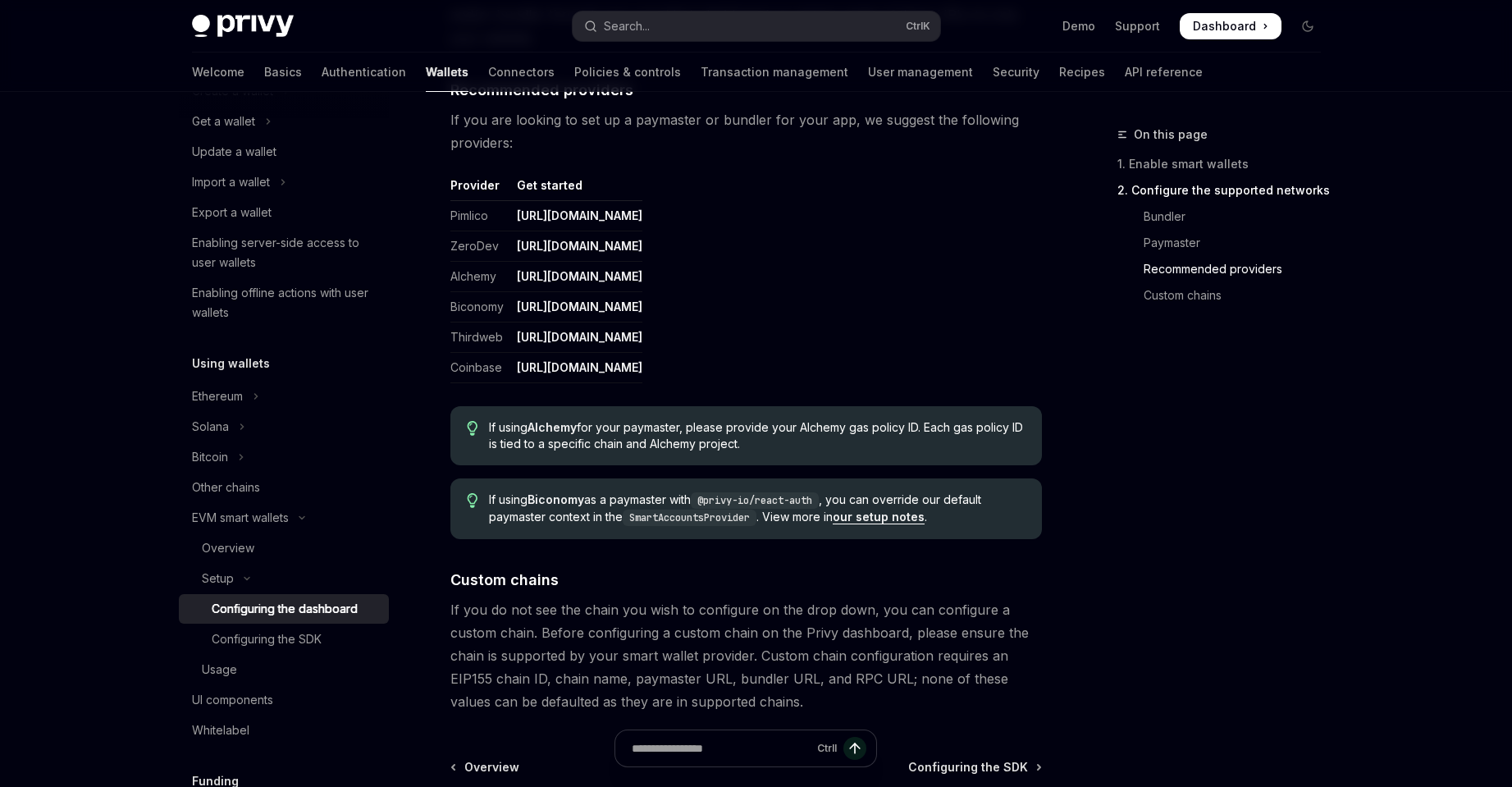
scroll to position [1960, 0]
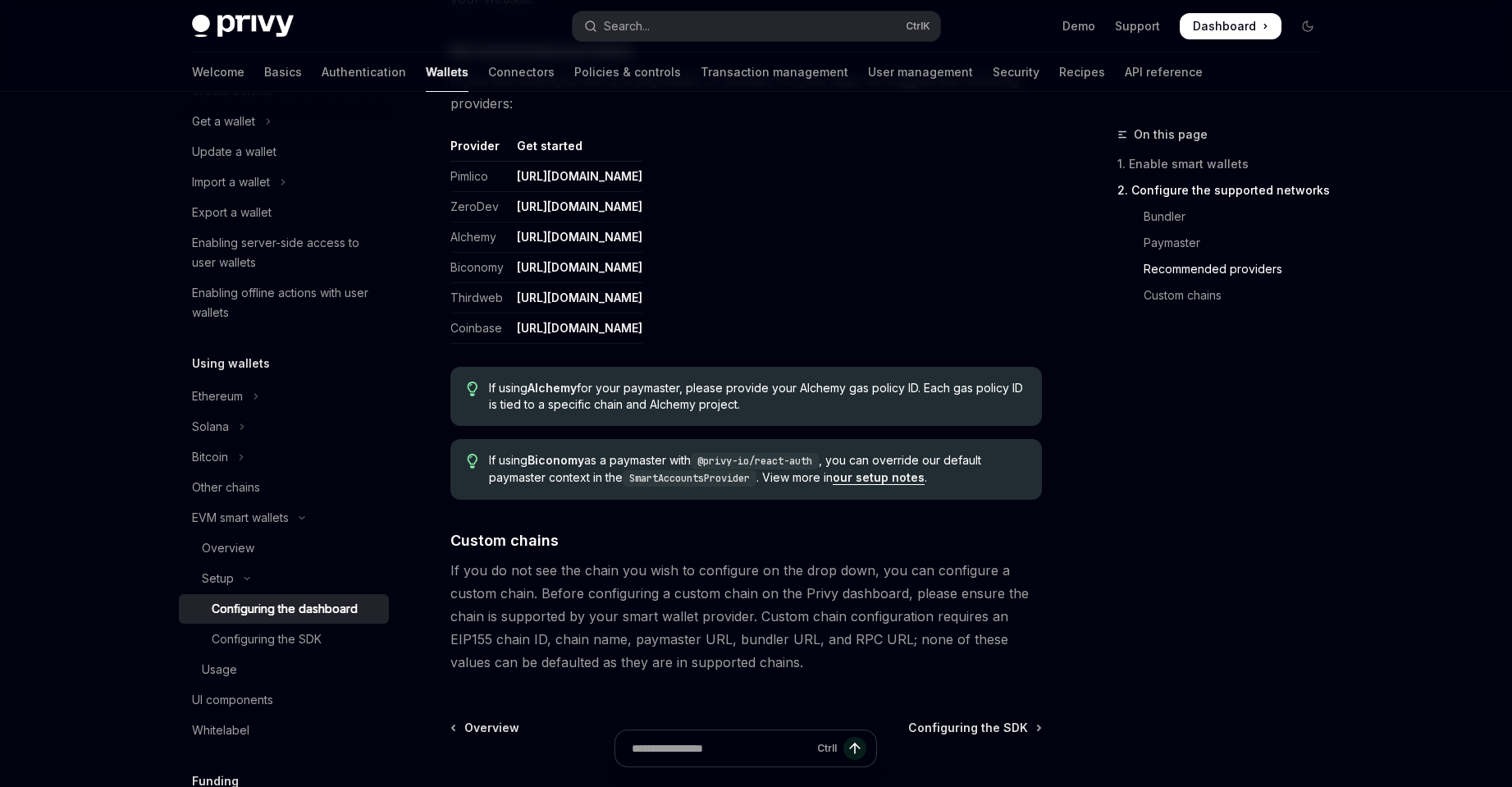
click at [991, 735] on div "Ctrl I" at bounding box center [746, 757] width 592 height 61
click at [993, 729] on div "Ctrl I" at bounding box center [746, 757] width 592 height 61
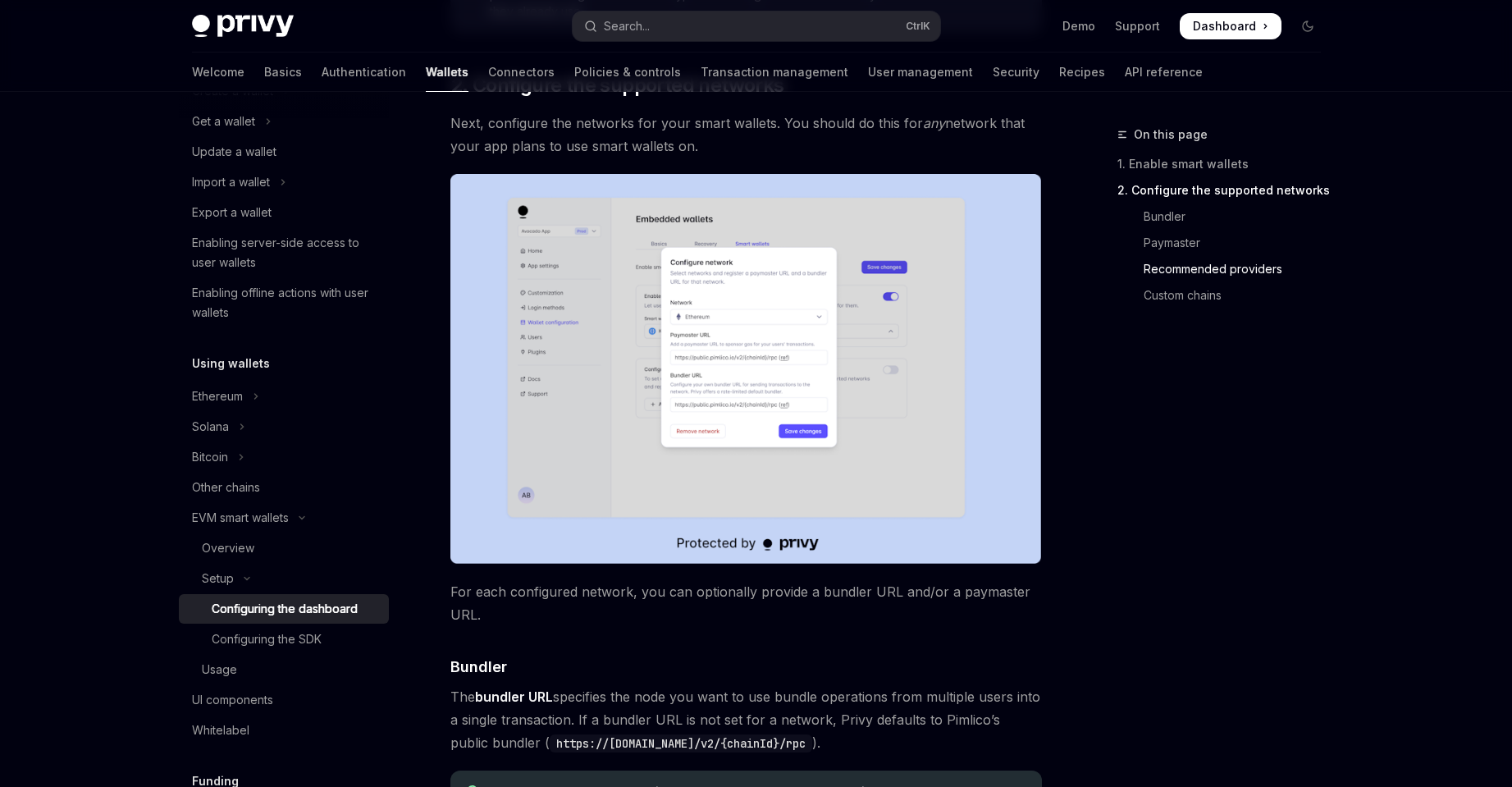
scroll to position [2112, 0]
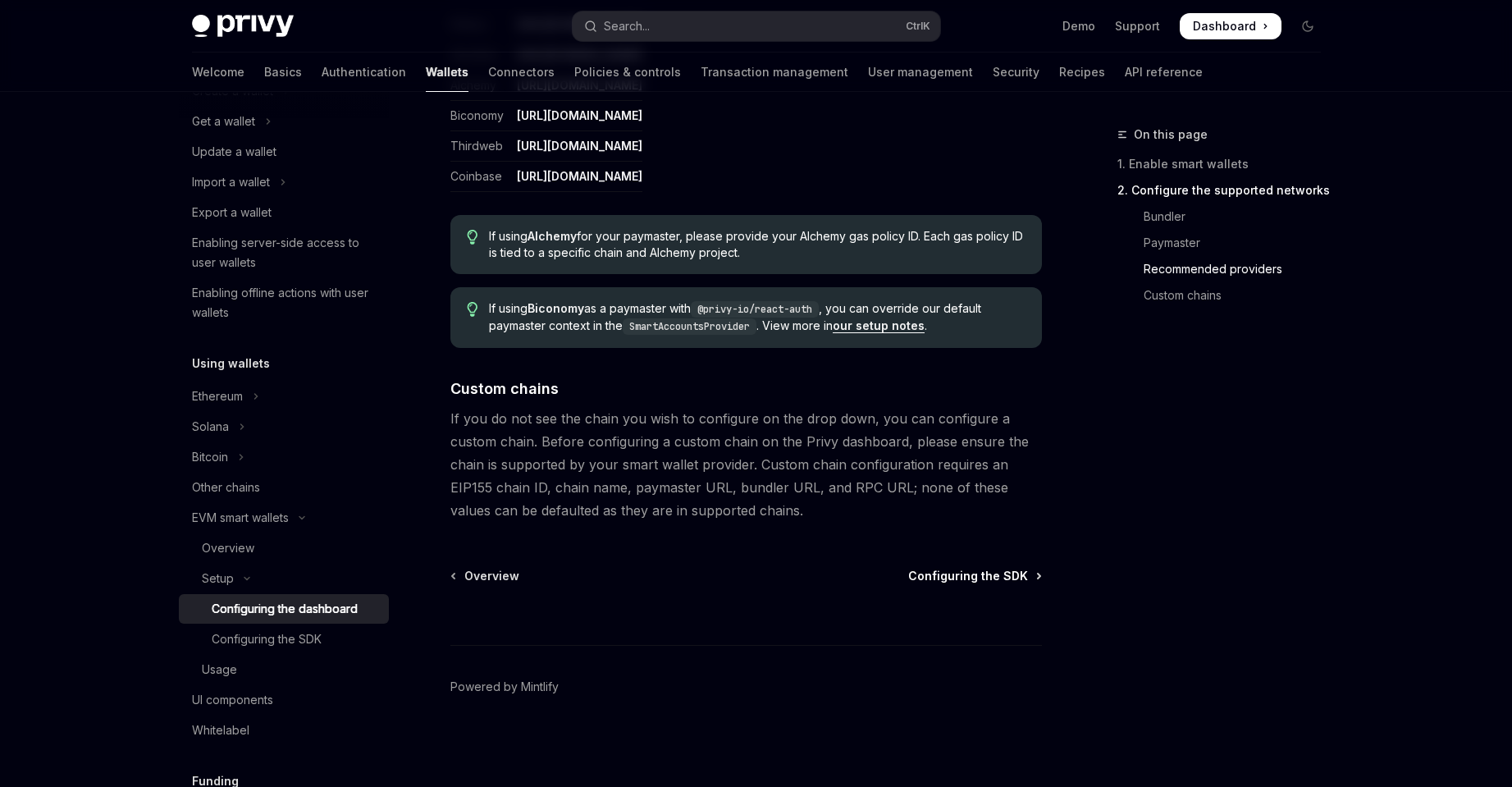
click at [1001, 574] on span "Configuring the SDK" at bounding box center [968, 575] width 120 height 16
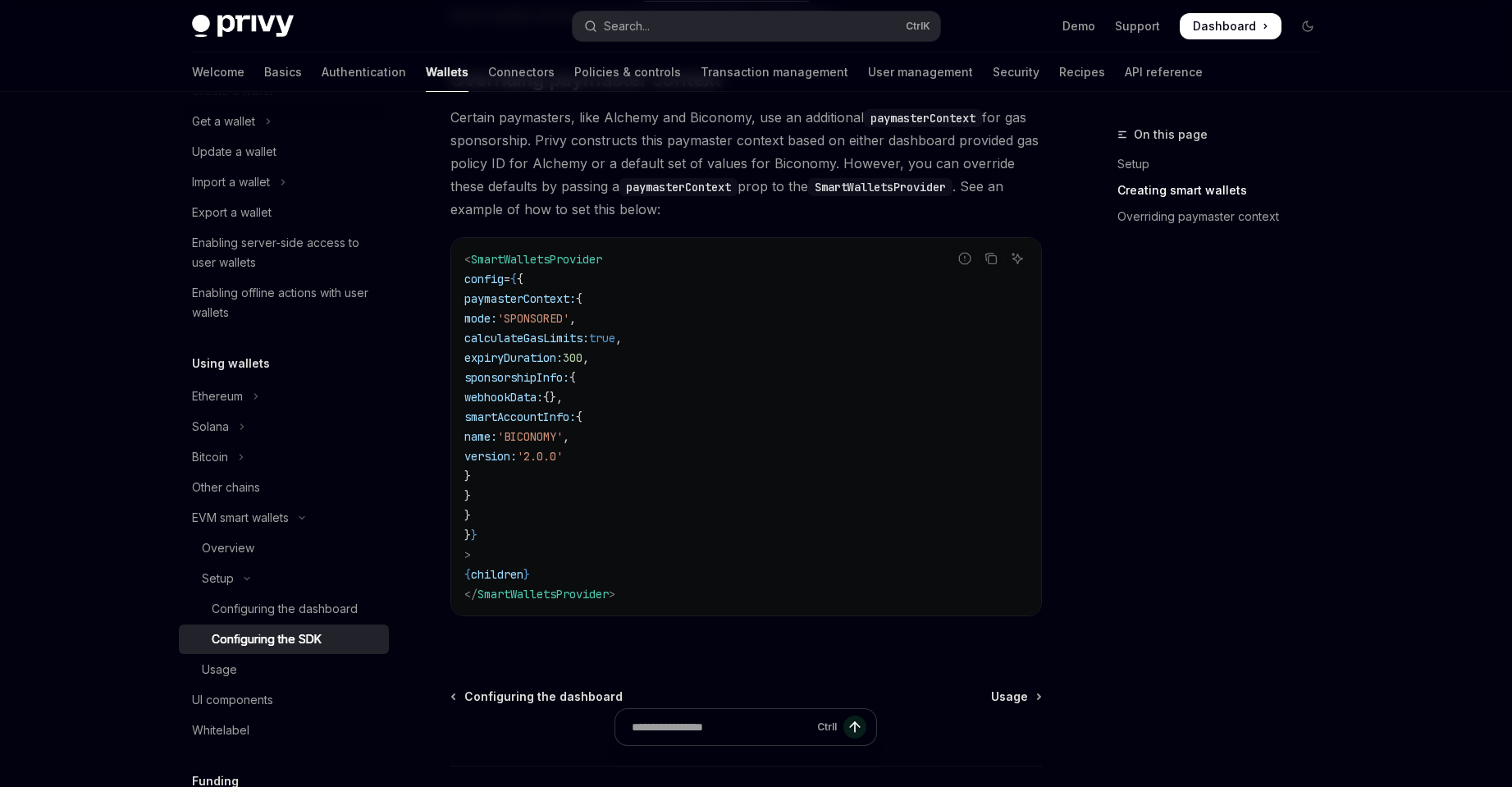
scroll to position [1371, 0]
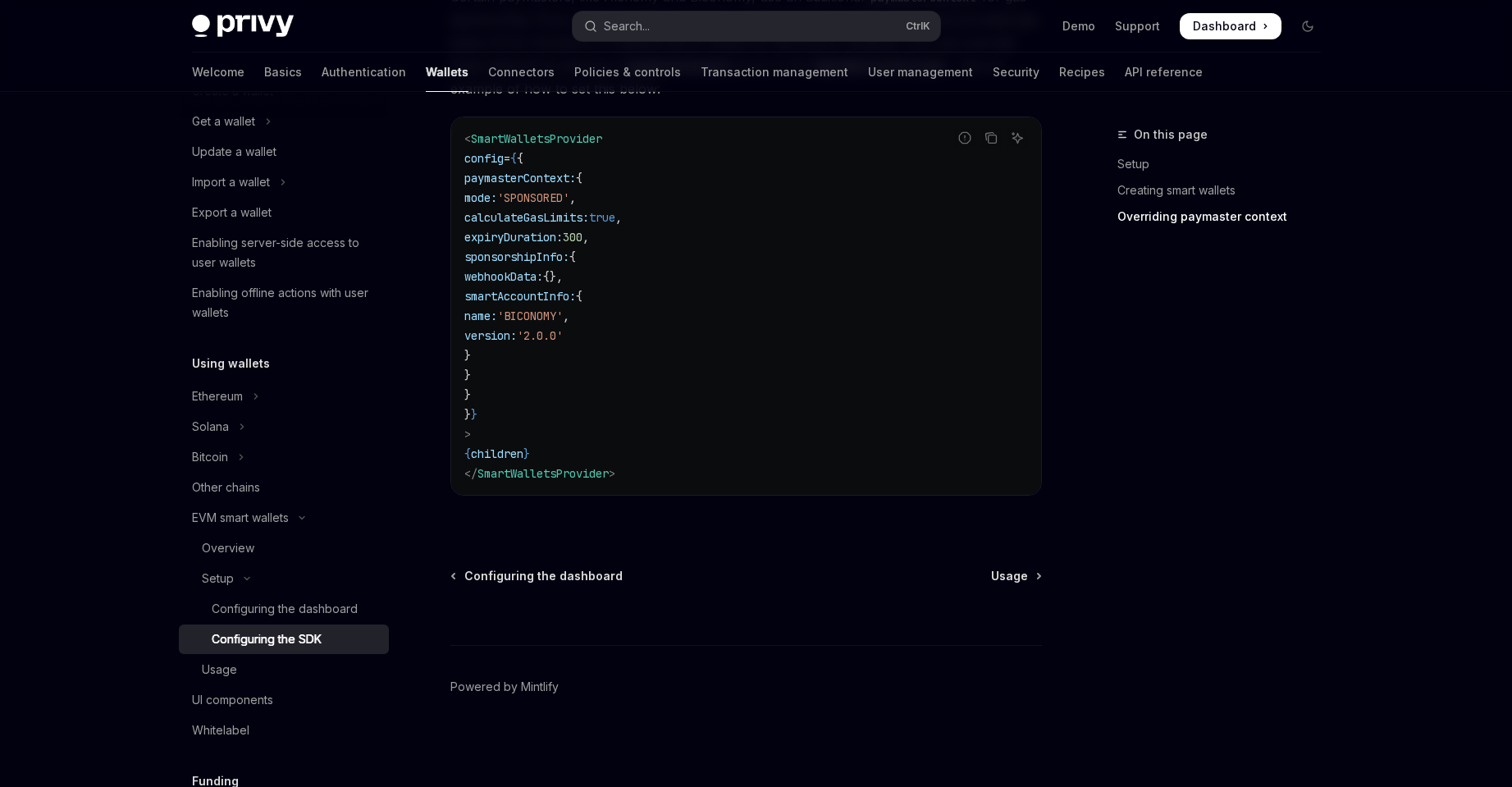
click at [1029, 572] on link "Usage" at bounding box center [1016, 575] width 49 height 16
type textarea "*"
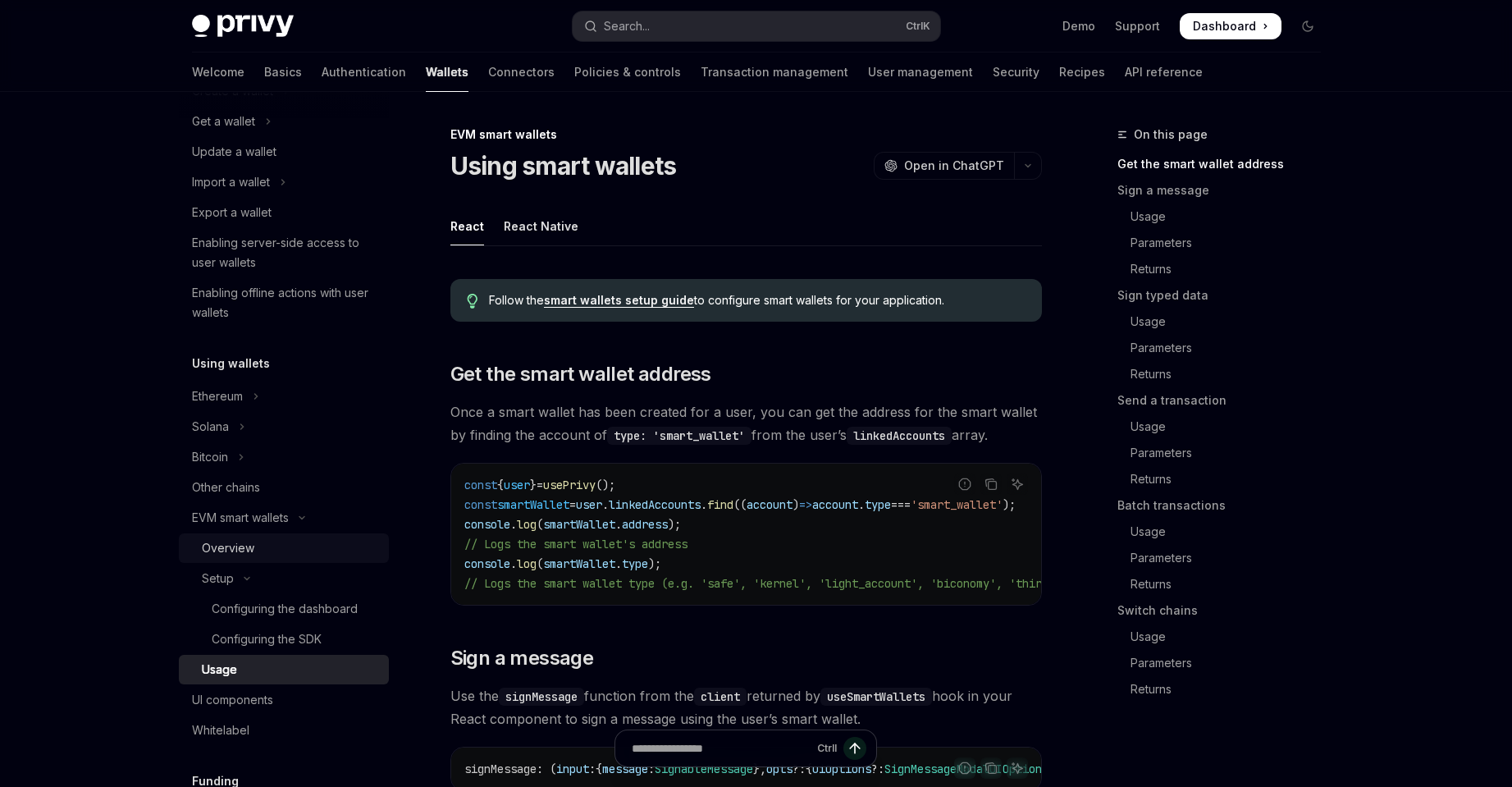
click at [253, 542] on div "Overview" at bounding box center [228, 548] width 52 height 19
click at [224, 546] on div "Overview" at bounding box center [228, 548] width 52 height 19
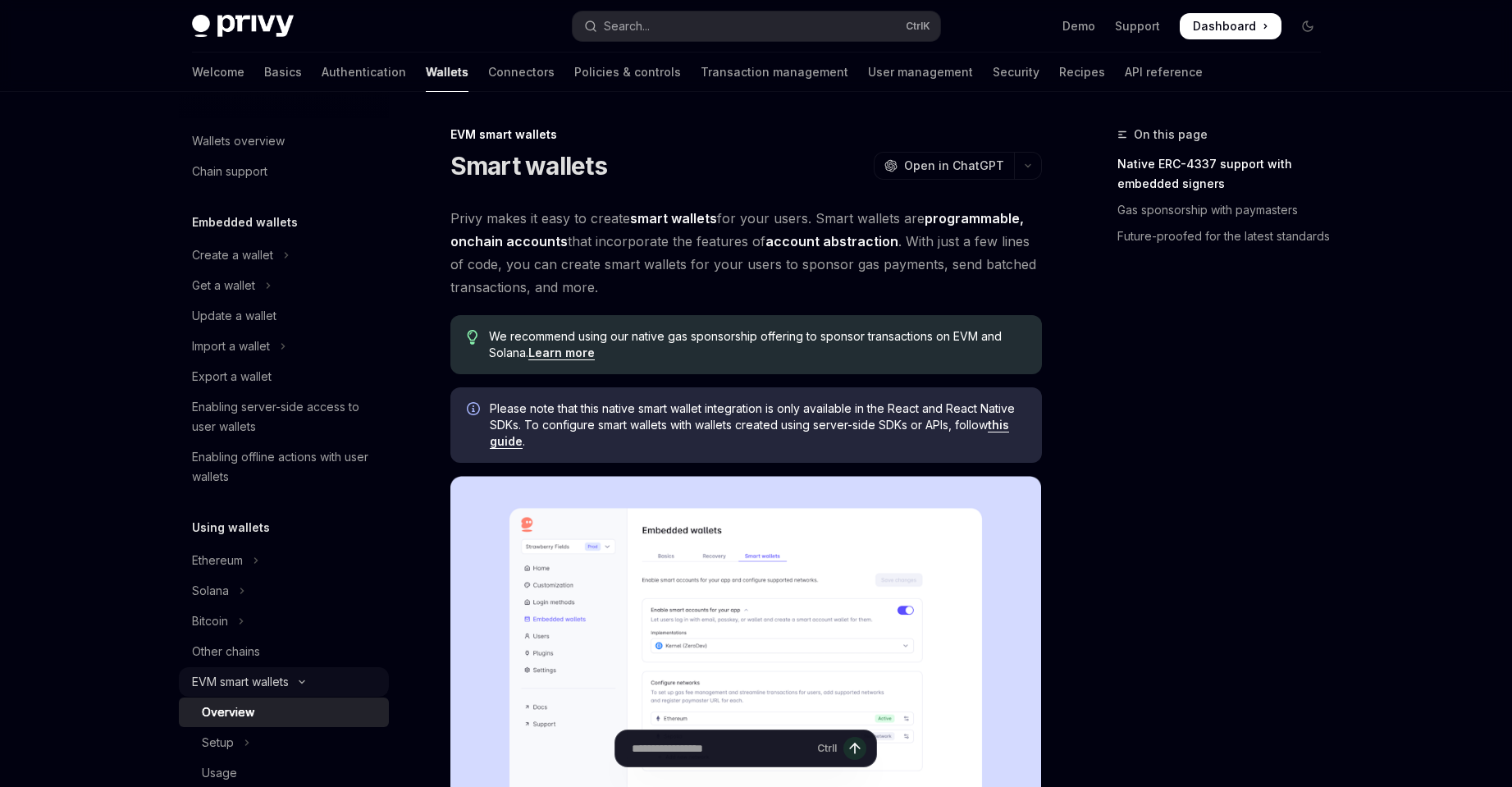
click at [262, 680] on div "EVM smart wallets" at bounding box center [240, 681] width 97 height 19
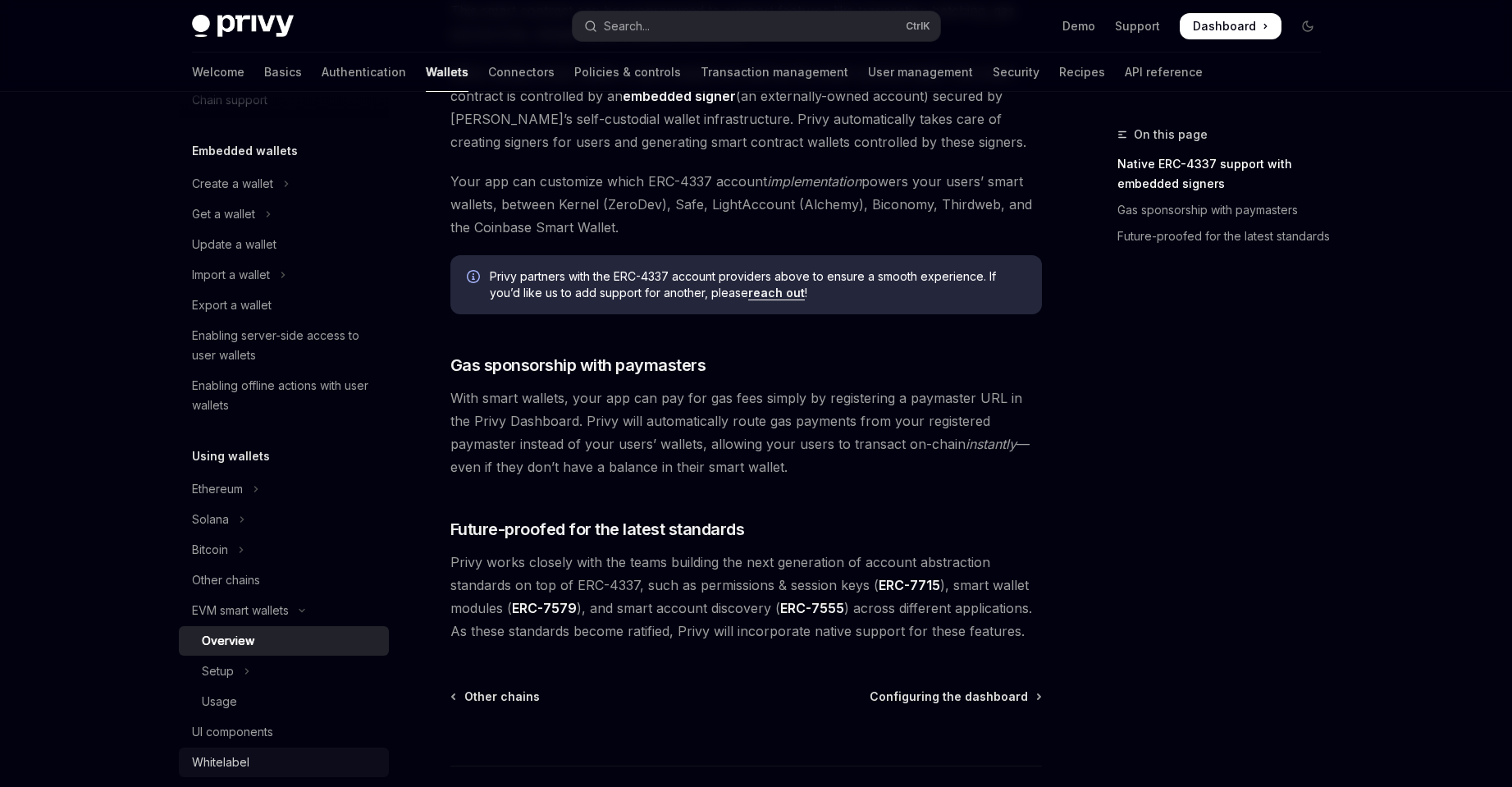
scroll to position [219, 0]
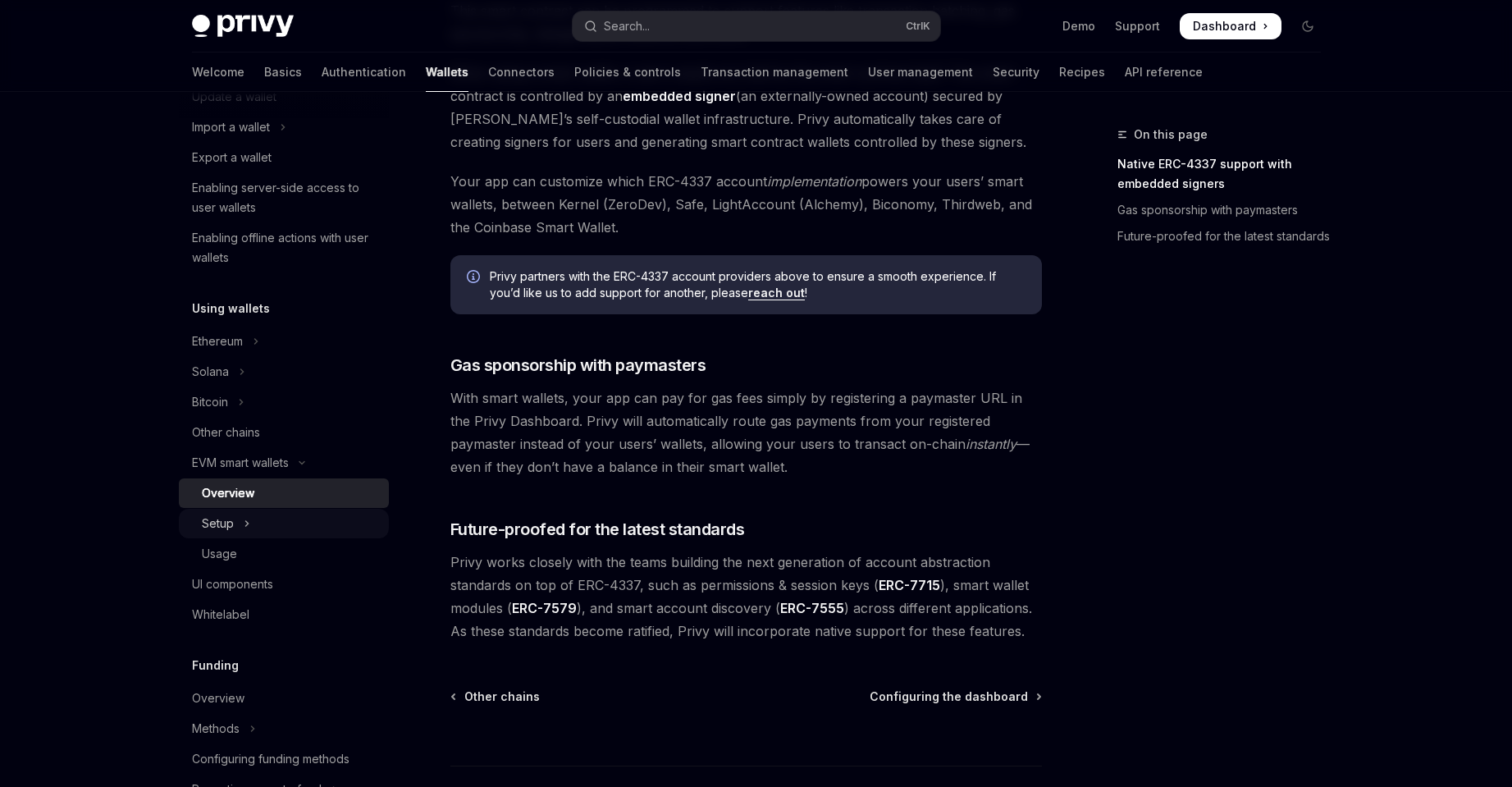
click at [278, 520] on button "Setup" at bounding box center [284, 523] width 210 height 30
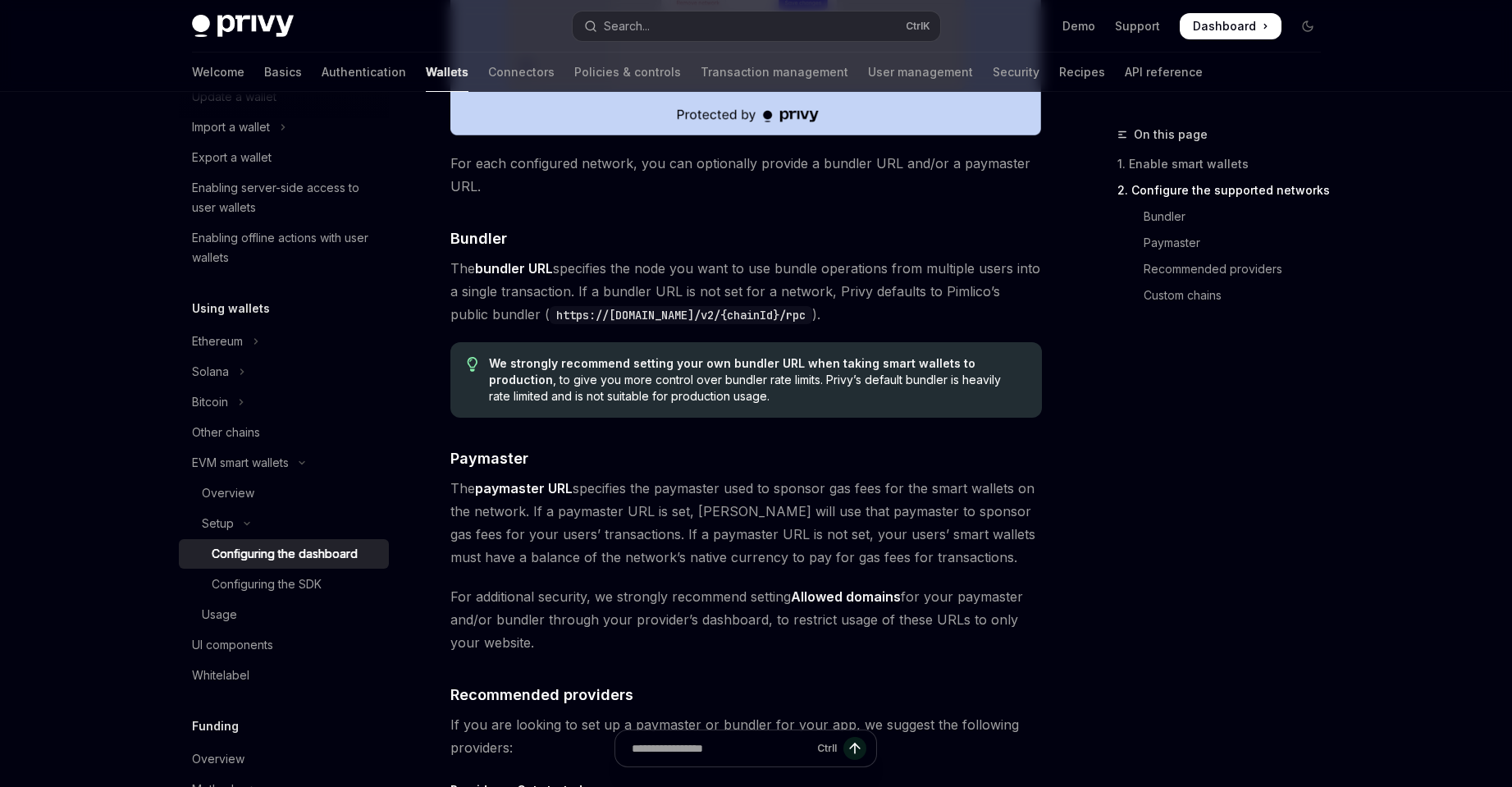
scroll to position [1586, 0]
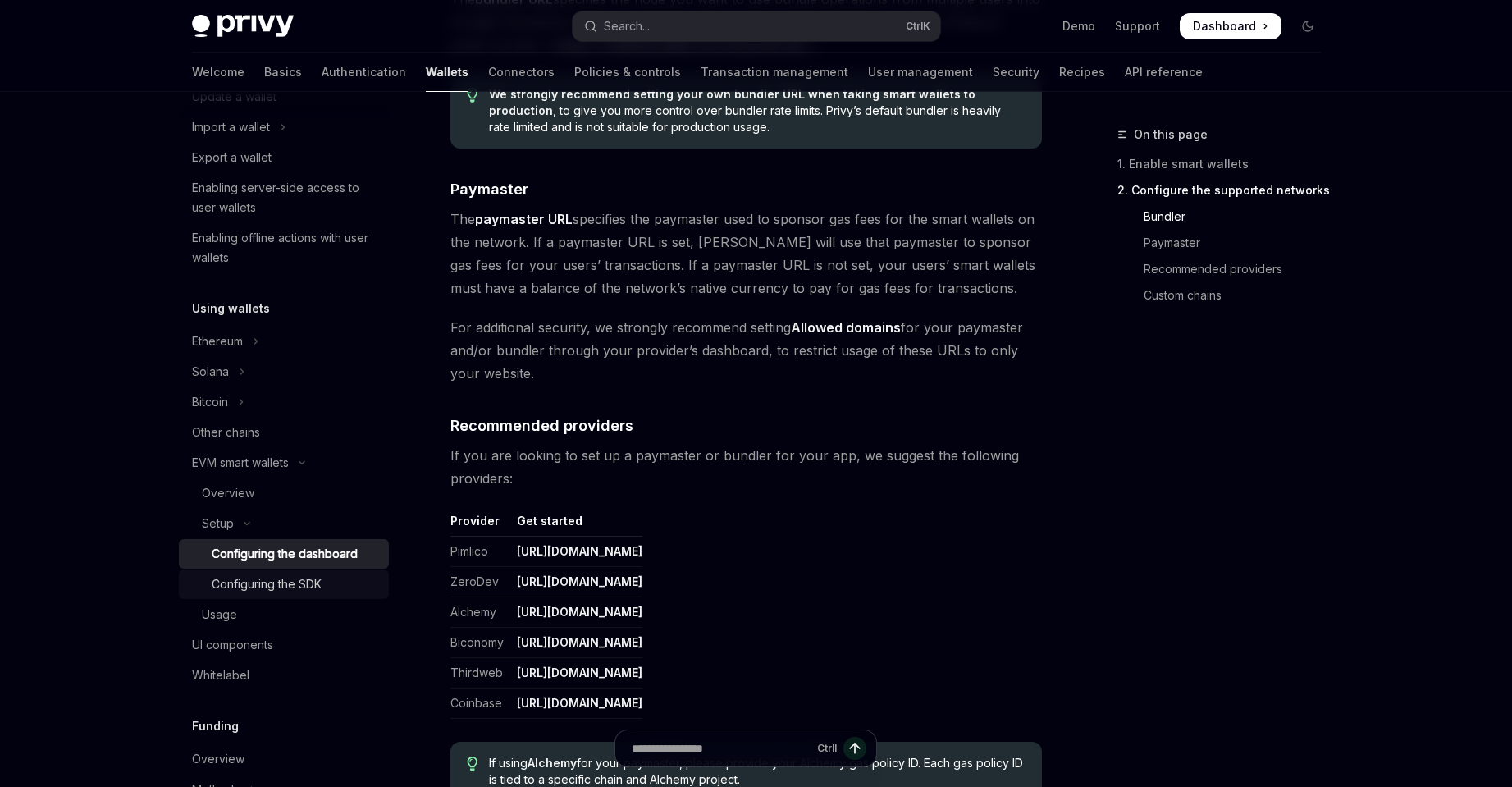
click at [318, 586] on div "Configuring the SDK" at bounding box center [267, 583] width 110 height 19
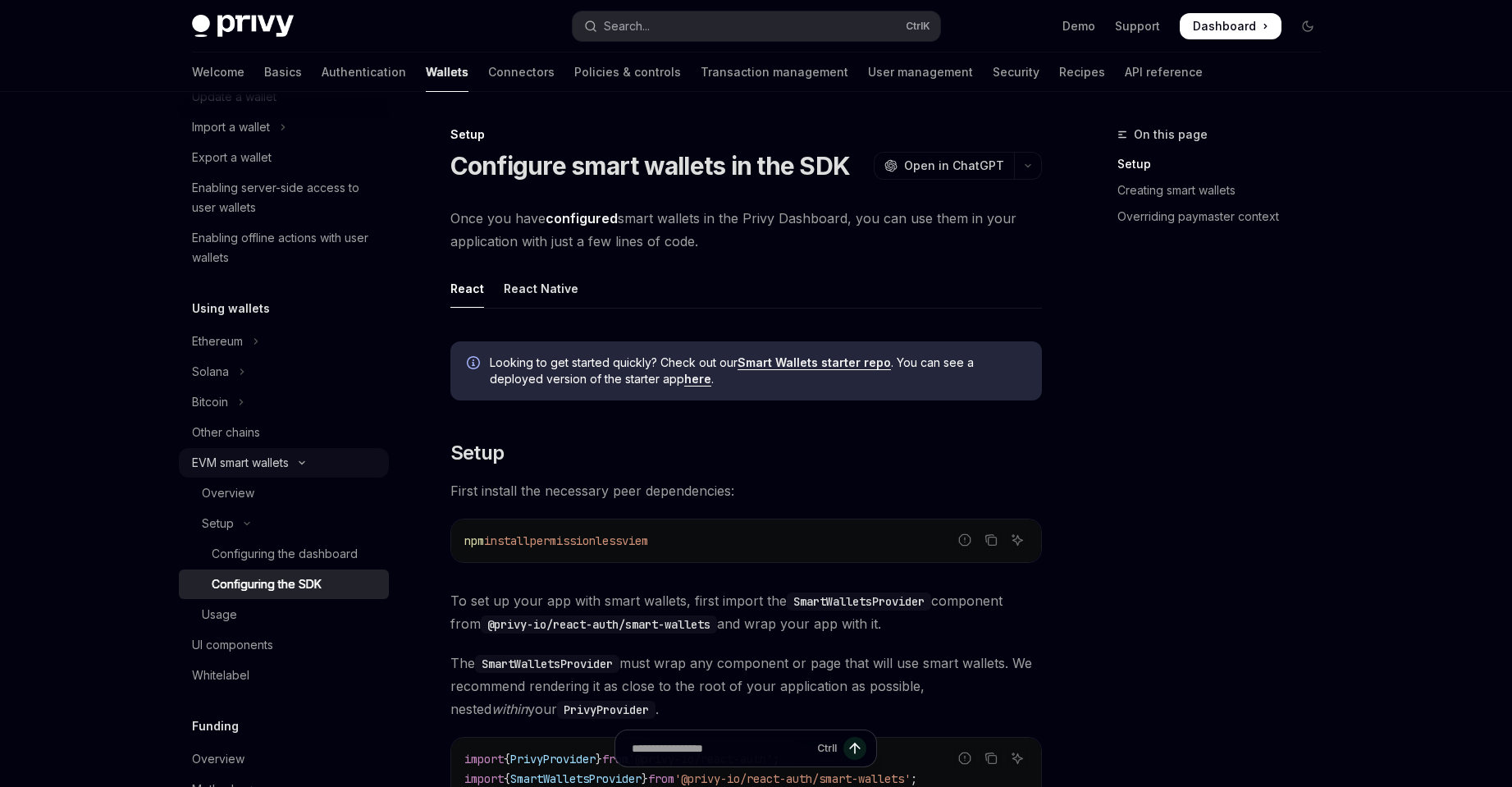
click at [249, 464] on div "EVM smart wallets" at bounding box center [240, 462] width 97 height 19
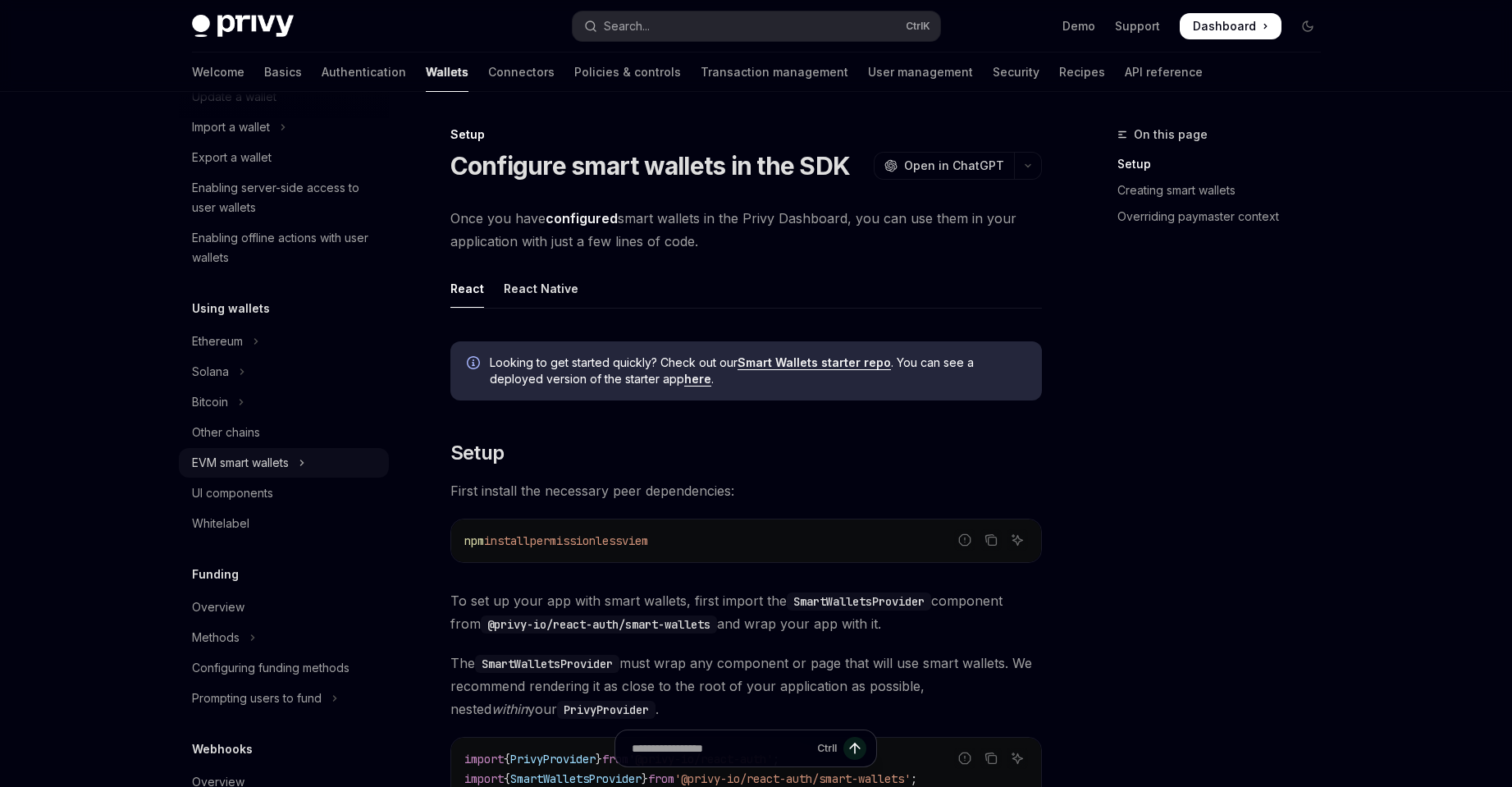
click at [249, 464] on div "EVM smart wallets" at bounding box center [240, 462] width 97 height 19
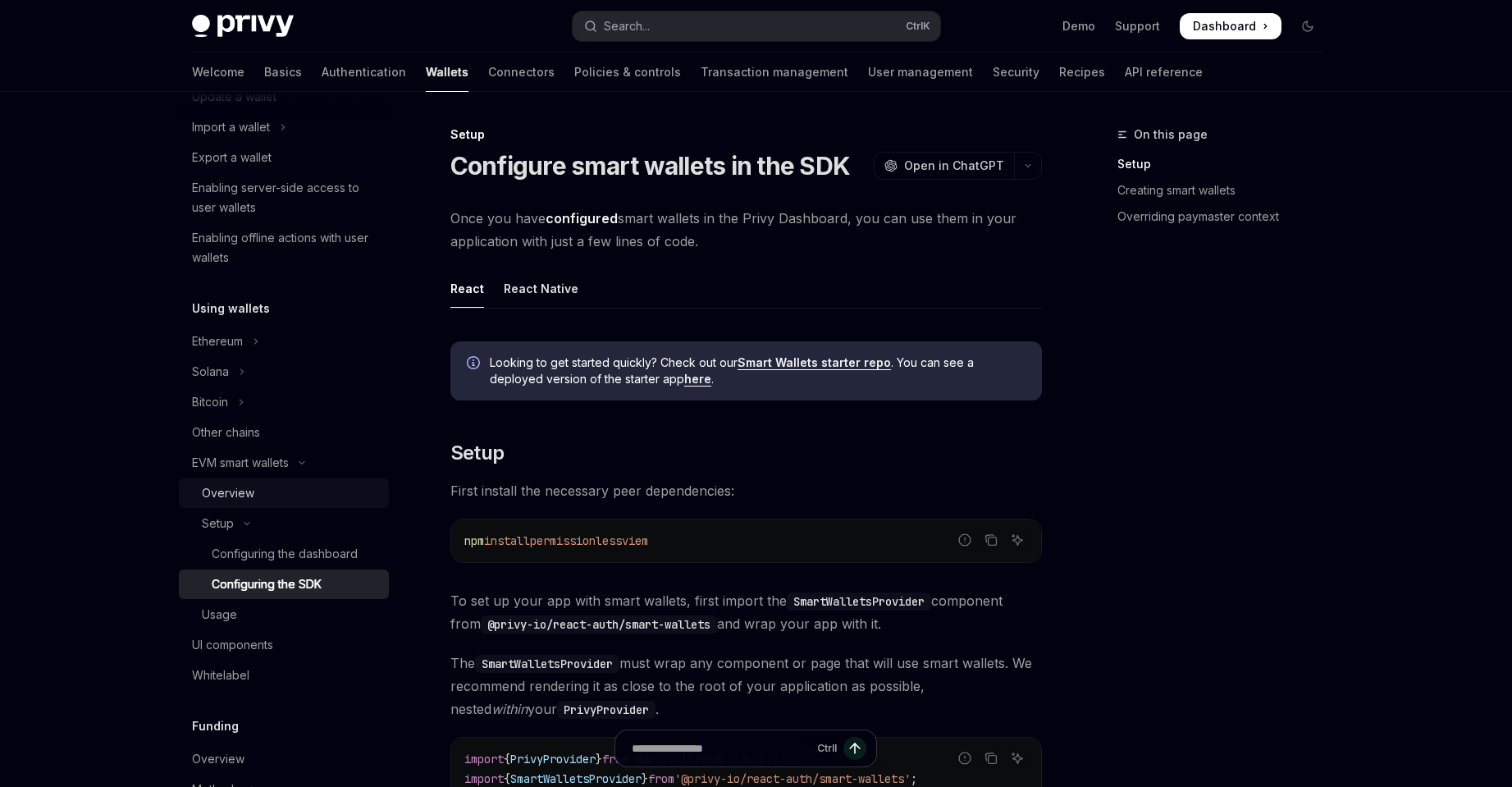
click at [262, 498] on div "Overview" at bounding box center [290, 493] width 177 height 19
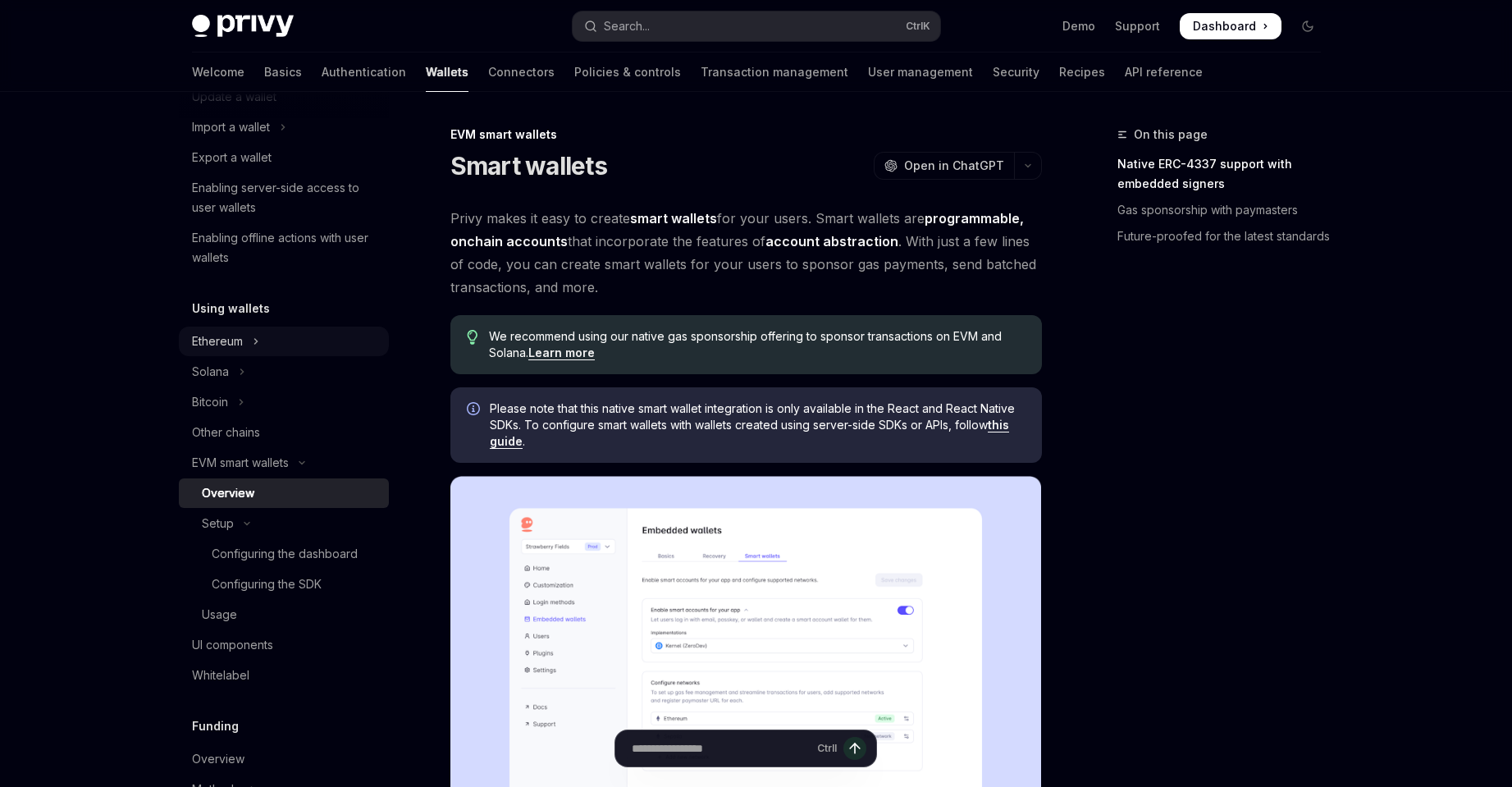
click at [268, 337] on button "Ethereum" at bounding box center [284, 341] width 210 height 30
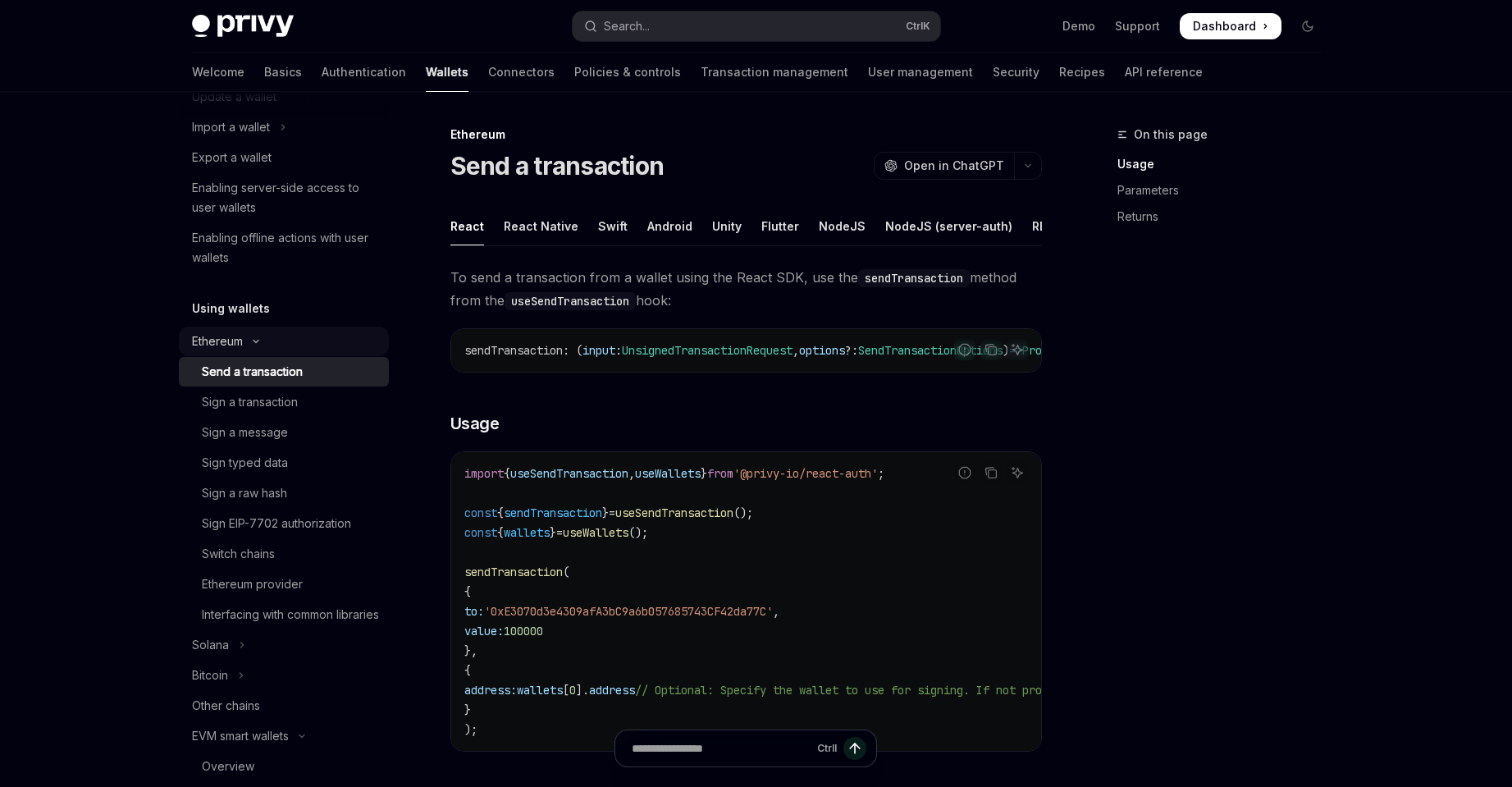
click at [268, 337] on button "Ethereum" at bounding box center [284, 341] width 210 height 30
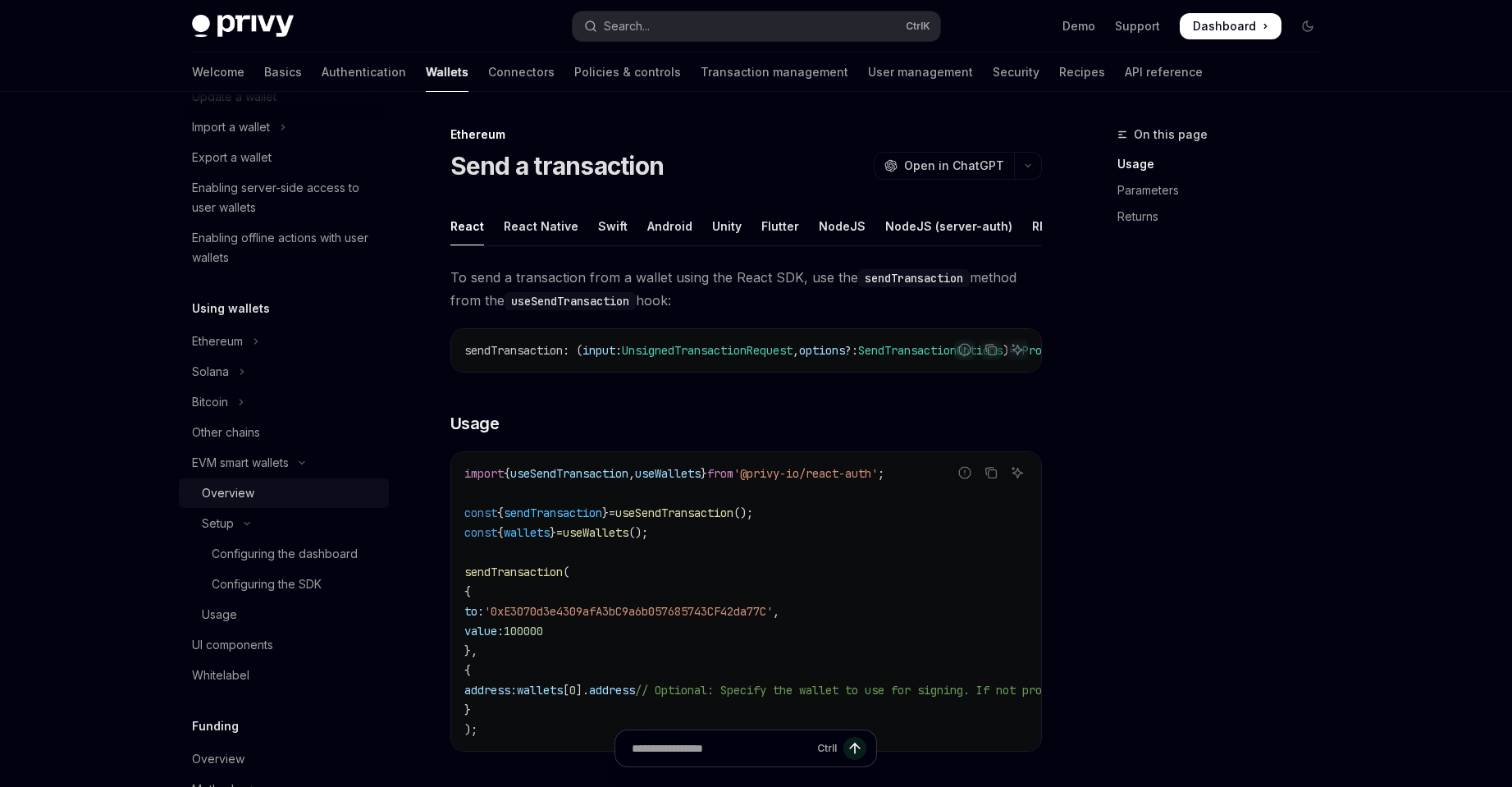
click at [261, 494] on div "Overview" at bounding box center [290, 493] width 177 height 19
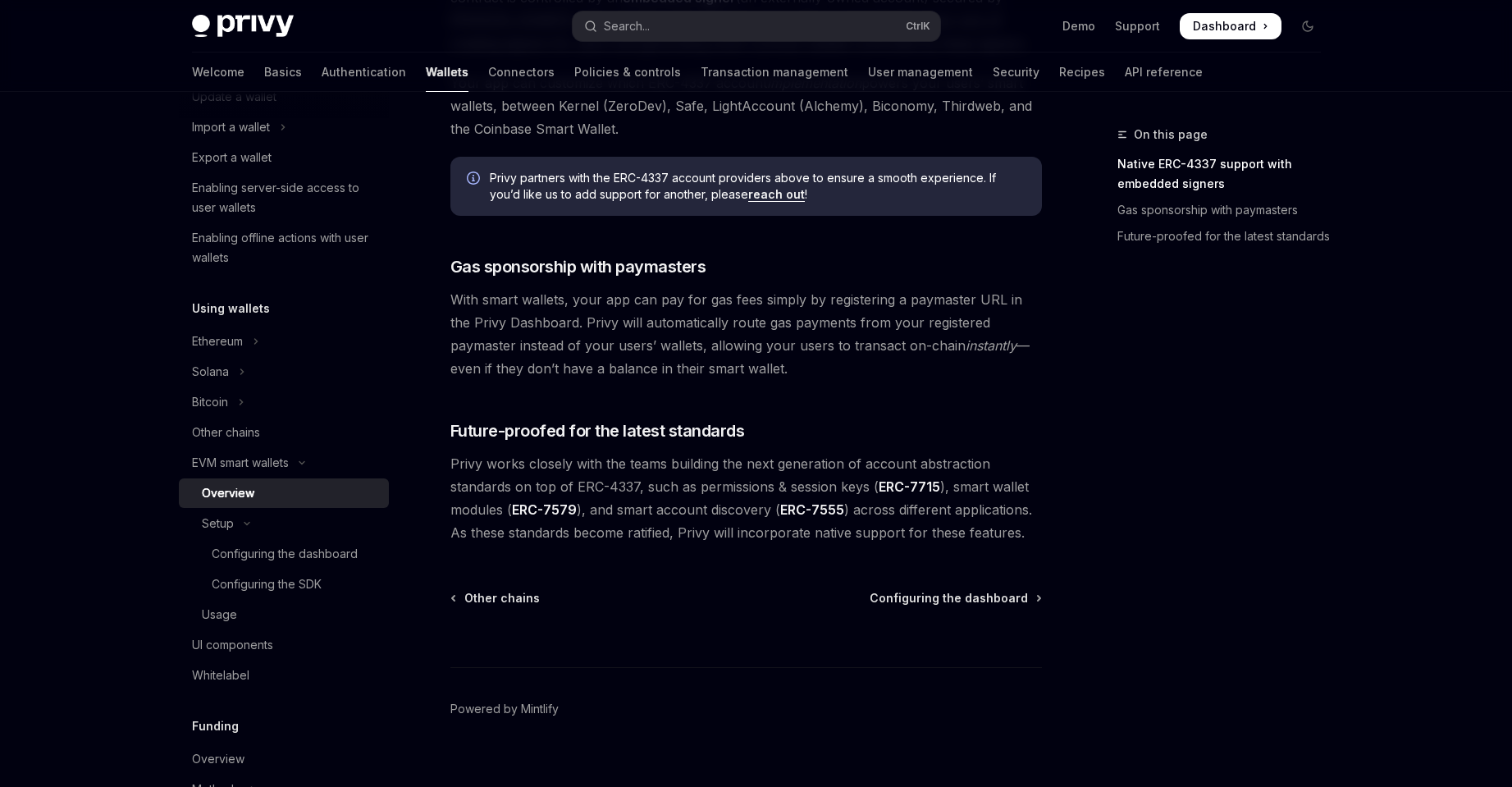
scroll to position [1172, 0]
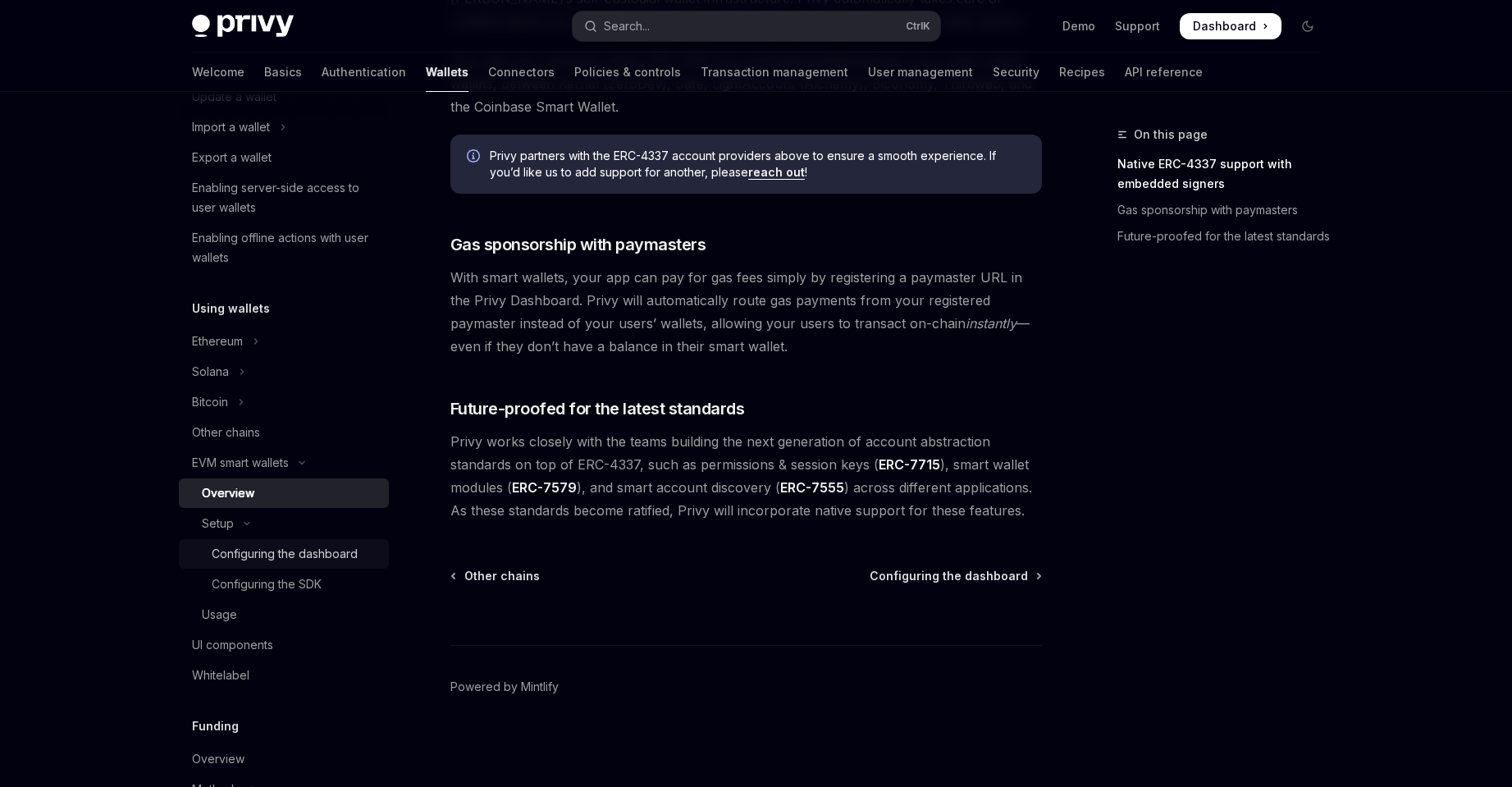
click at [234, 542] on link "Configuring the dashboard" at bounding box center [284, 553] width 210 height 30
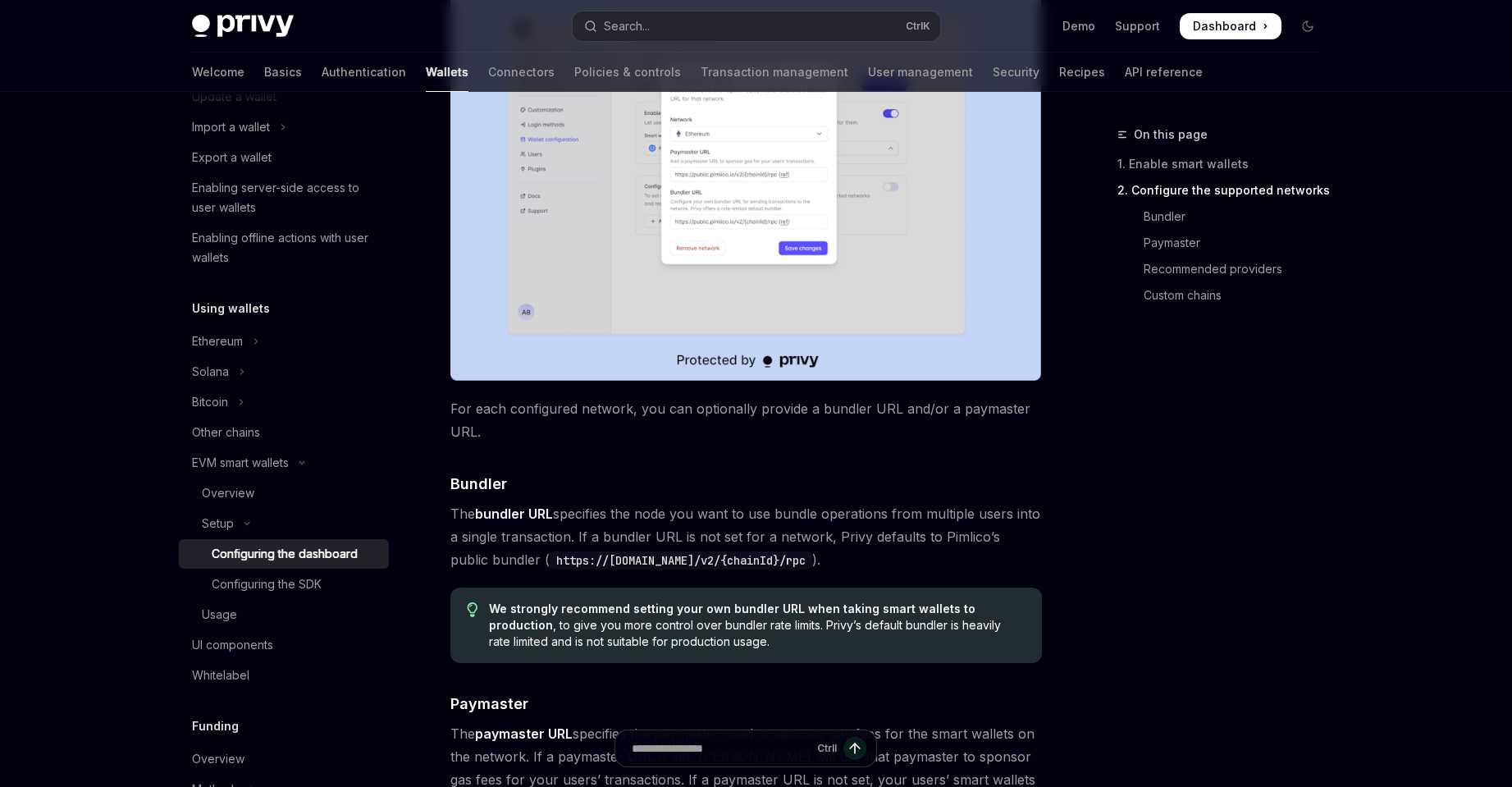
scroll to position [1093, 0]
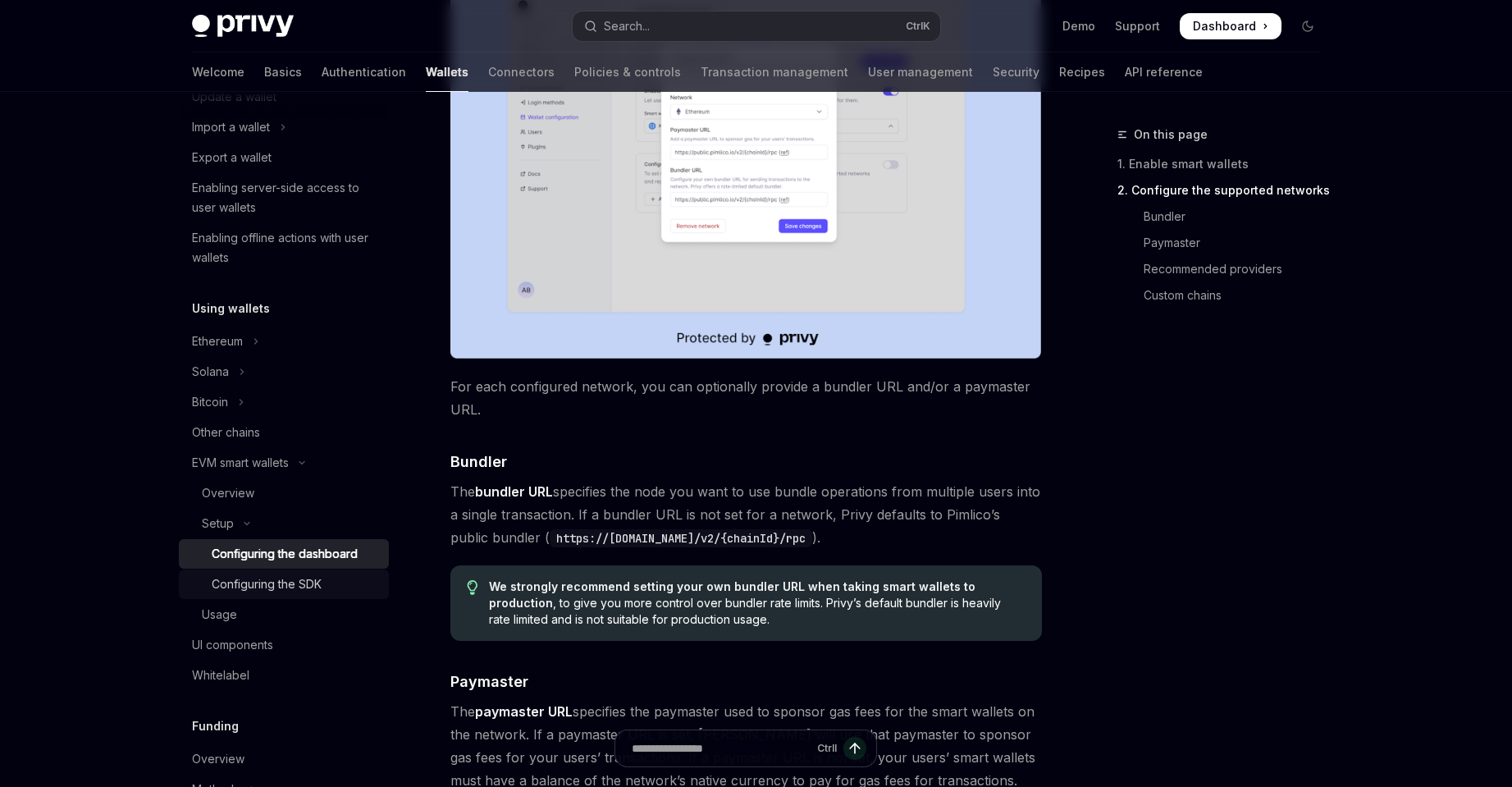
click at [290, 580] on div "Configuring the SDK" at bounding box center [267, 583] width 110 height 19
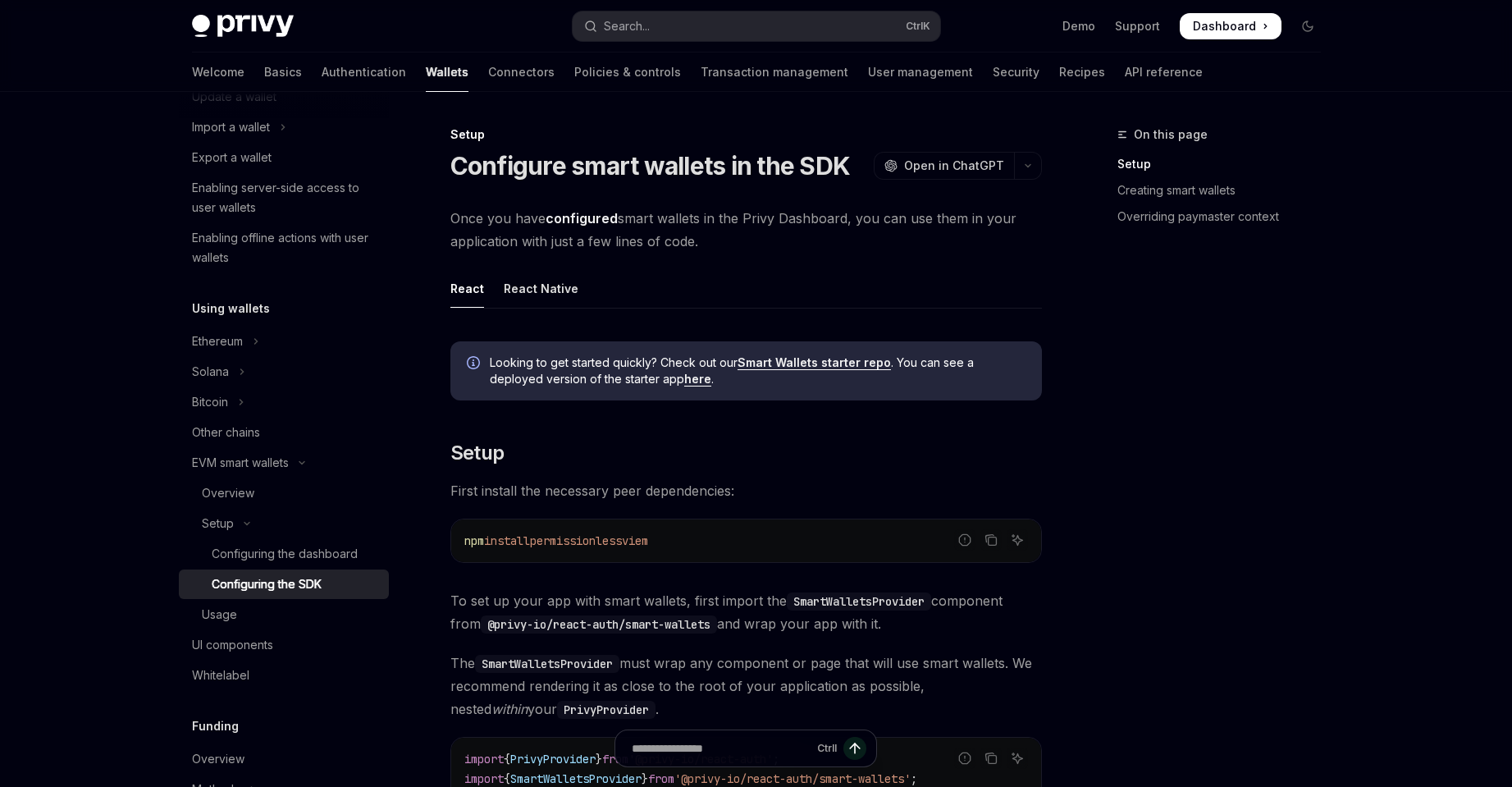
click at [273, 477] on li "EVM smart wallets Overview Setup Configuring the dashboard Configuring the SDK …" at bounding box center [284, 538] width 210 height 181
click at [270, 487] on div "Overview" at bounding box center [290, 493] width 177 height 19
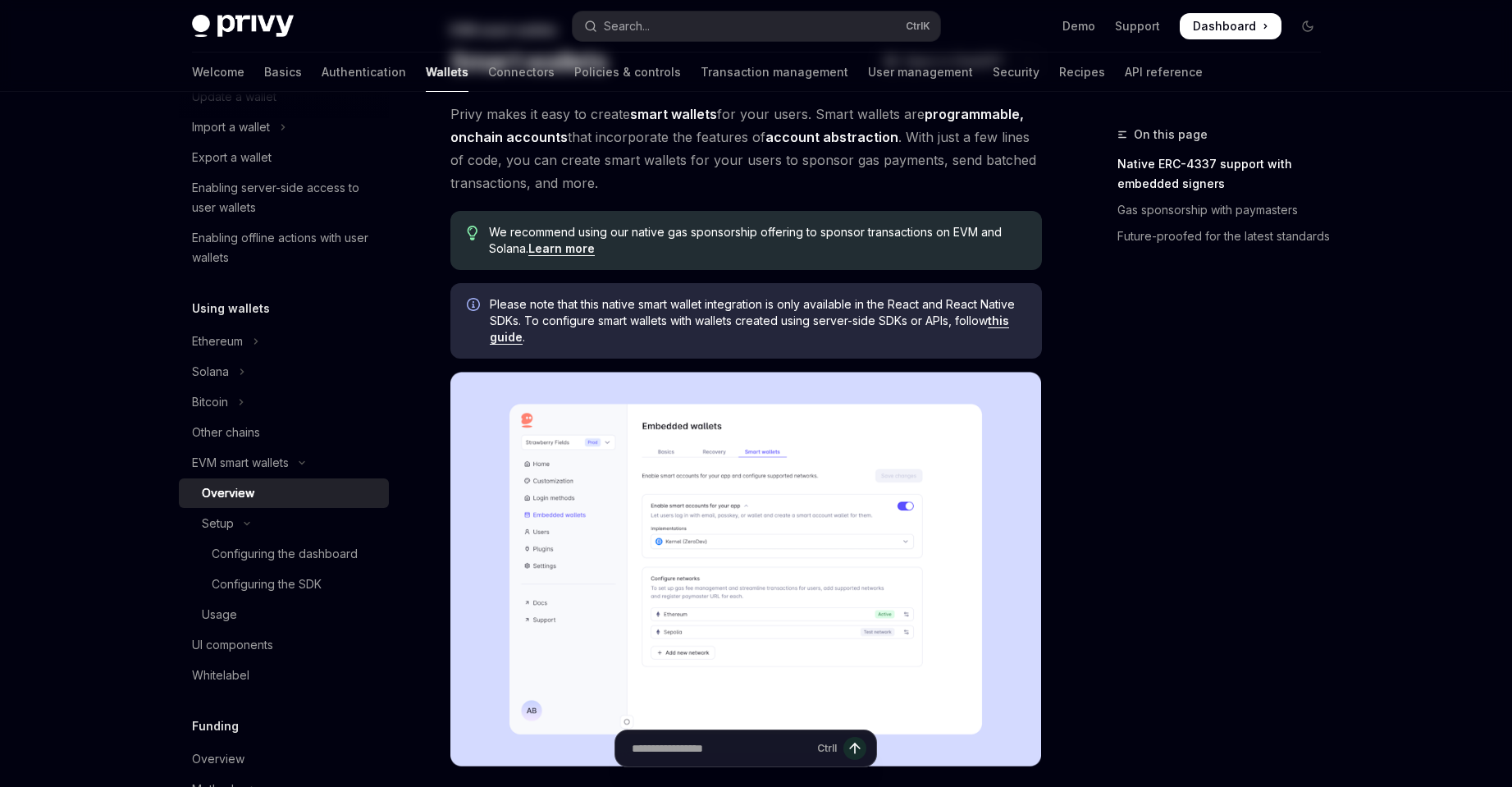
scroll to position [110, 0]
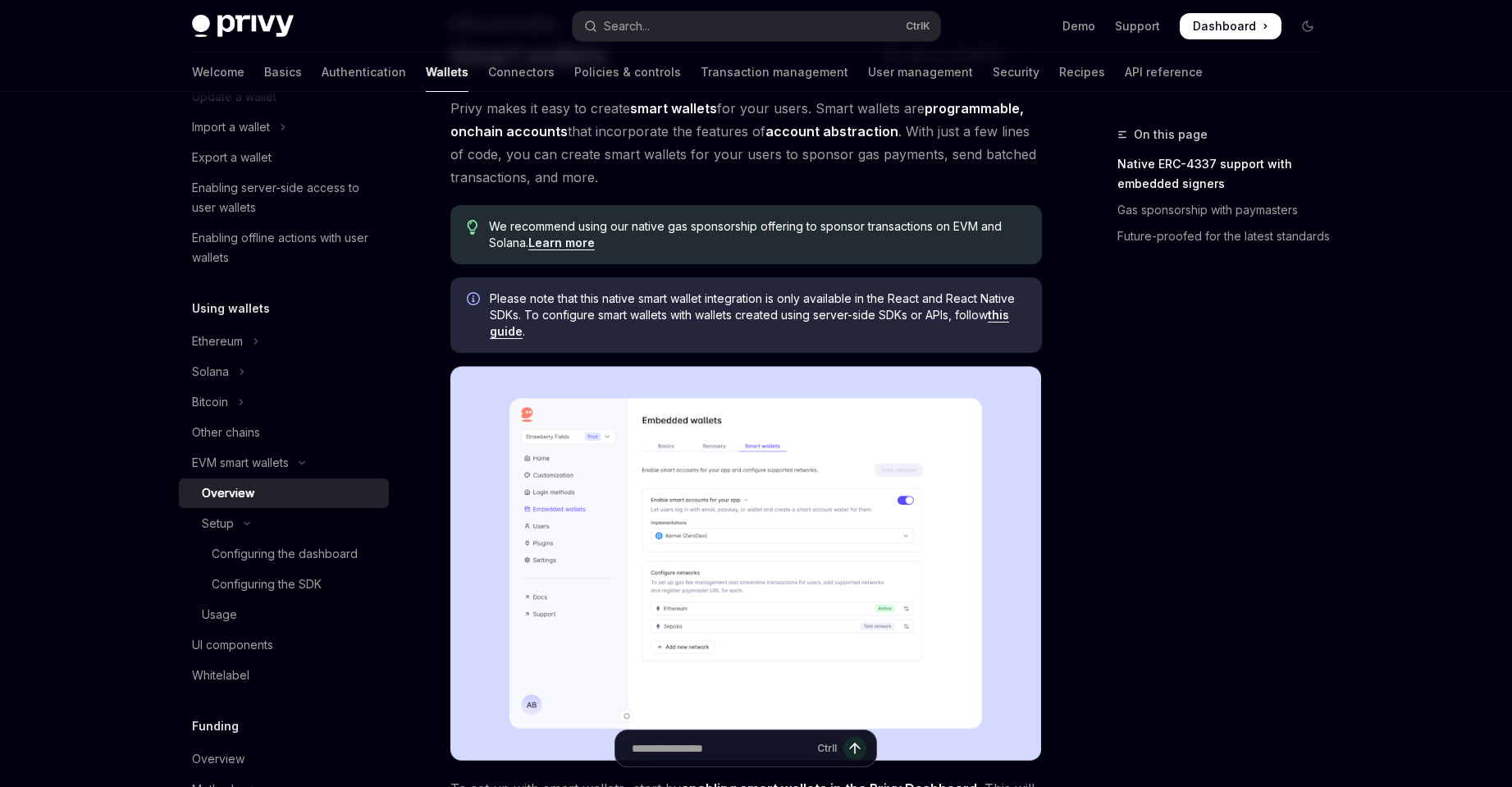
click at [572, 248] on link "Learn more" at bounding box center [561, 242] width 67 height 14
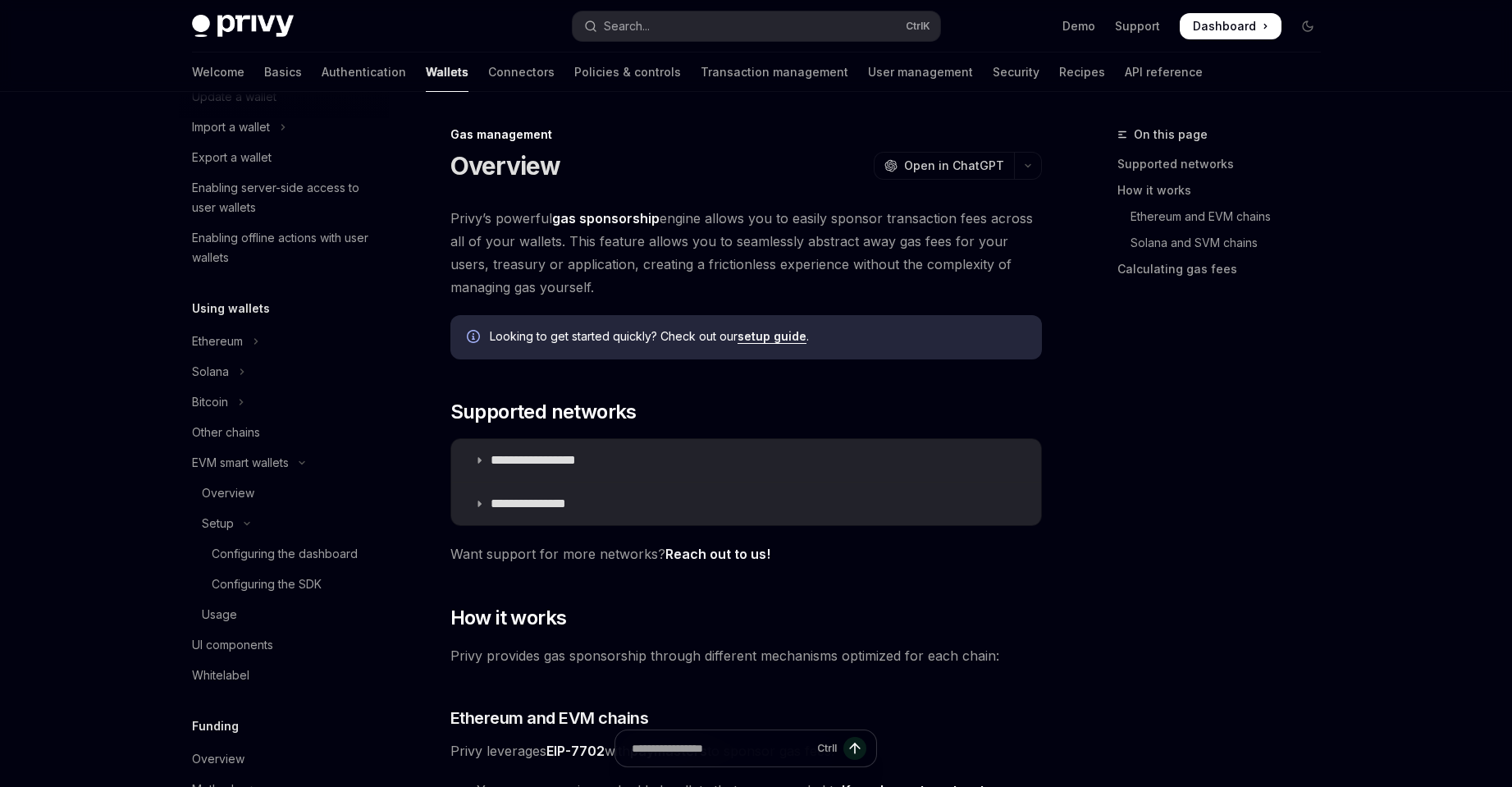
scroll to position [793, 0]
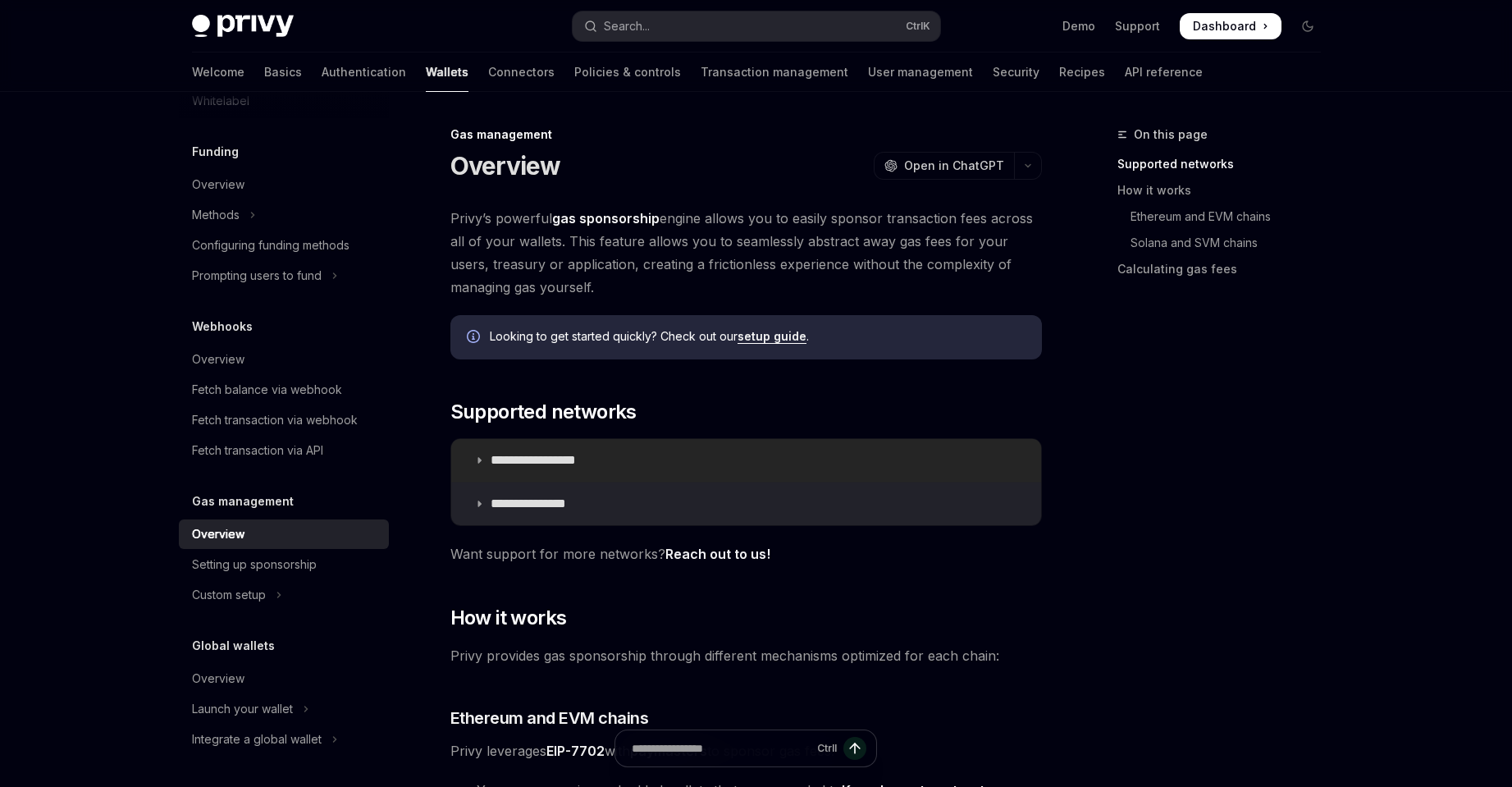
click at [559, 440] on summary "**********" at bounding box center [746, 460] width 590 height 42
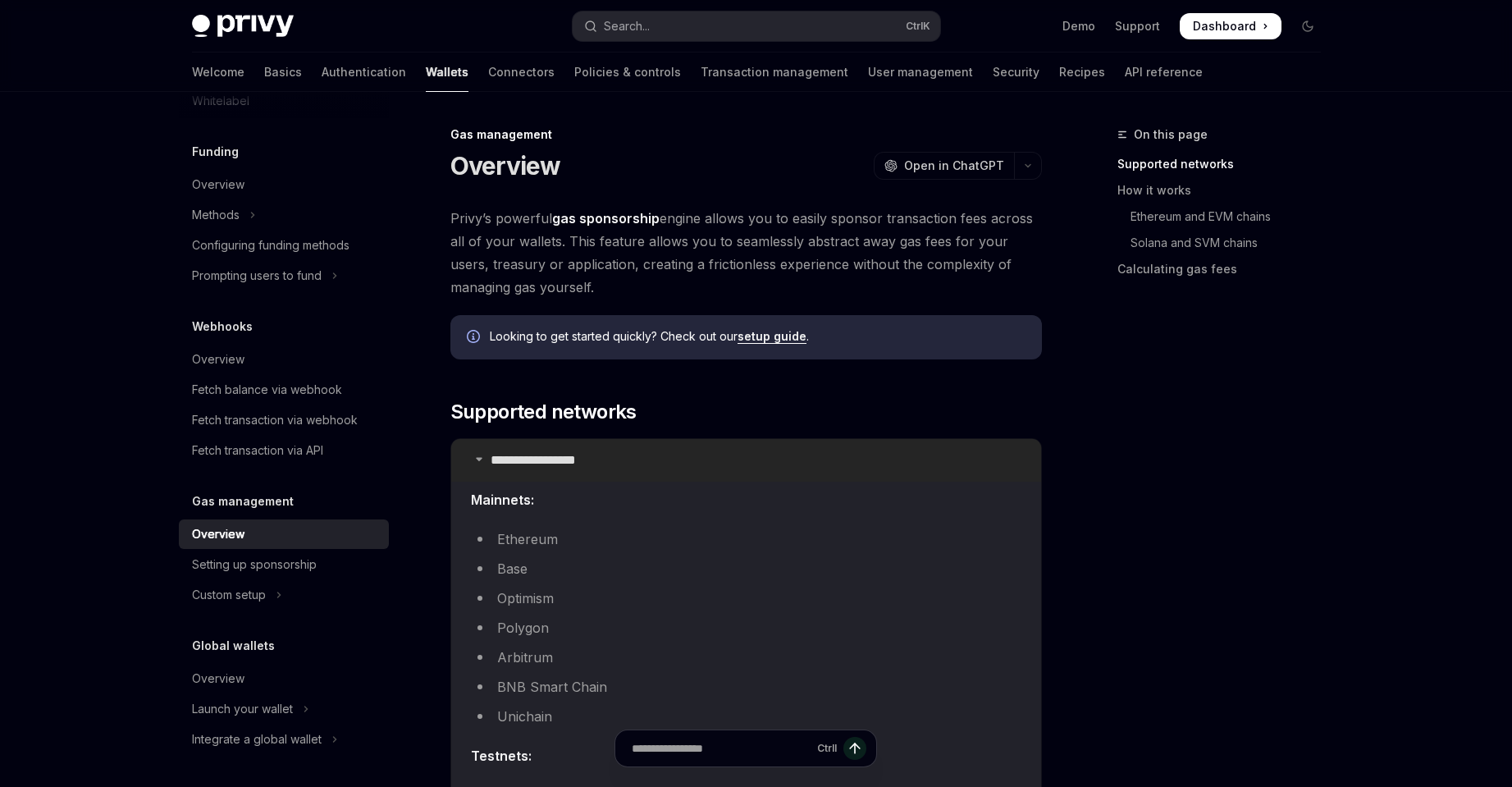
click at [585, 457] on p "**********" at bounding box center [552, 460] width 122 height 16
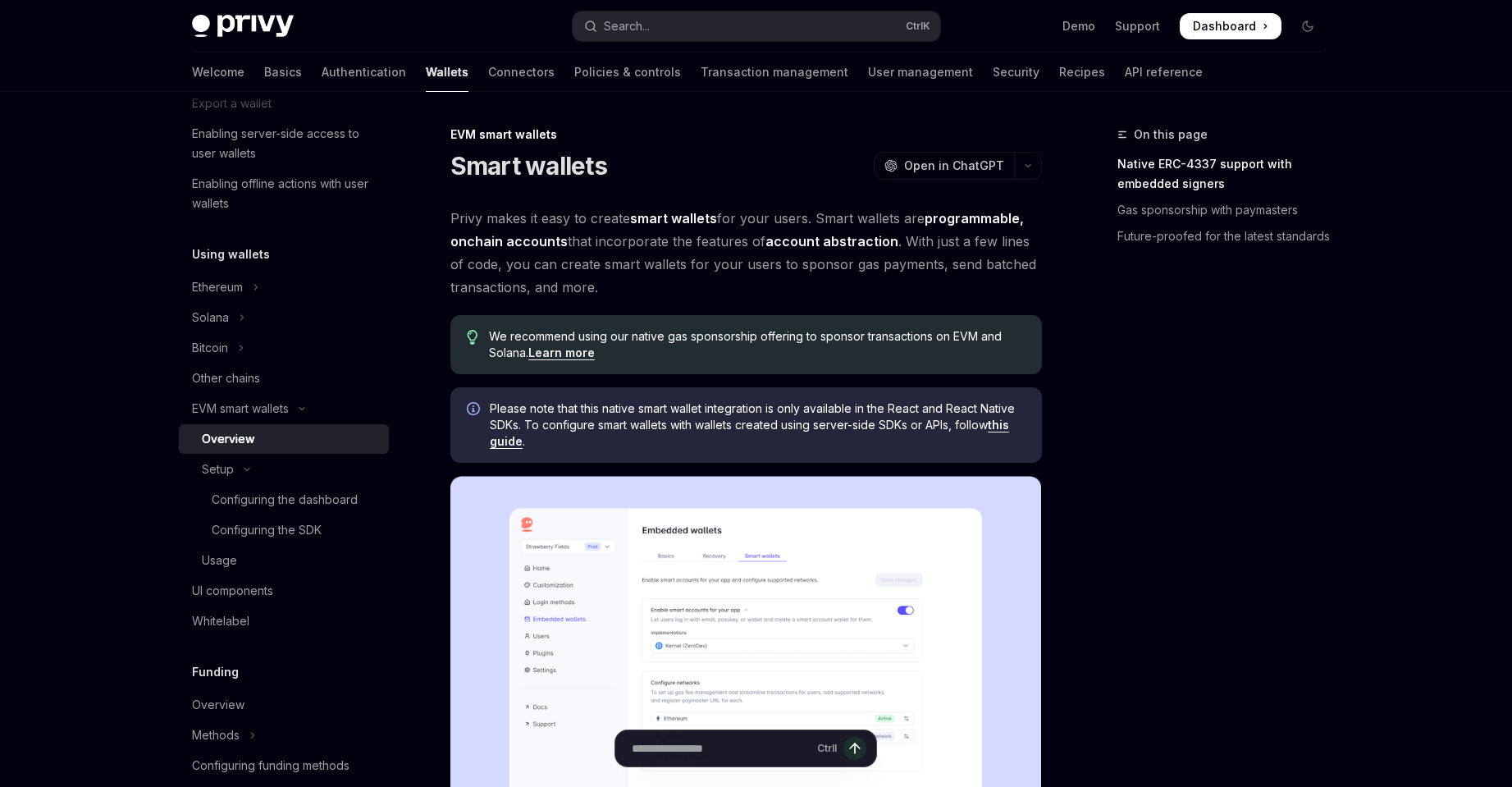
click at [574, 355] on link "Learn more" at bounding box center [561, 352] width 67 height 14
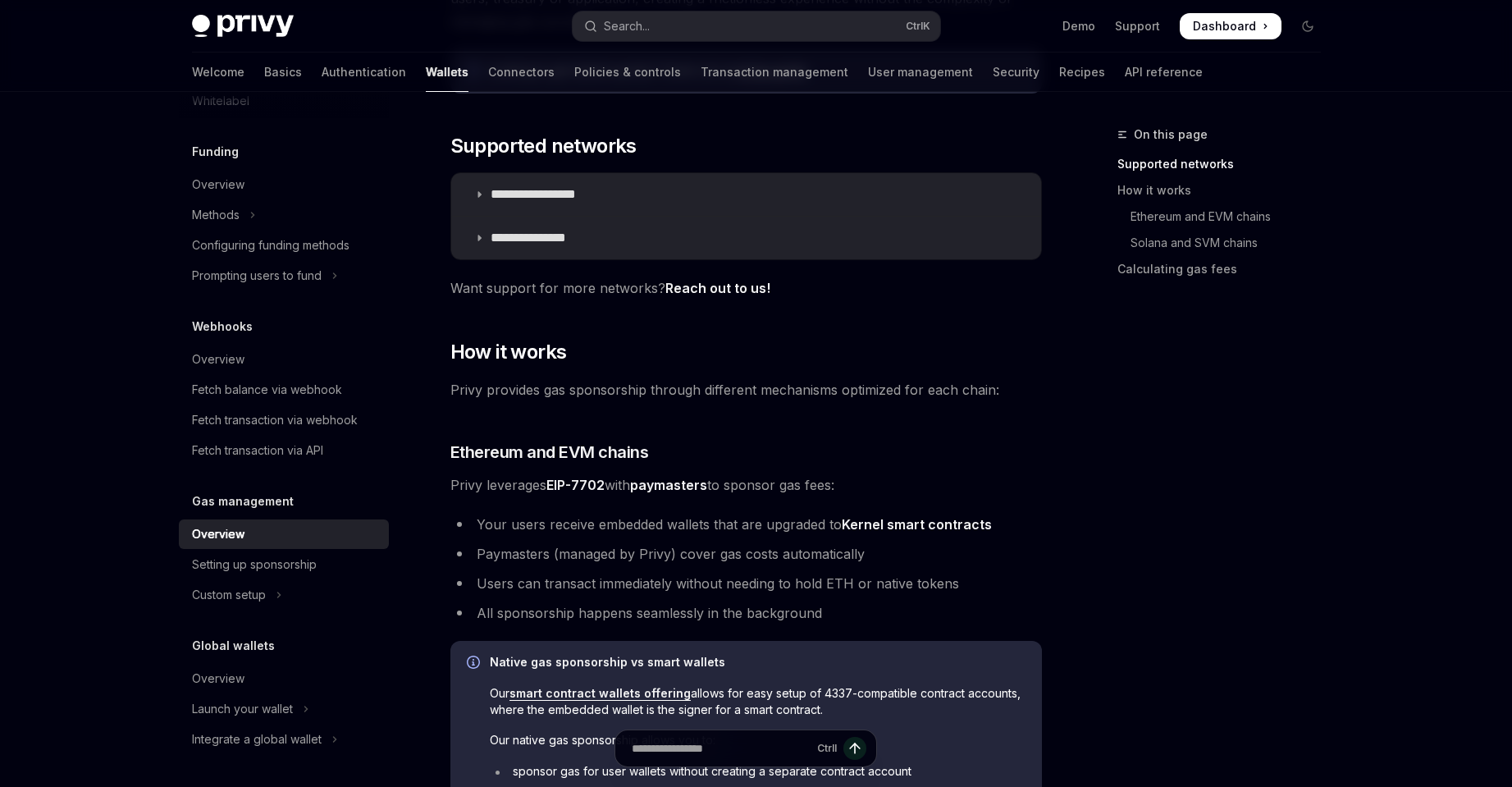
scroll to position [273, 0]
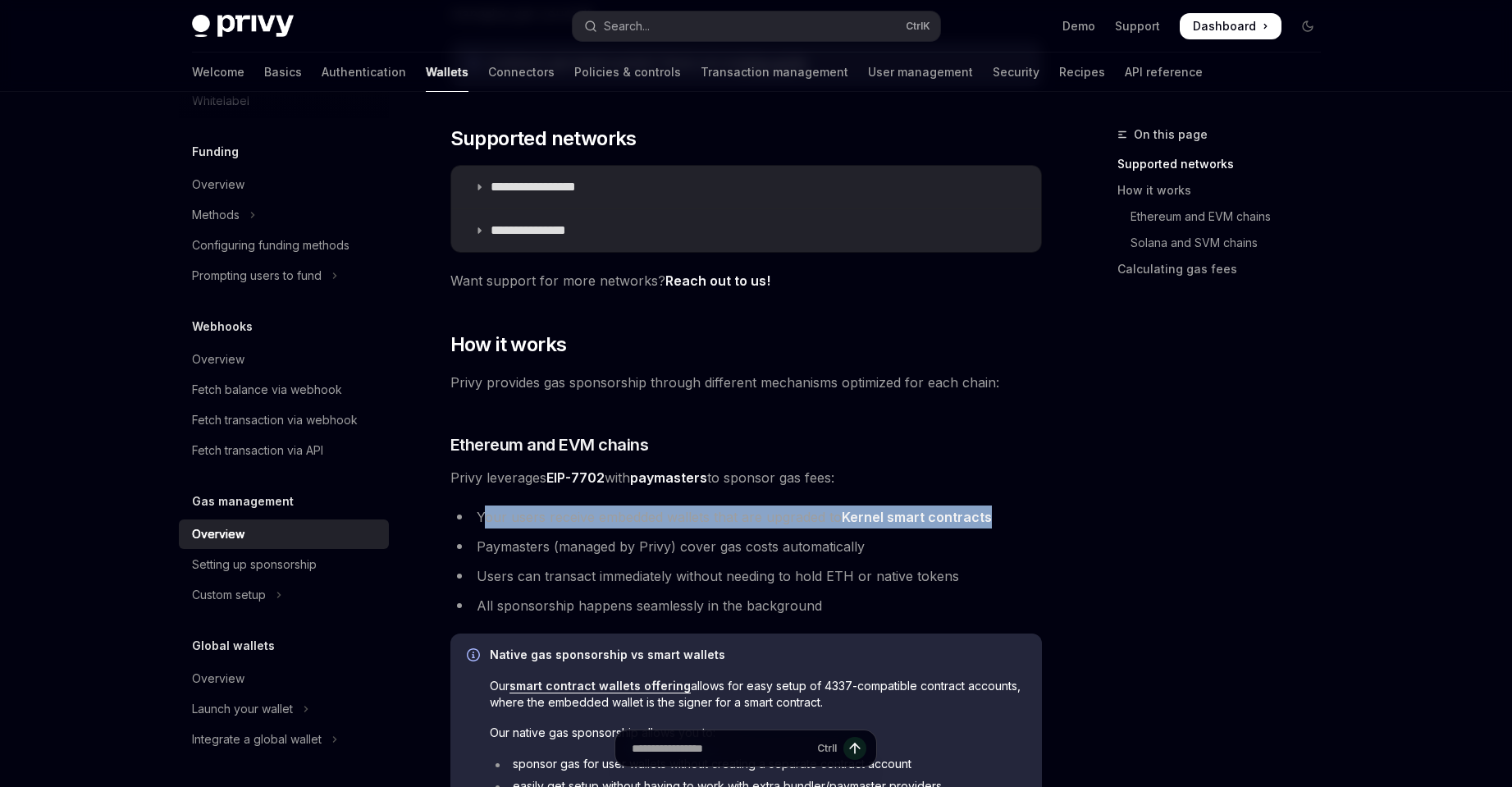
drag, startPoint x: 501, startPoint y: 520, endPoint x: 1037, endPoint y: 520, distance: 536.0
click at [1037, 520] on li "Your users receive embedded wallets that are upgraded to Kernel smart contracts" at bounding box center [746, 516] width 592 height 23
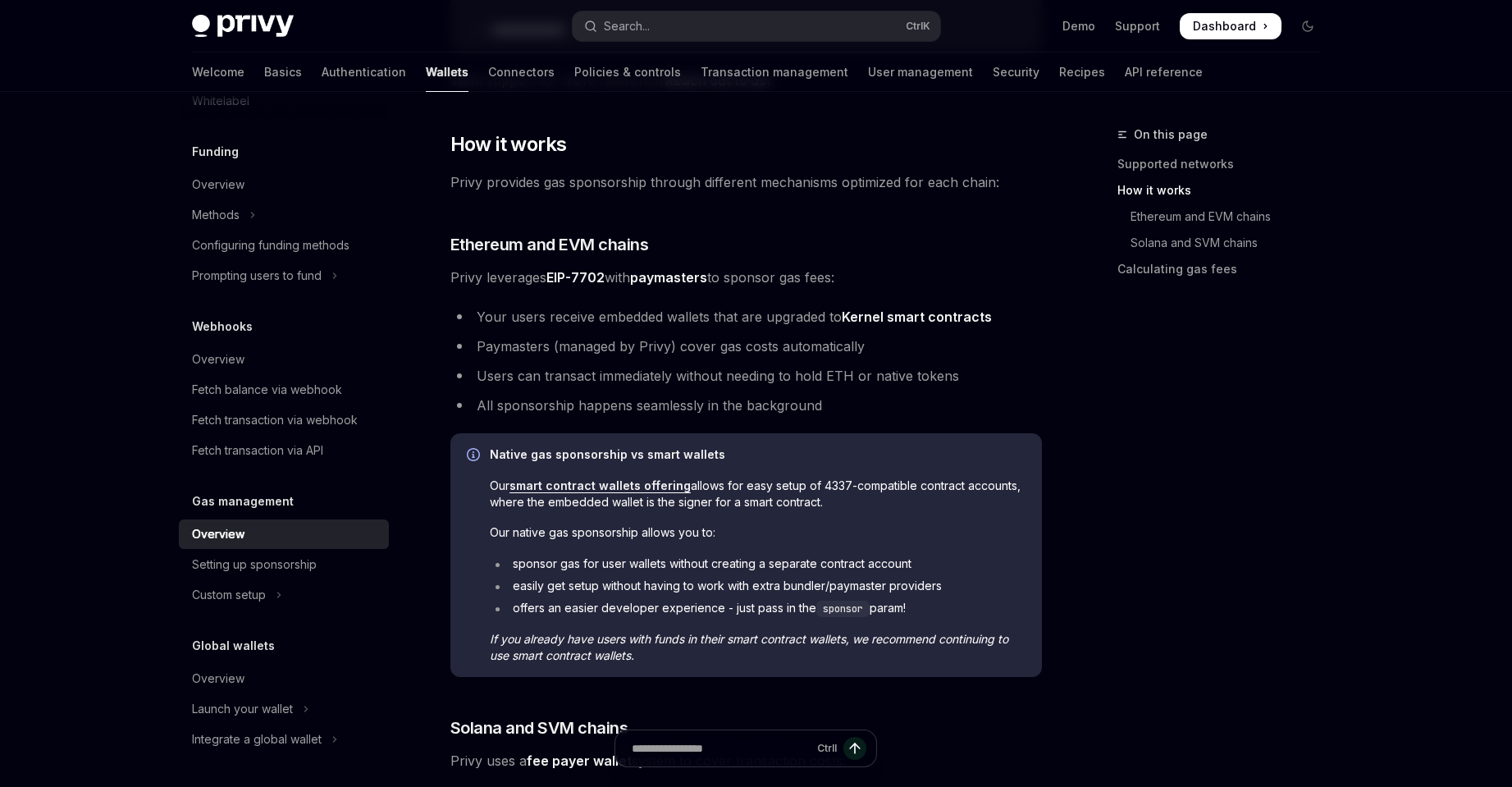
scroll to position [493, 0]
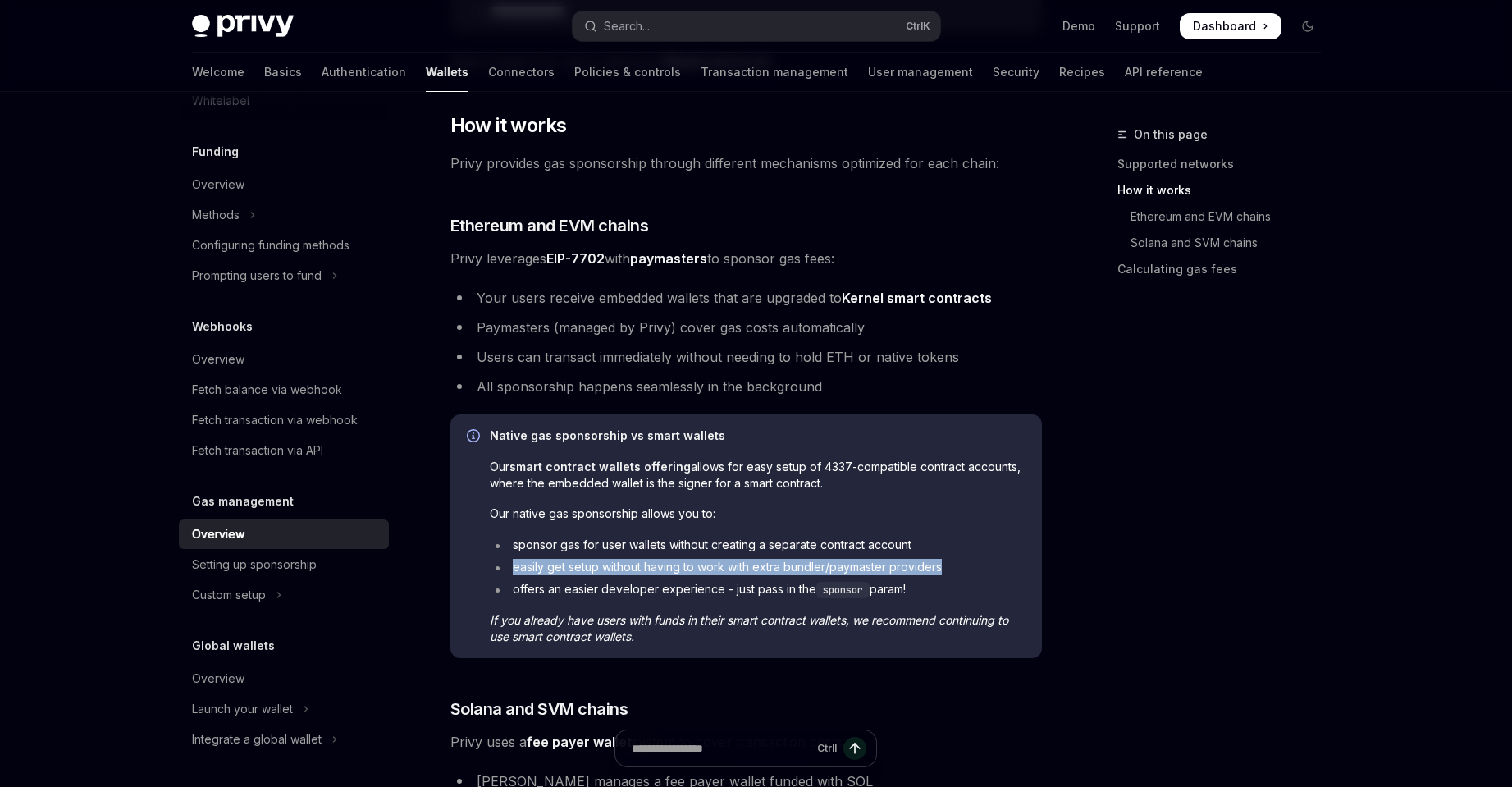
drag, startPoint x: 497, startPoint y: 562, endPoint x: 969, endPoint y: 562, distance: 472.0
click at [969, 562] on li "easily get setup without having to work with extra bundler/paymaster providers" at bounding box center [758, 566] width 536 height 16
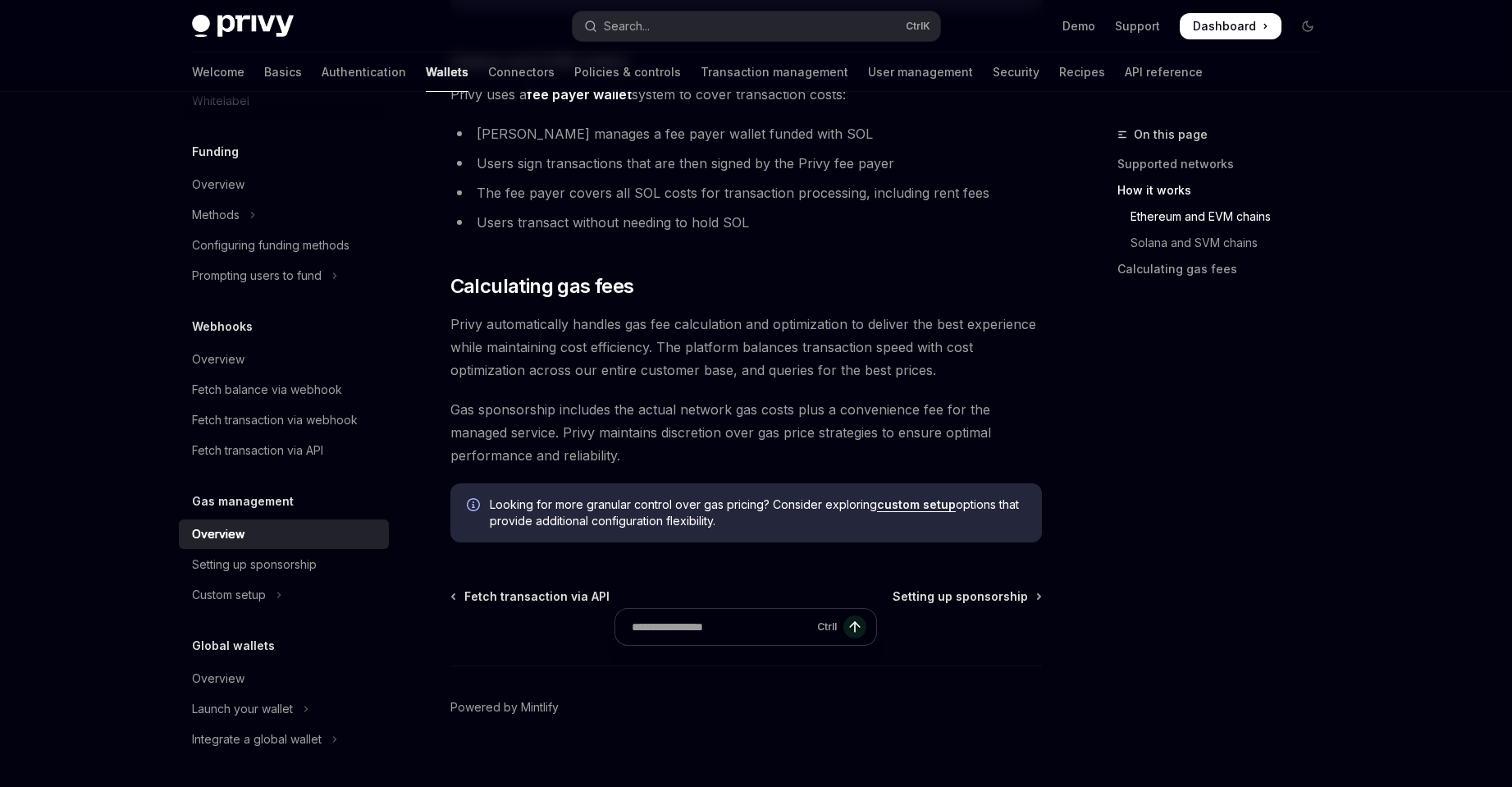
scroll to position [1148, 0]
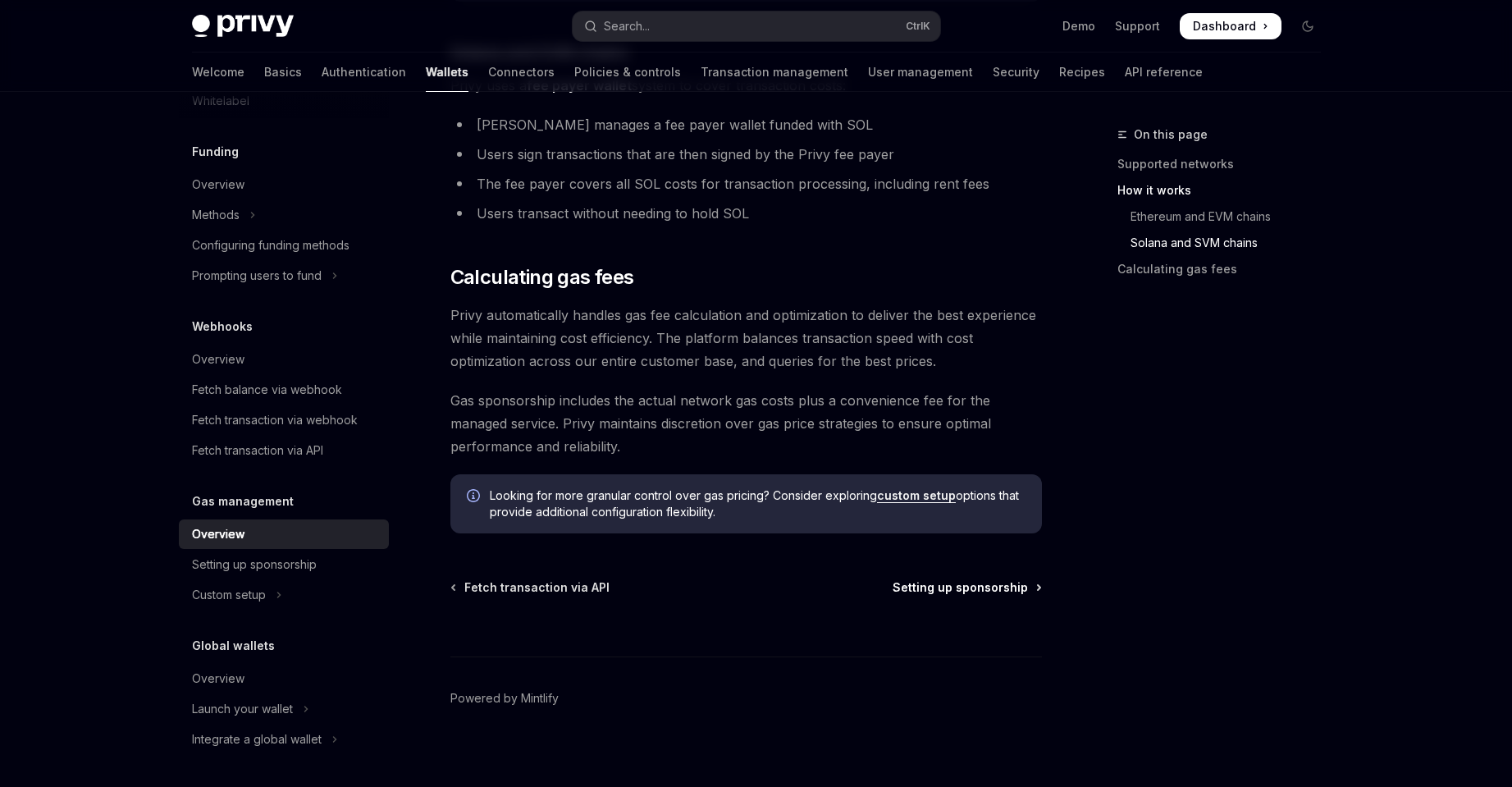
click at [968, 579] on span "Setting up sponsorship" at bounding box center [961, 586] width 135 height 16
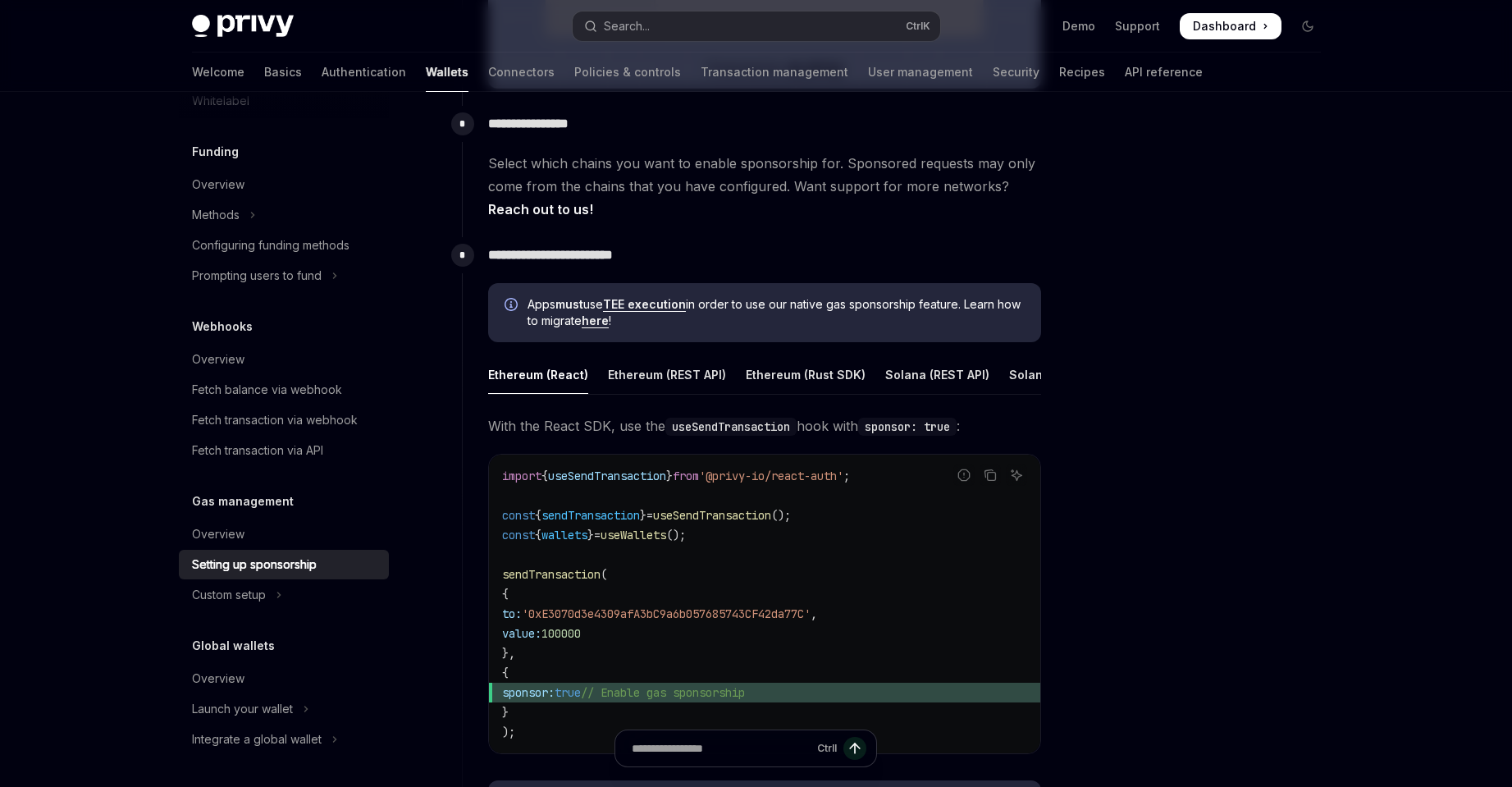
scroll to position [765, 0]
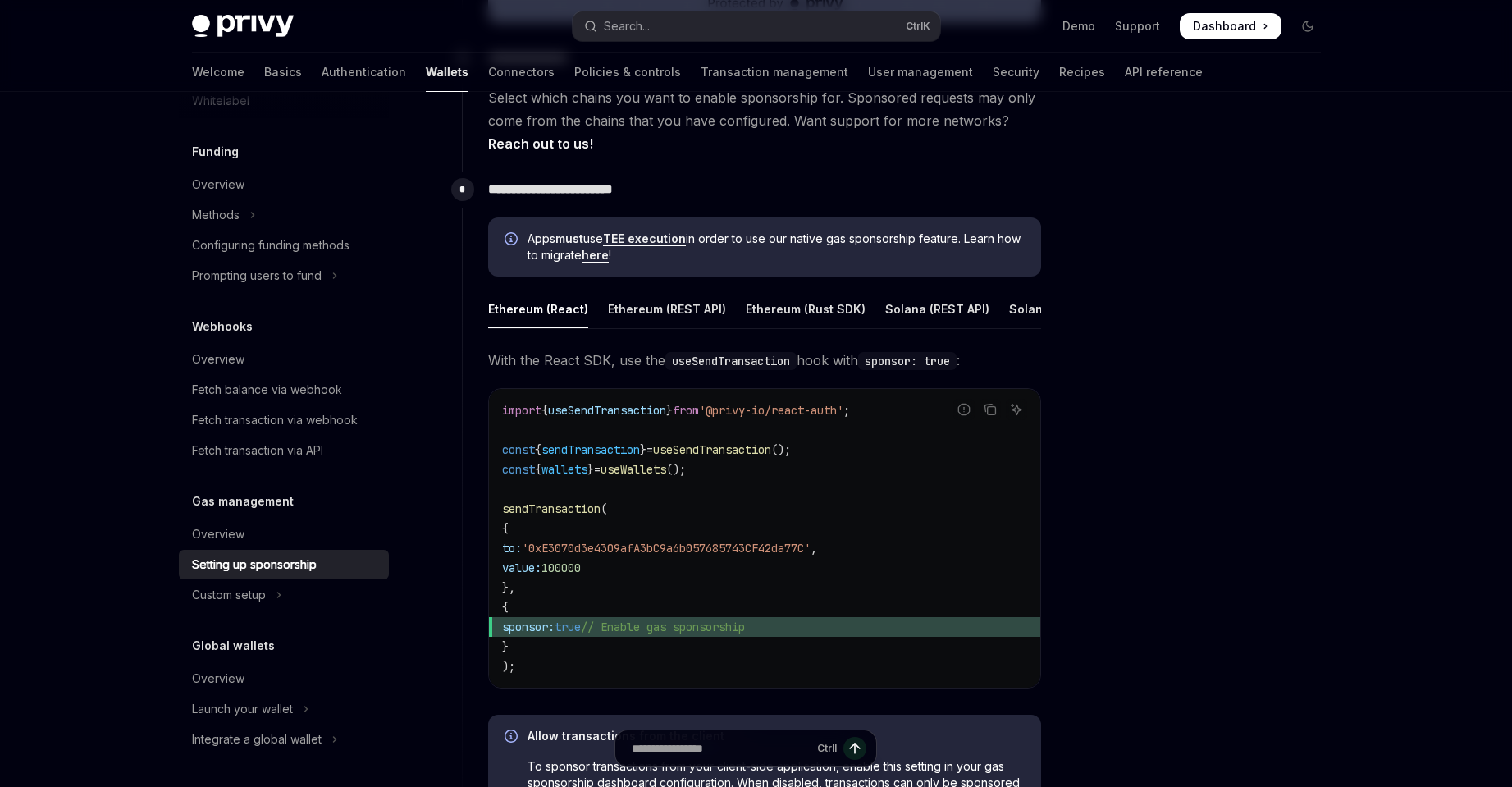
click at [609, 251] on link "here" at bounding box center [595, 255] width 27 height 14
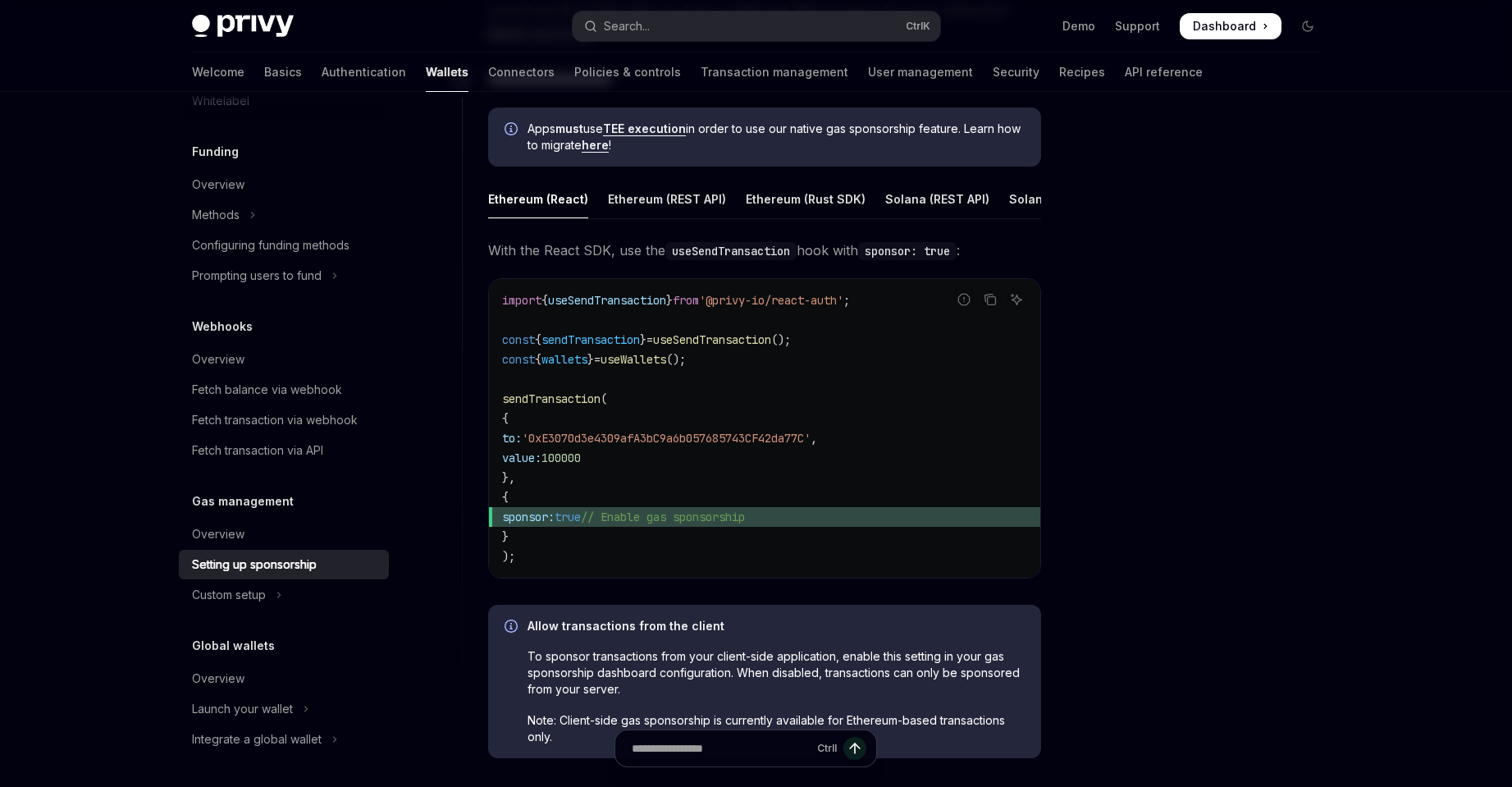
scroll to position [874, 0]
click at [620, 190] on div "Ethereum (REST API)" at bounding box center [667, 200] width 119 height 39
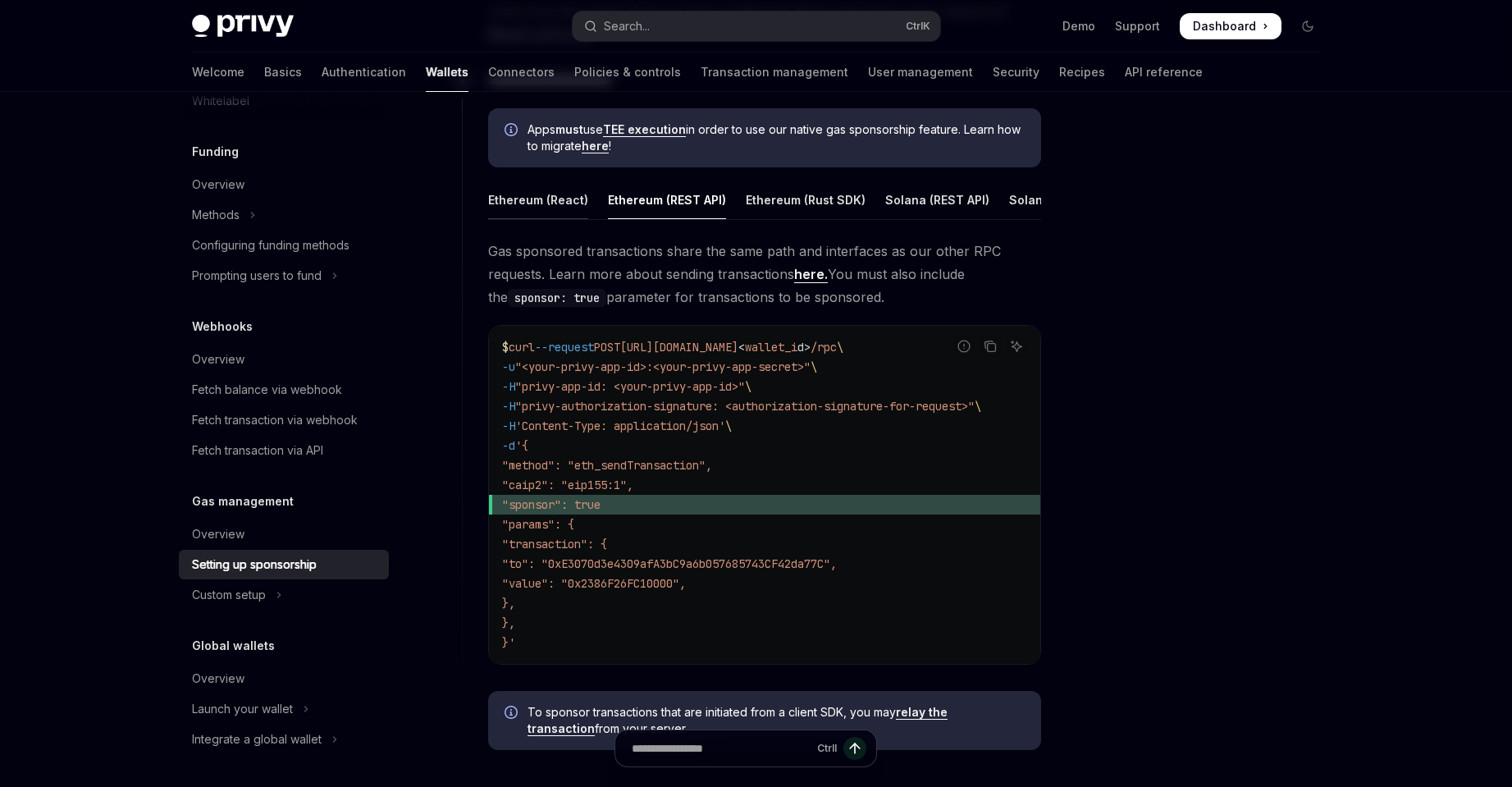
click at [531, 190] on div "Ethereum (React)" at bounding box center [538, 200] width 100 height 39
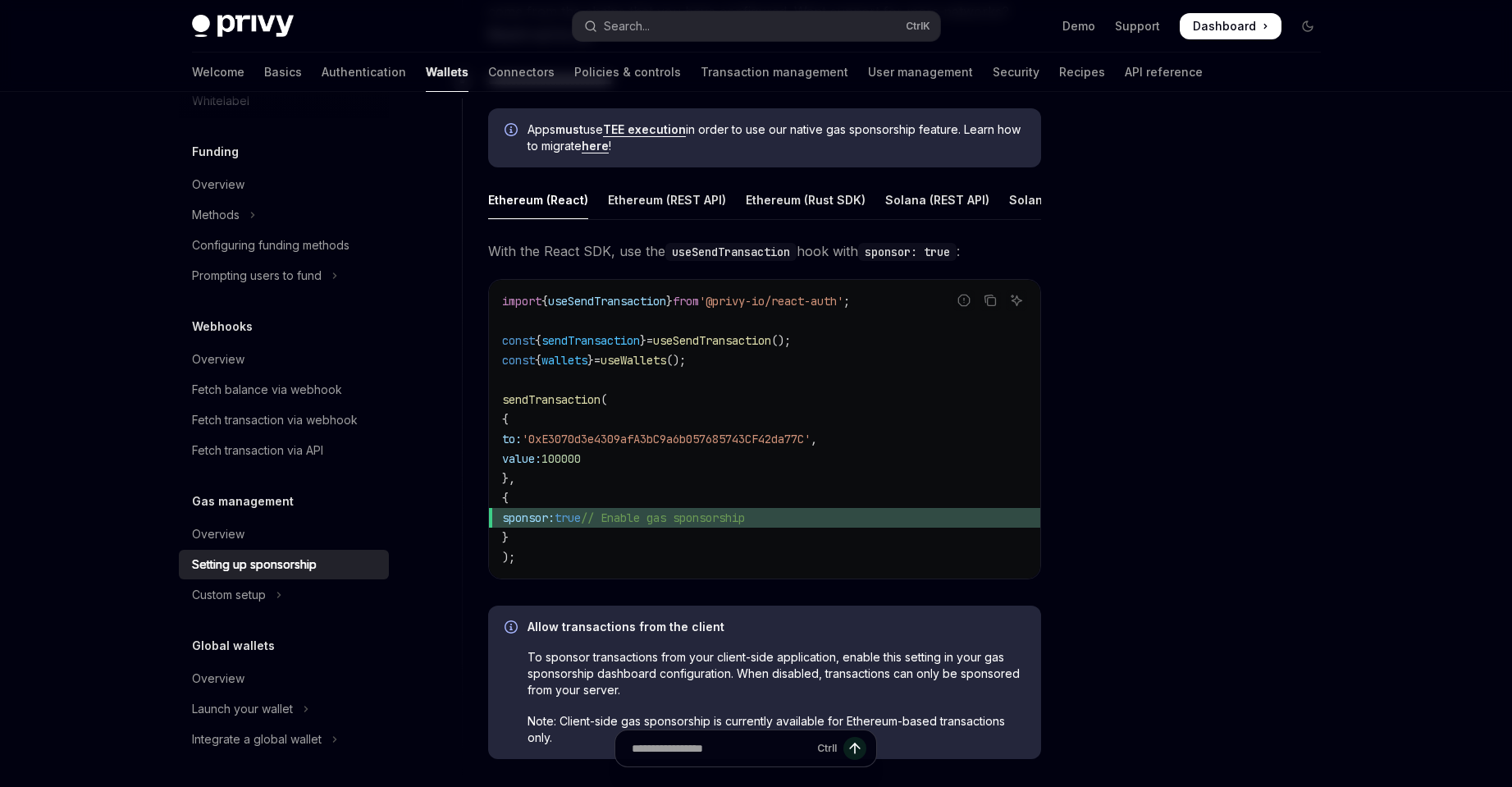
click at [1251, 394] on div at bounding box center [1209, 455] width 250 height 662
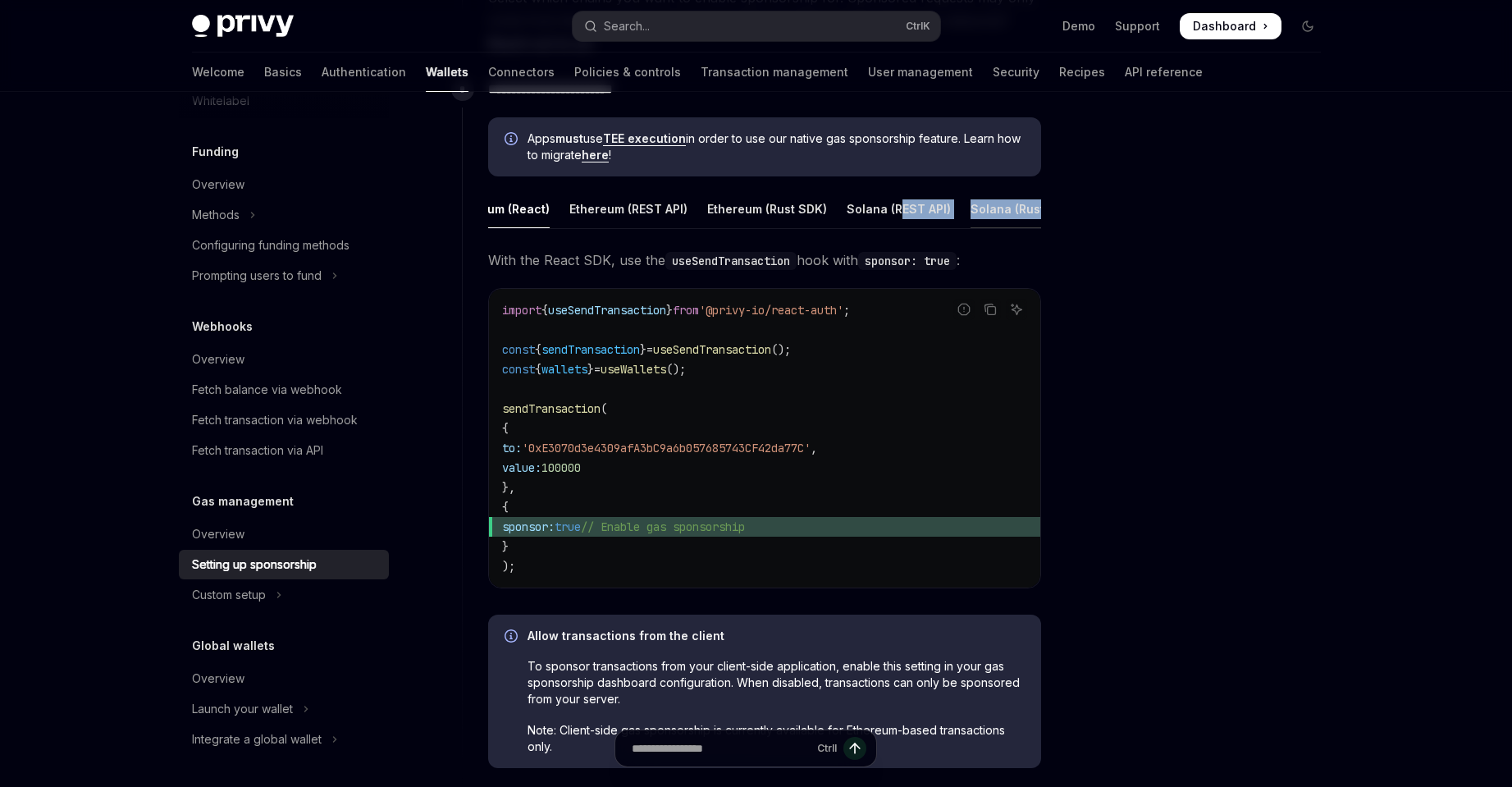
drag, startPoint x: 927, startPoint y: 227, endPoint x: 1029, endPoint y: 227, distance: 102.0
click at [1029, 227] on ul "Ethereum (React) Ethereum (REST API) Ethereum (Rust SDK) Solana (REST API) Sola…" at bounding box center [764, 209] width 553 height 40
click at [1198, 256] on div at bounding box center [1209, 455] width 250 height 662
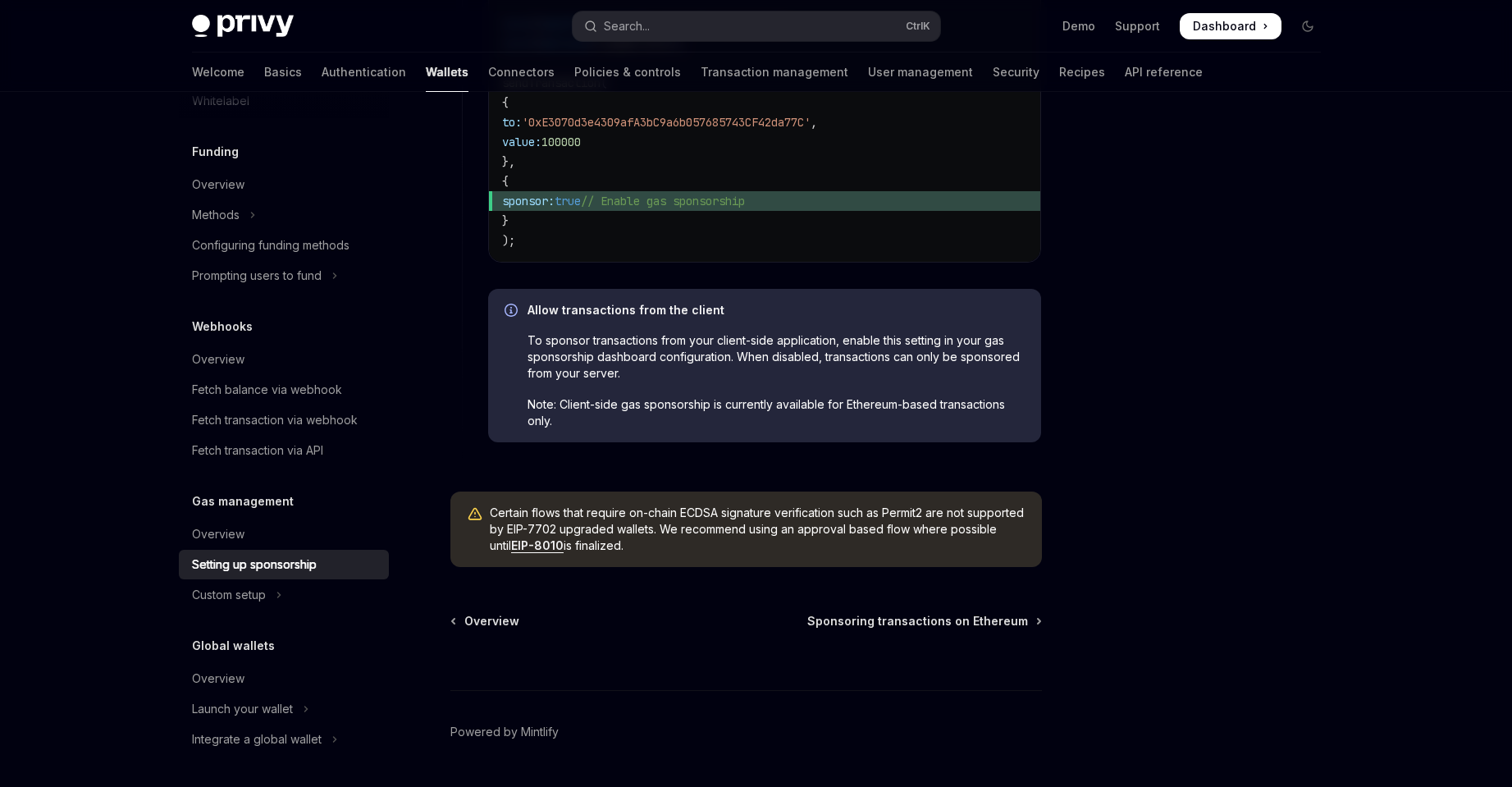
scroll to position [1248, 0]
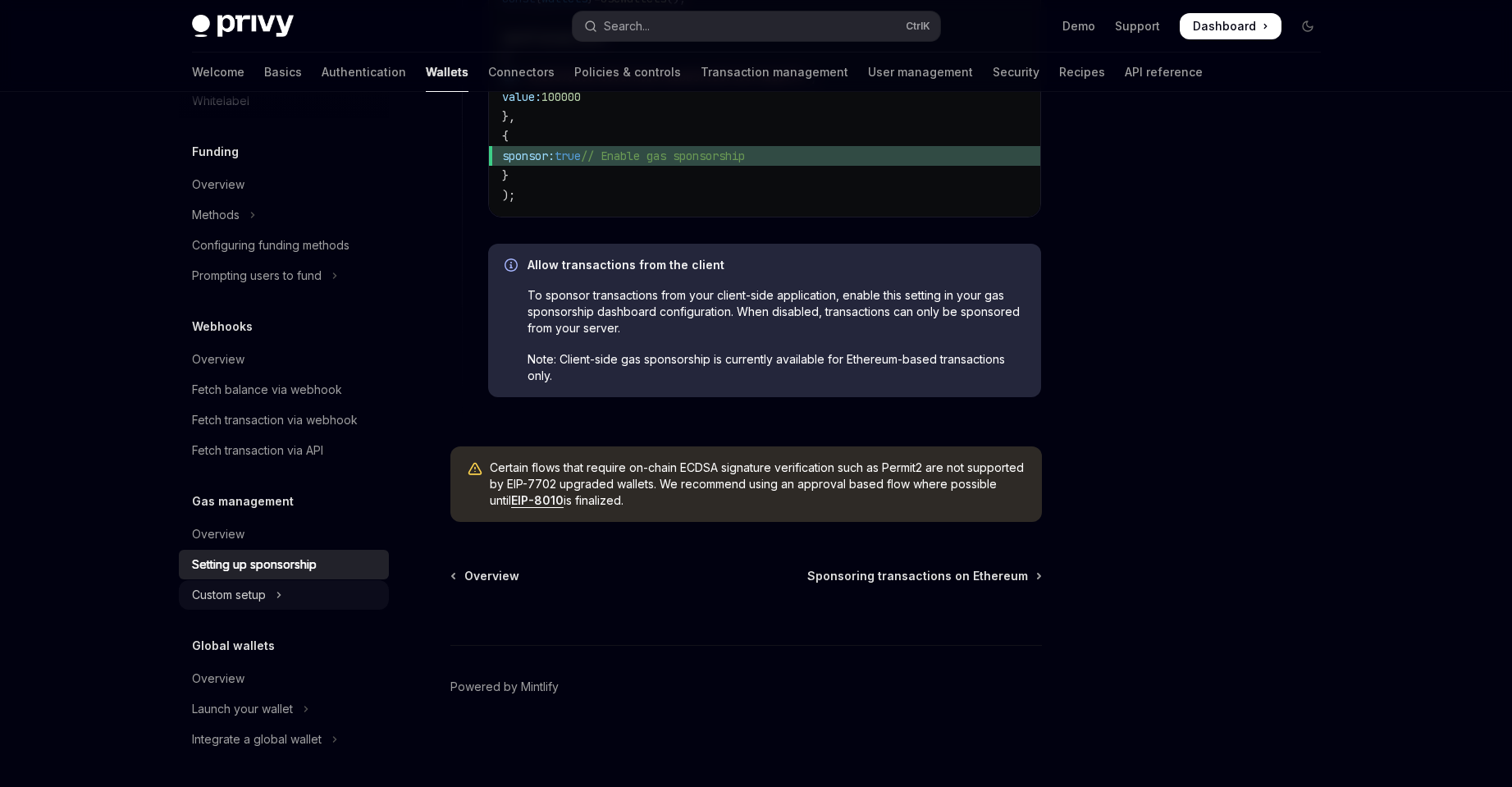
click at [310, 598] on button "Custom setup" at bounding box center [284, 594] width 210 height 30
type textarea "*"
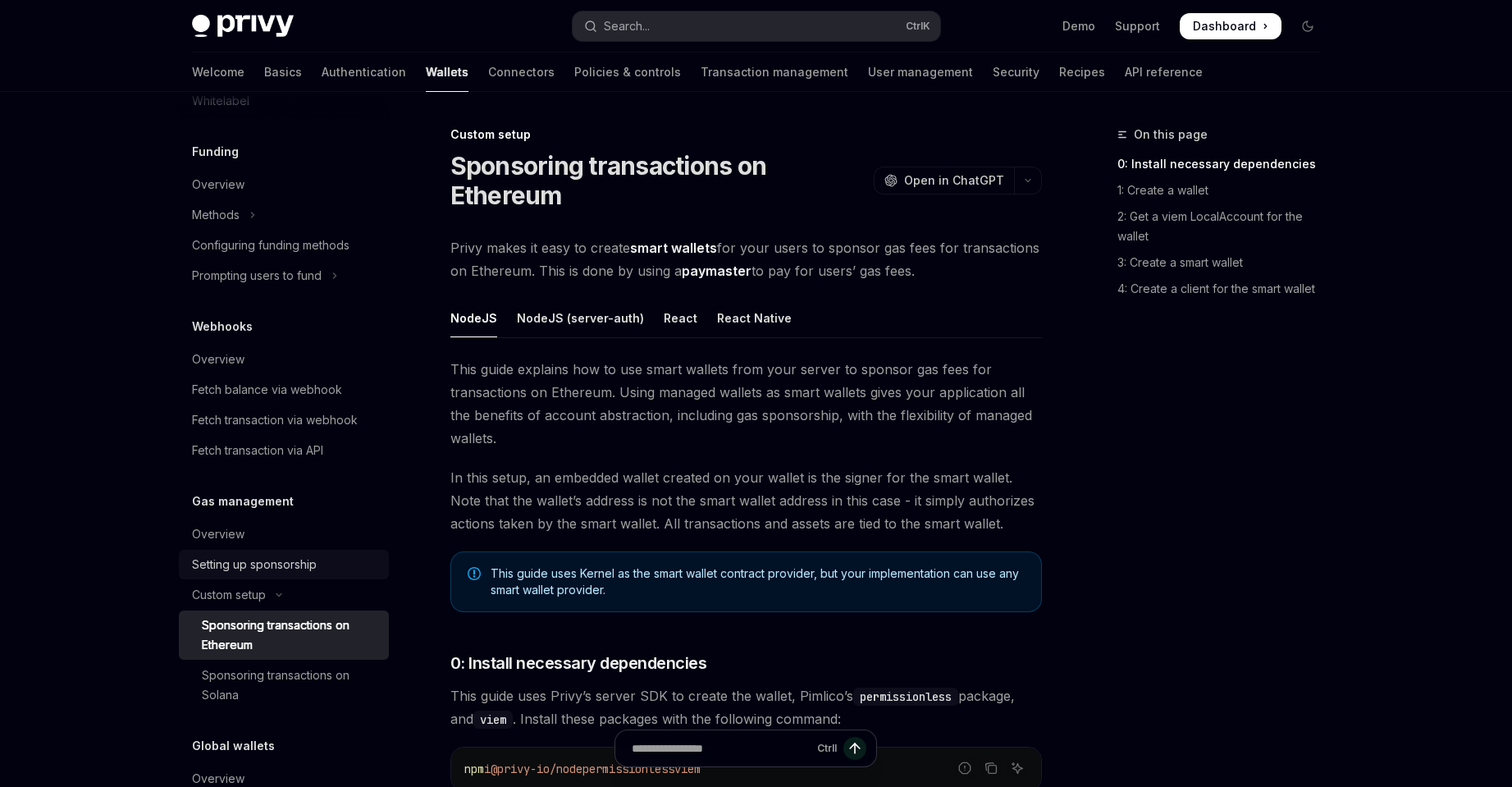
click at [319, 574] on link "Setting up sponsorship" at bounding box center [284, 564] width 210 height 30
click at [308, 572] on div "Setting up sponsorship" at bounding box center [254, 564] width 124 height 19
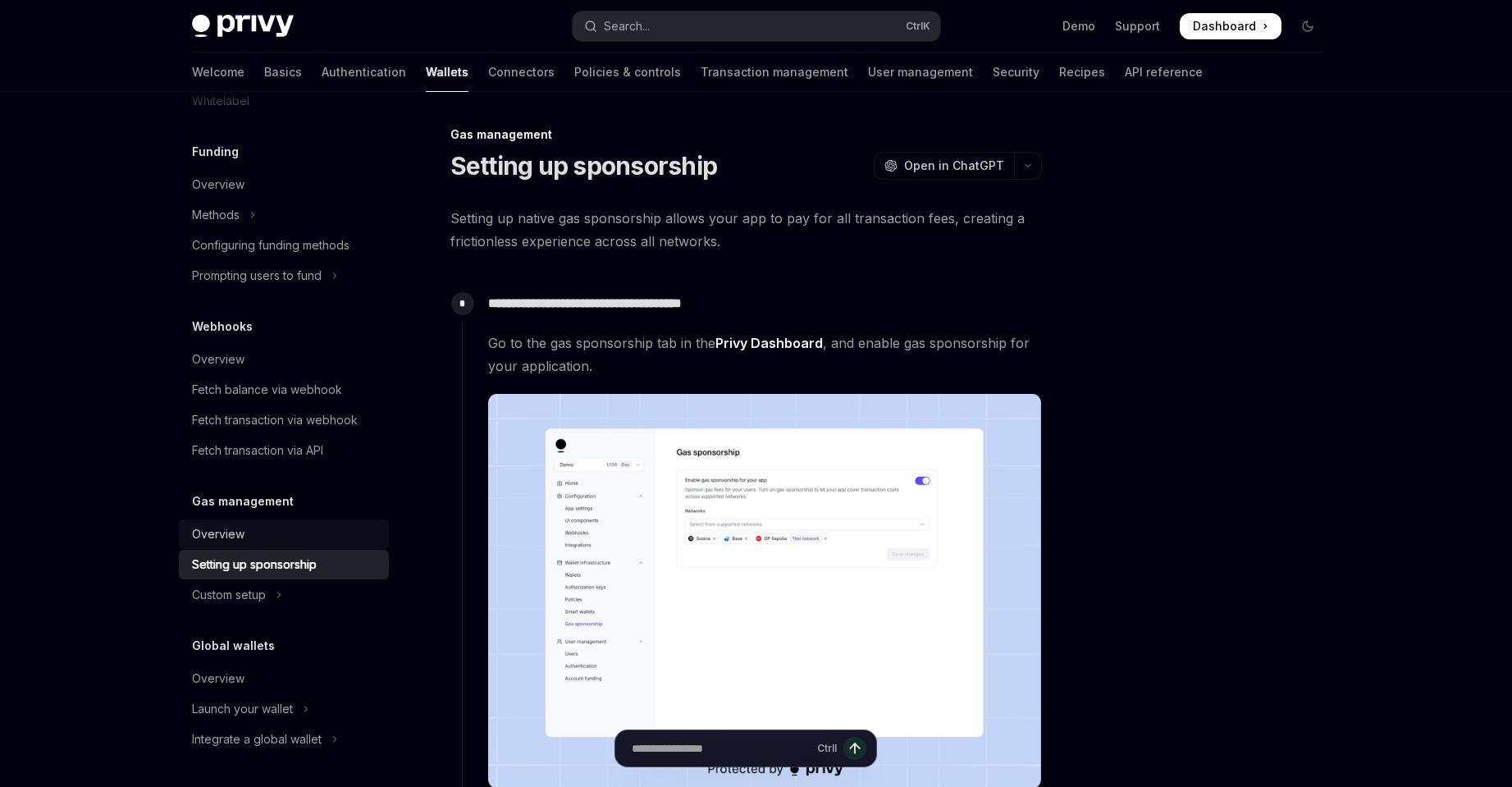
click at [282, 520] on link "Overview" at bounding box center [284, 534] width 210 height 30
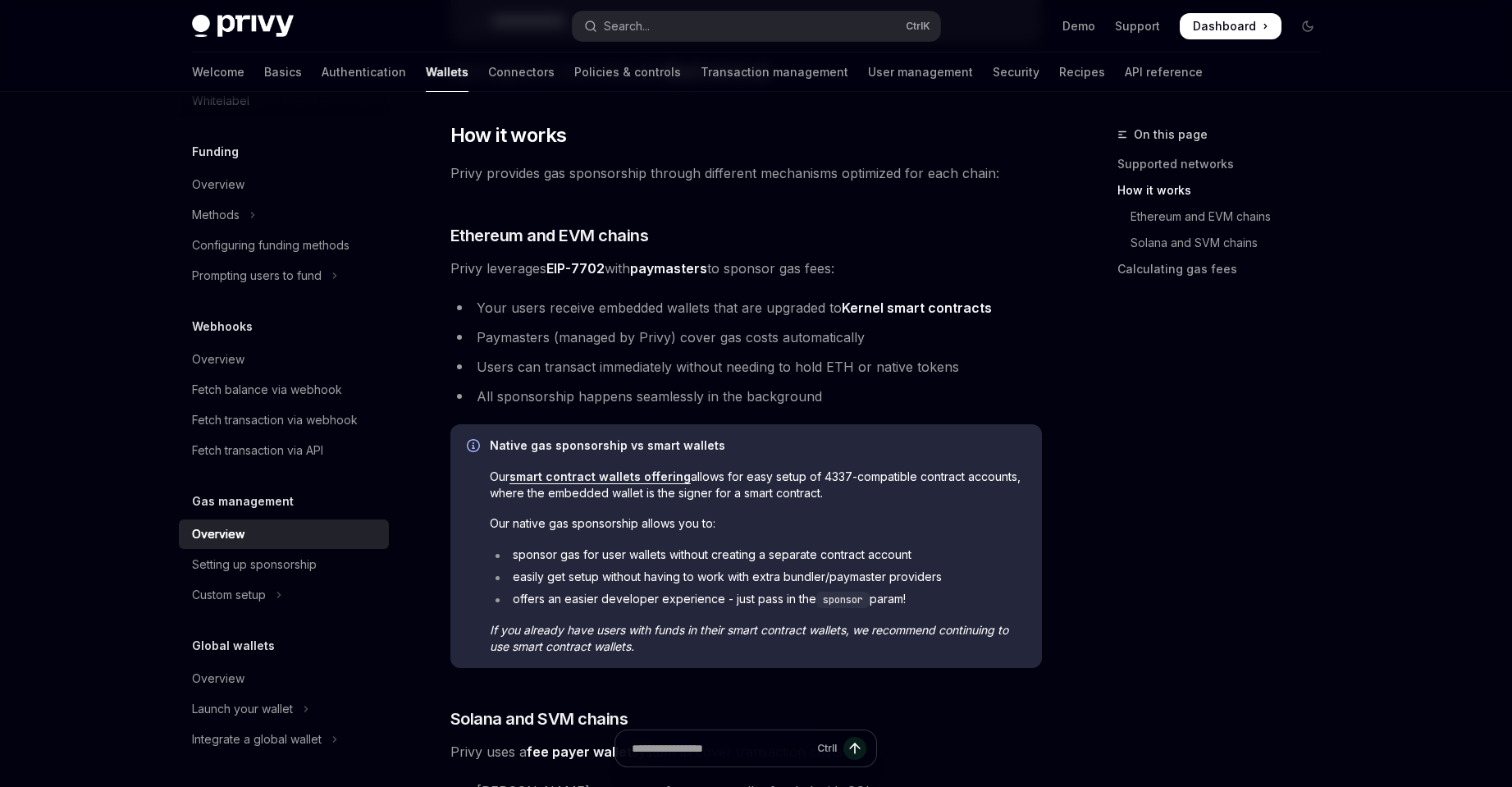
scroll to position [493, 0]
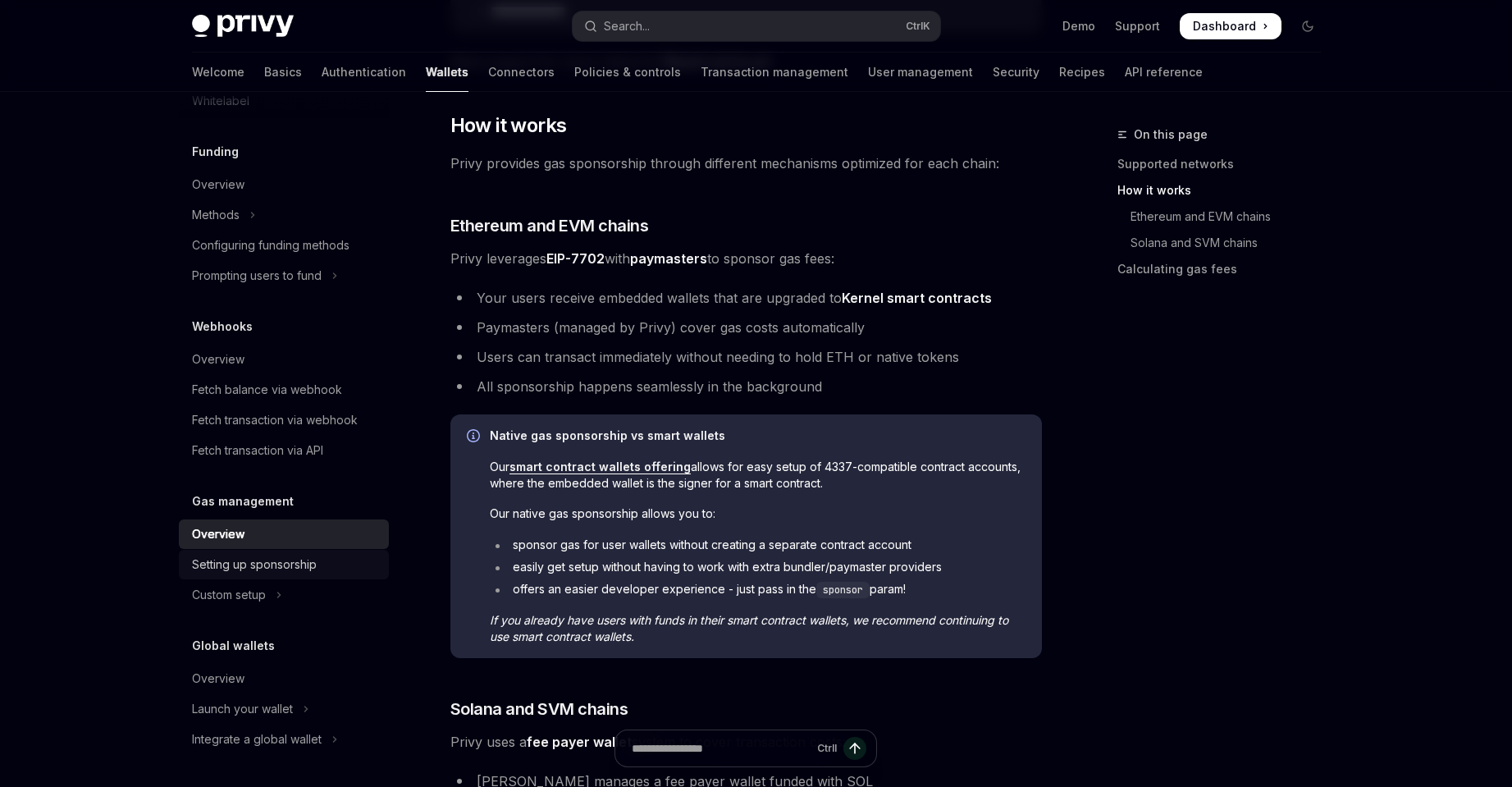
click at [317, 555] on div "Setting up sponsorship" at bounding box center [254, 564] width 124 height 19
type textarea "*"
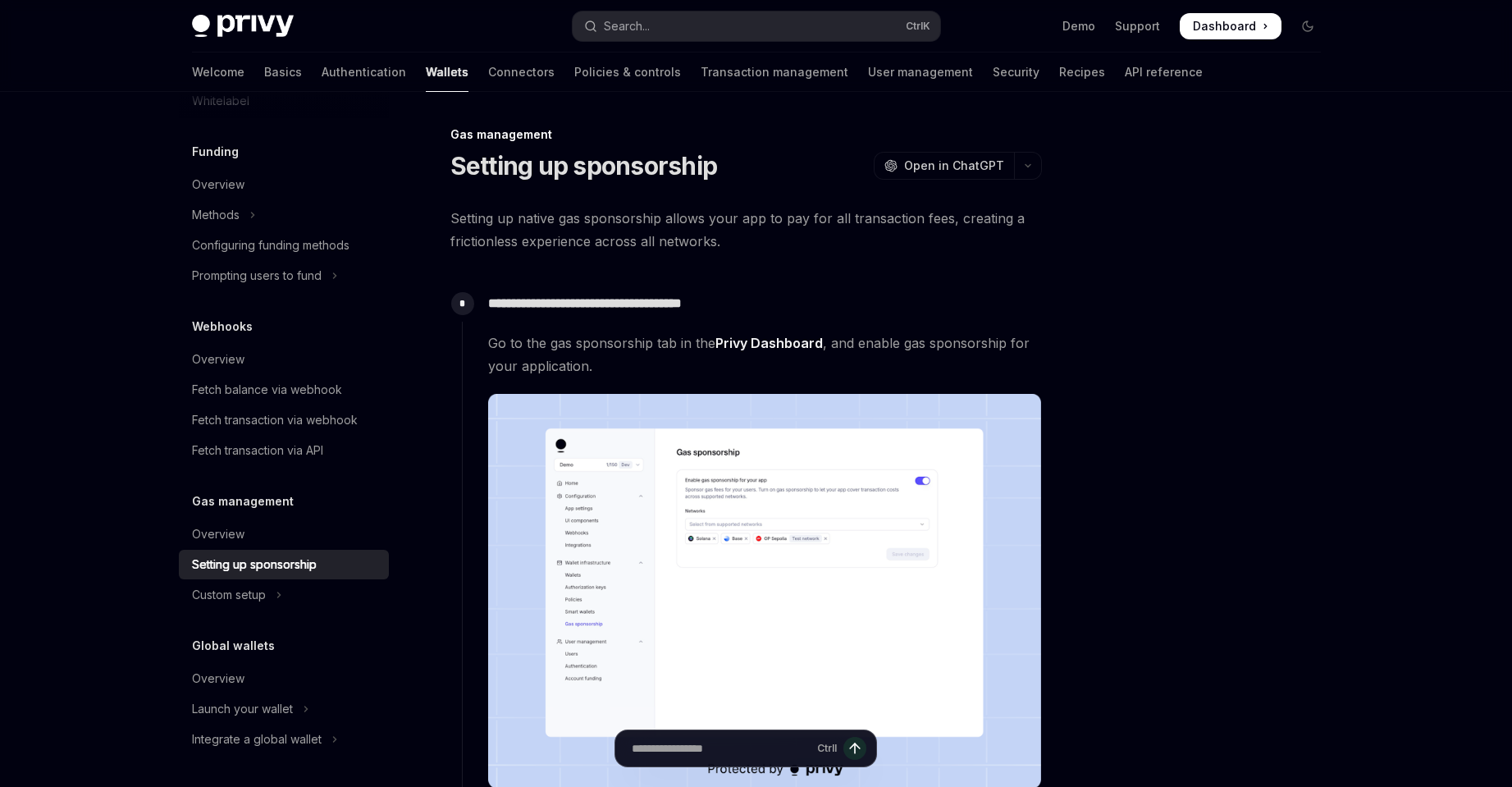
click at [1277, 30] on span at bounding box center [1231, 26] width 102 height 26
